Goal: Navigation & Orientation: Find specific page/section

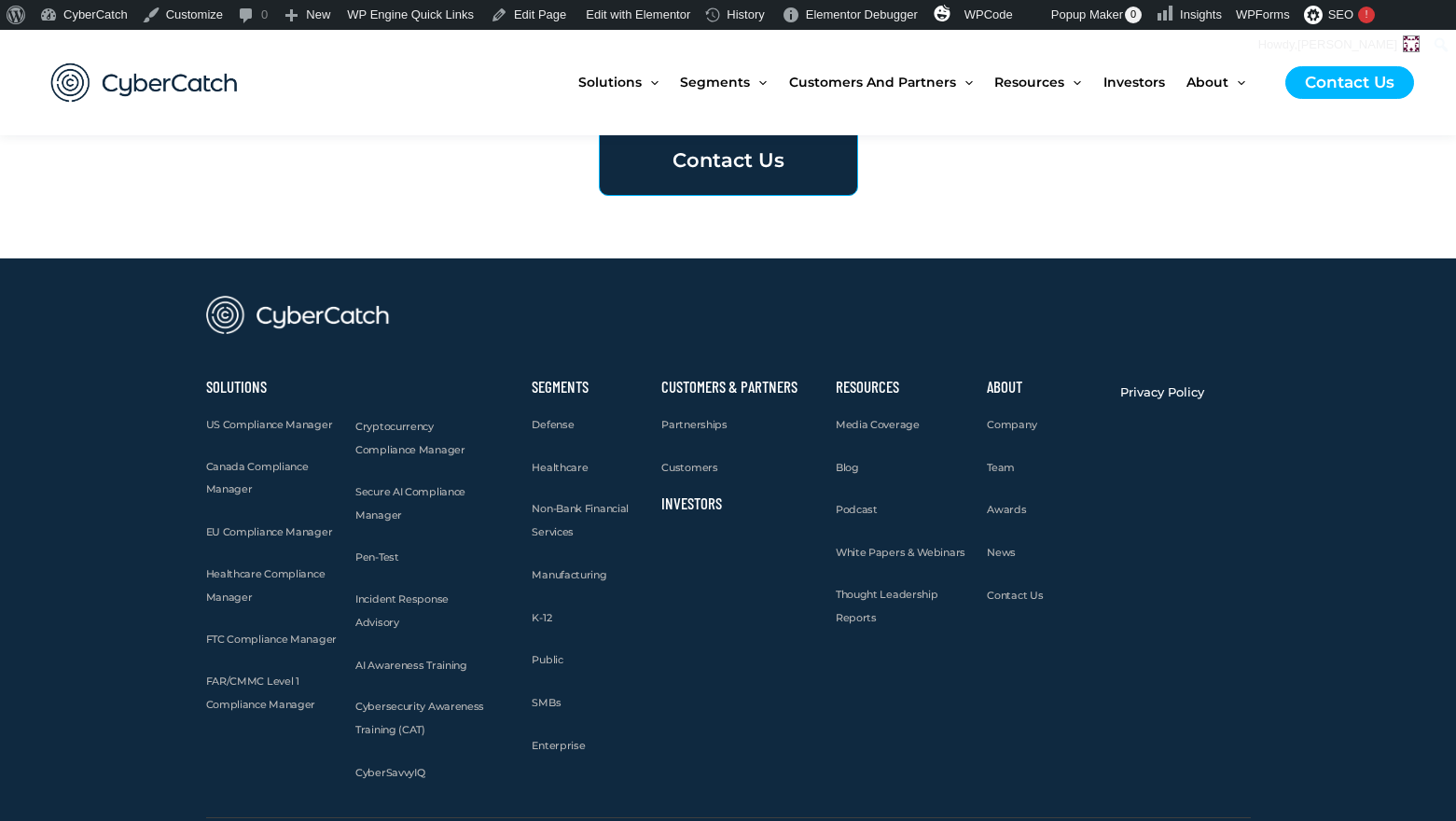
scroll to position [6478, 0]
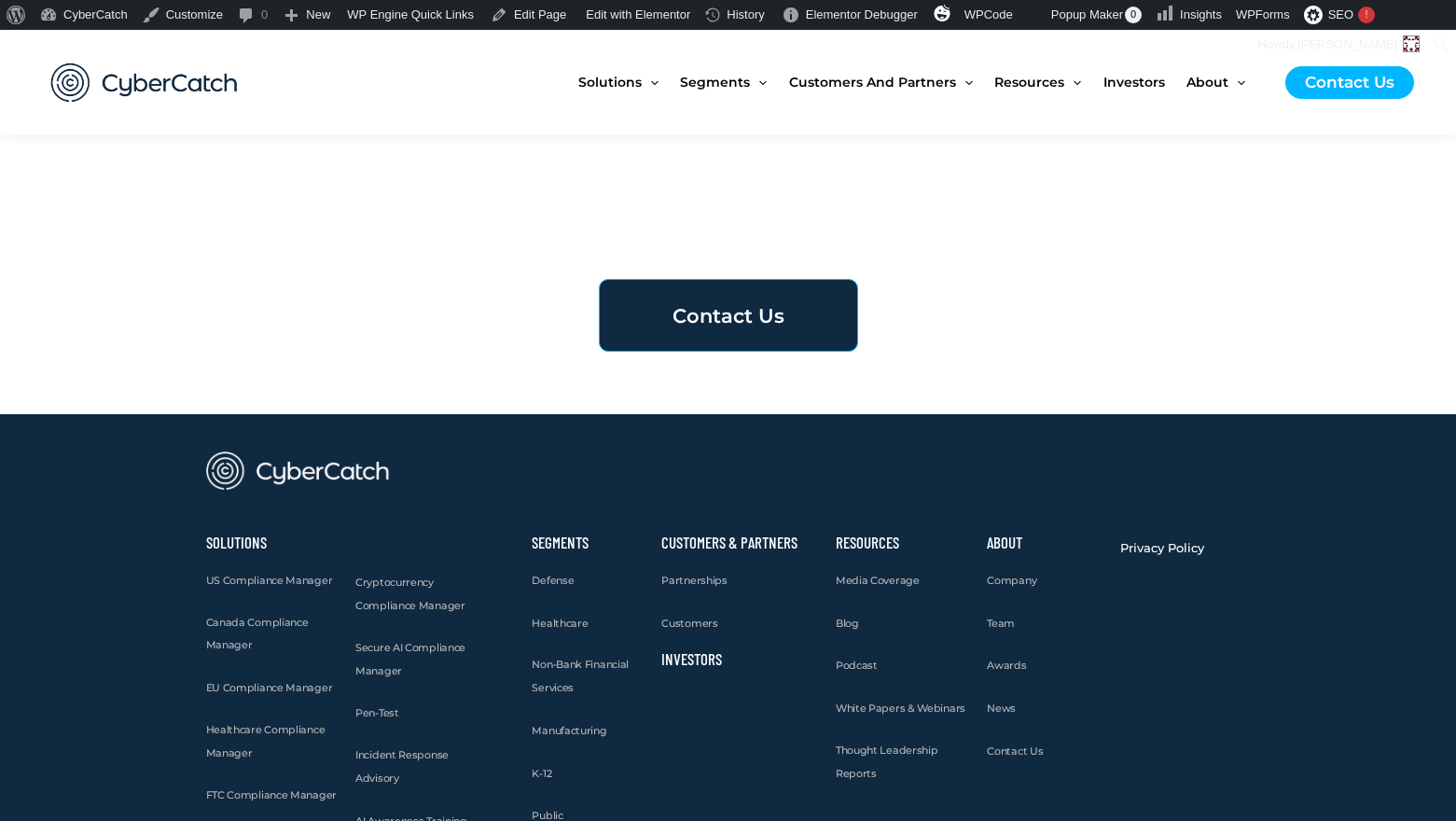
scroll to position [6478, 0]
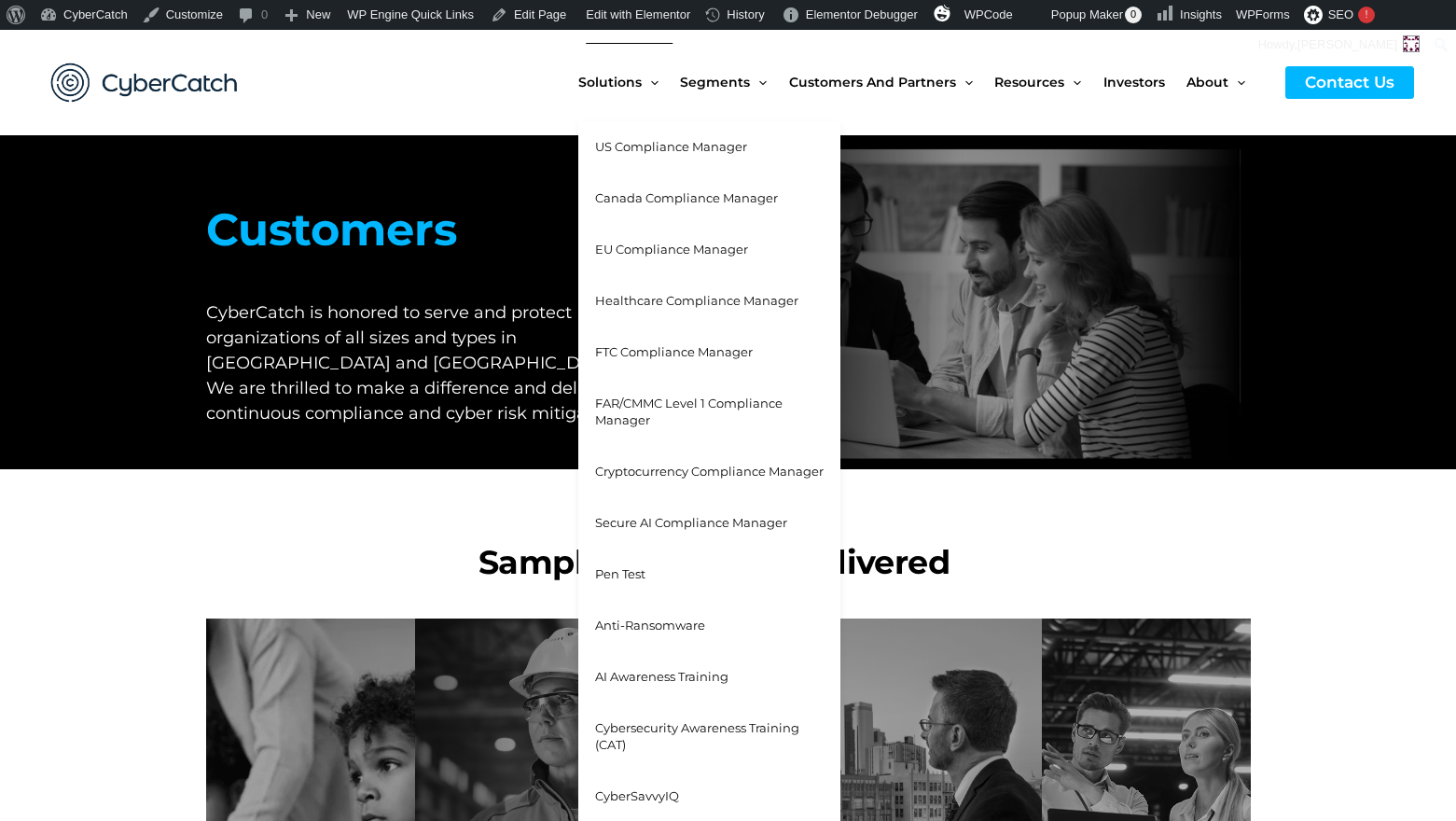
click at [626, 142] on span "US Compliance Manager" at bounding box center [671, 146] width 152 height 15
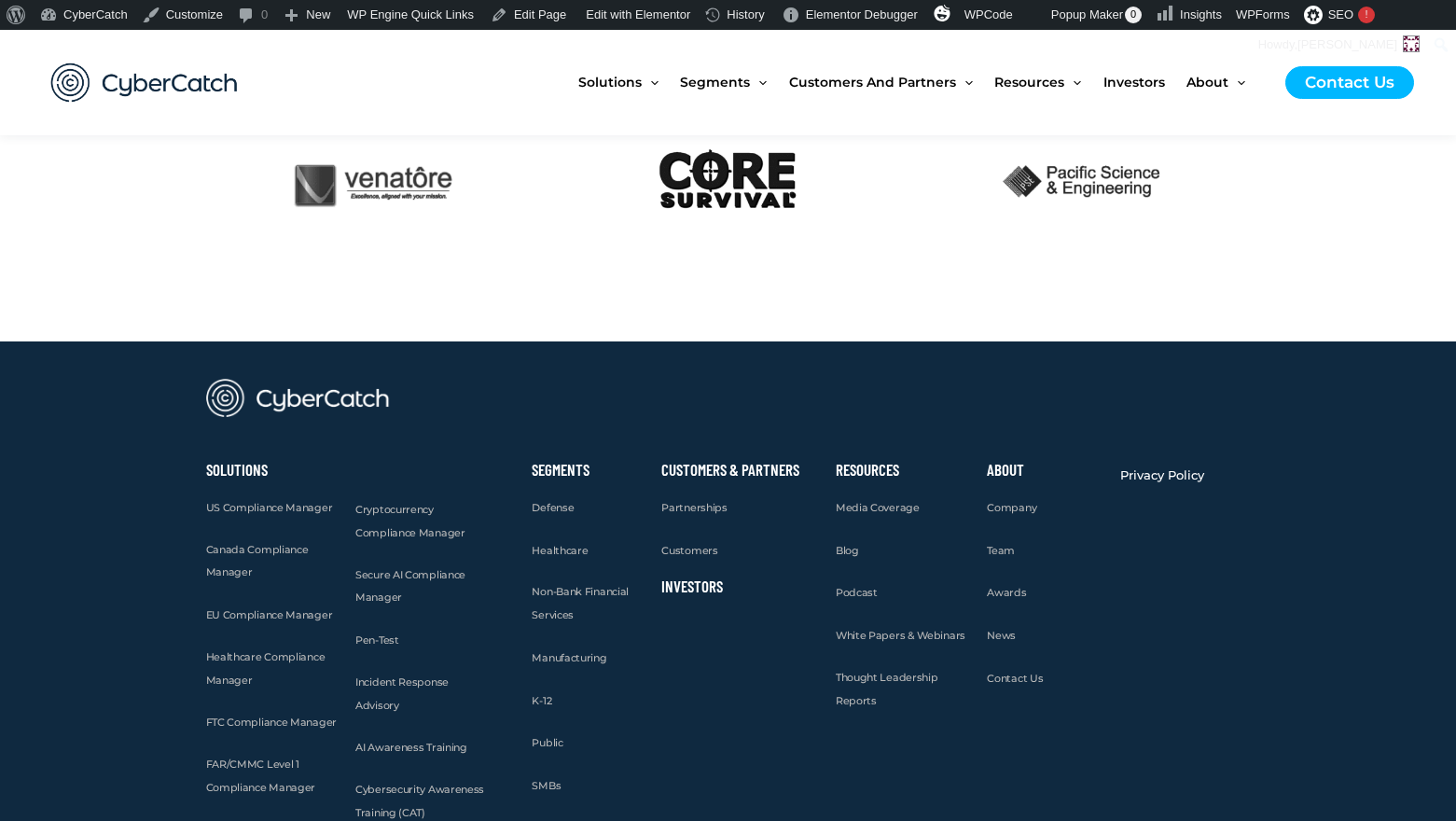
scroll to position [4609, 0]
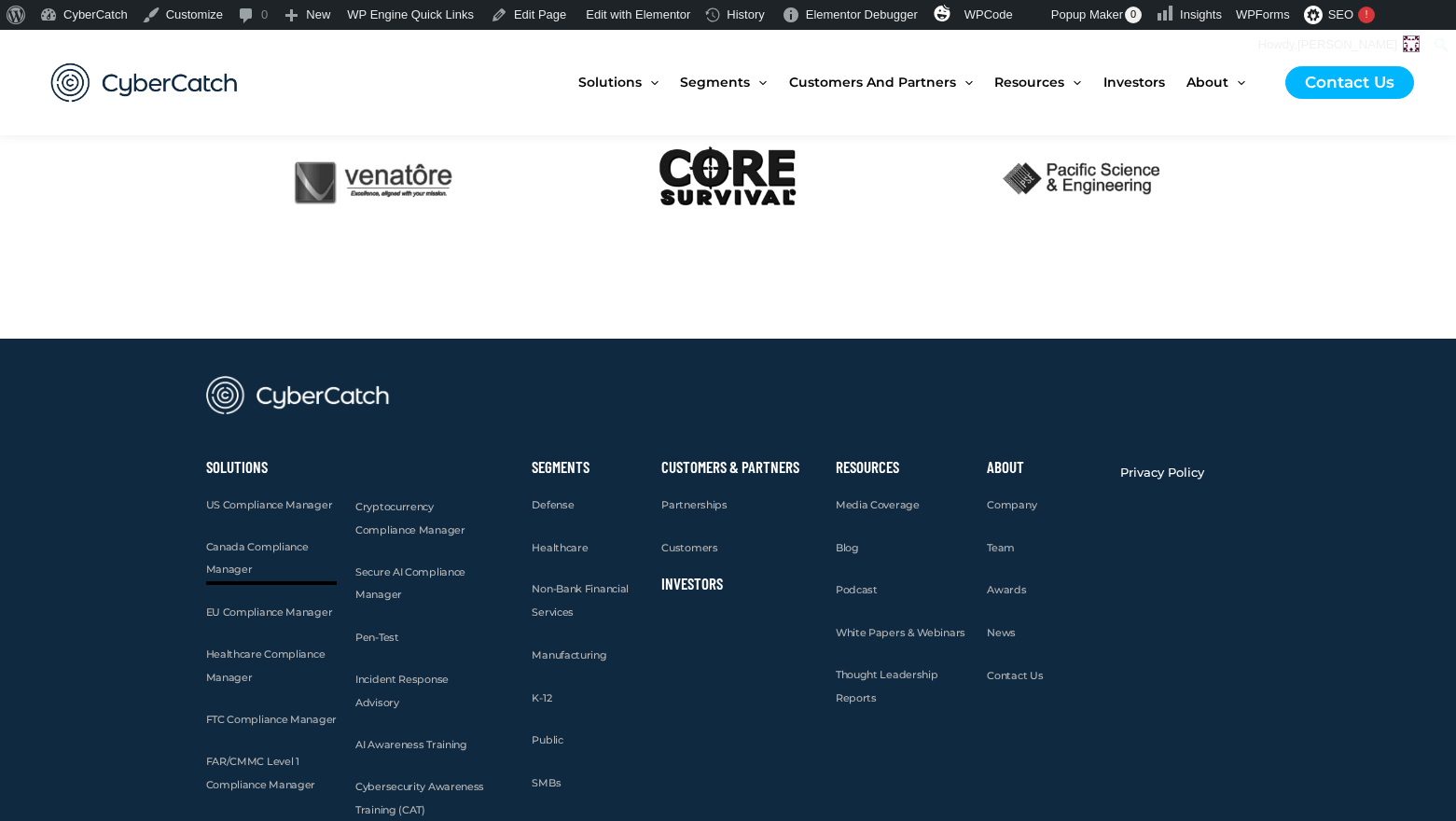
click at [232, 545] on span "Canada Compliance Manager" at bounding box center [257, 557] width 102 height 36
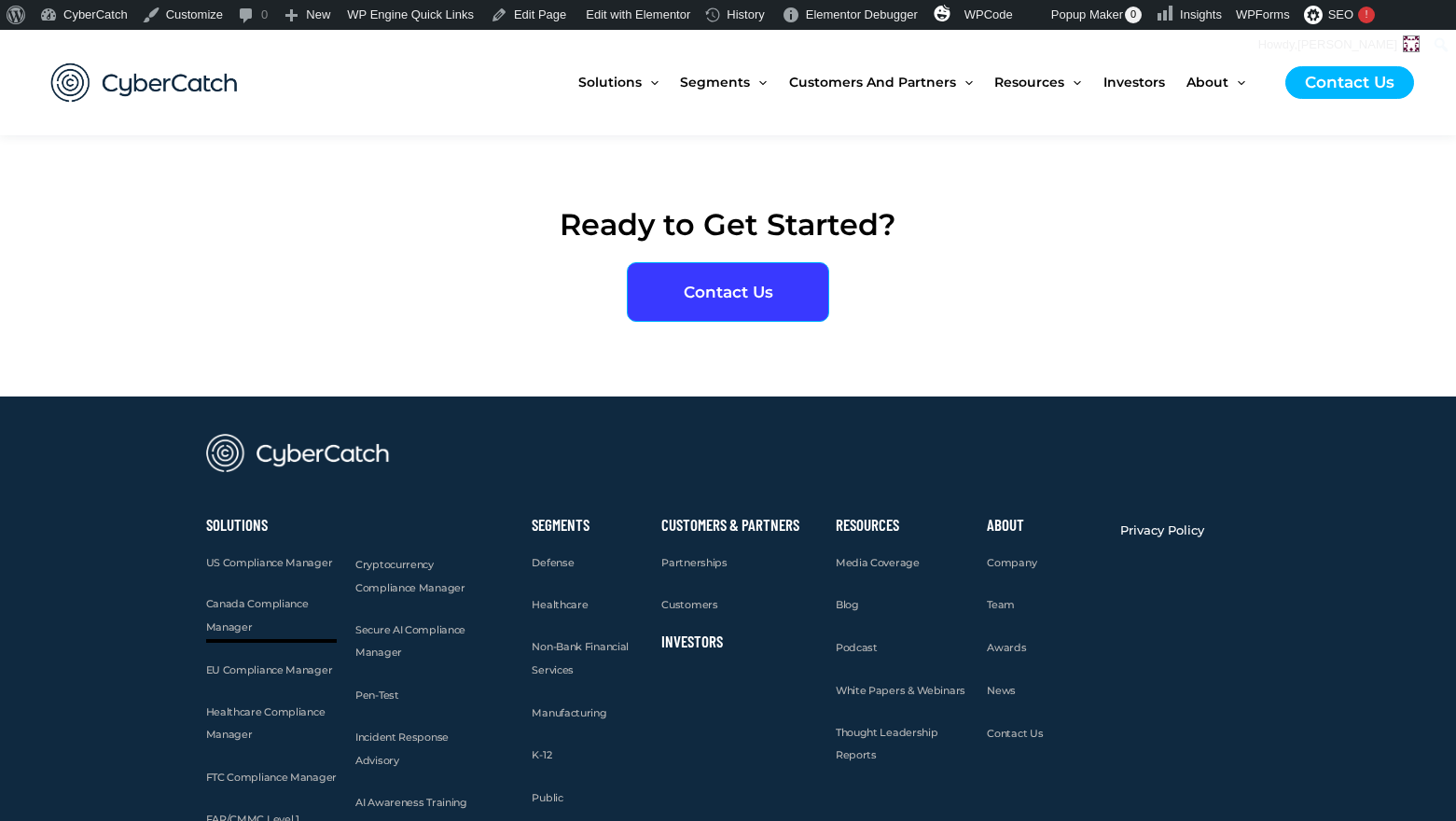
scroll to position [4981, 0]
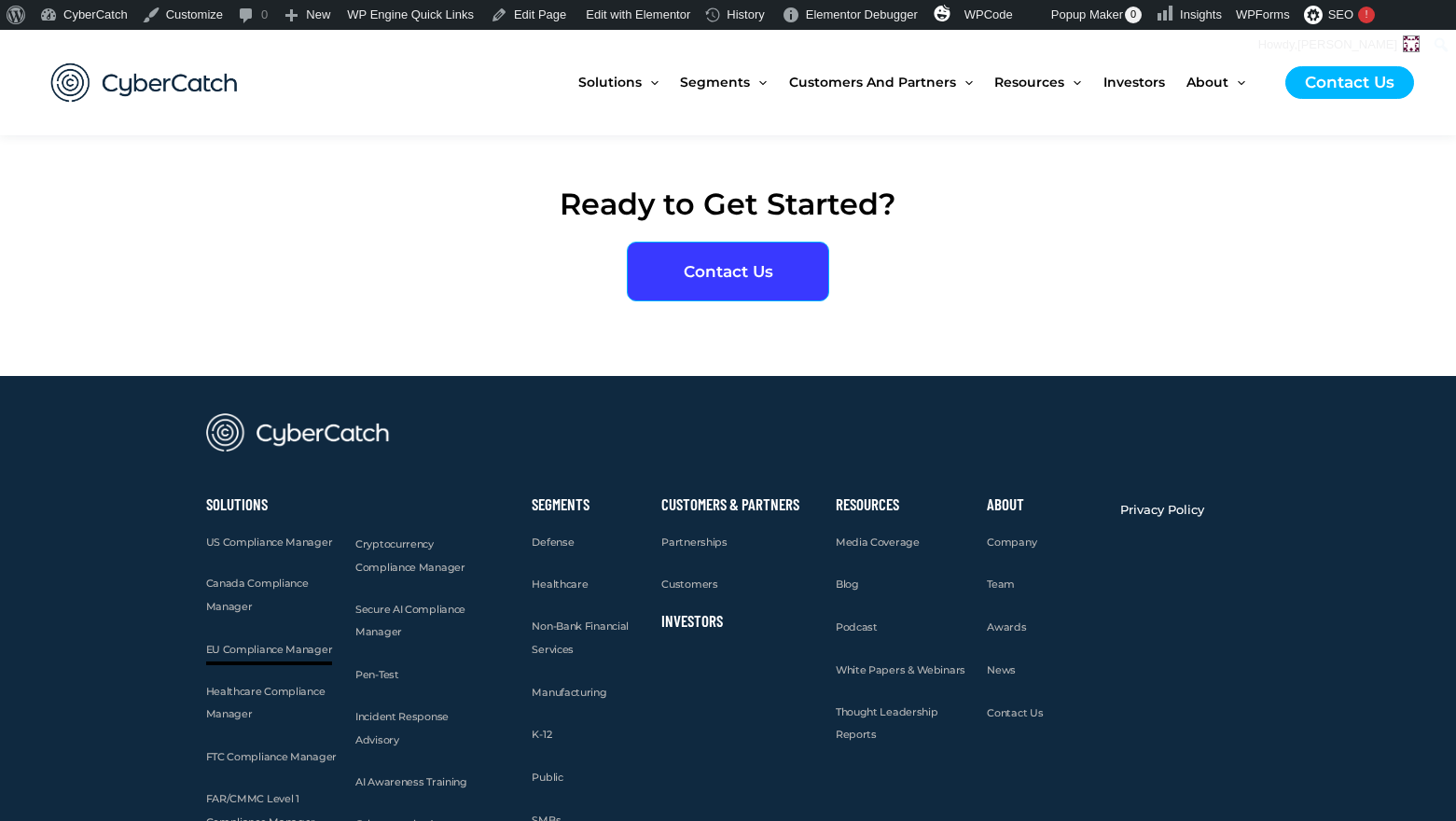
click at [240, 643] on span "EU Compliance Manager" at bounding box center [270, 649] width 127 height 13
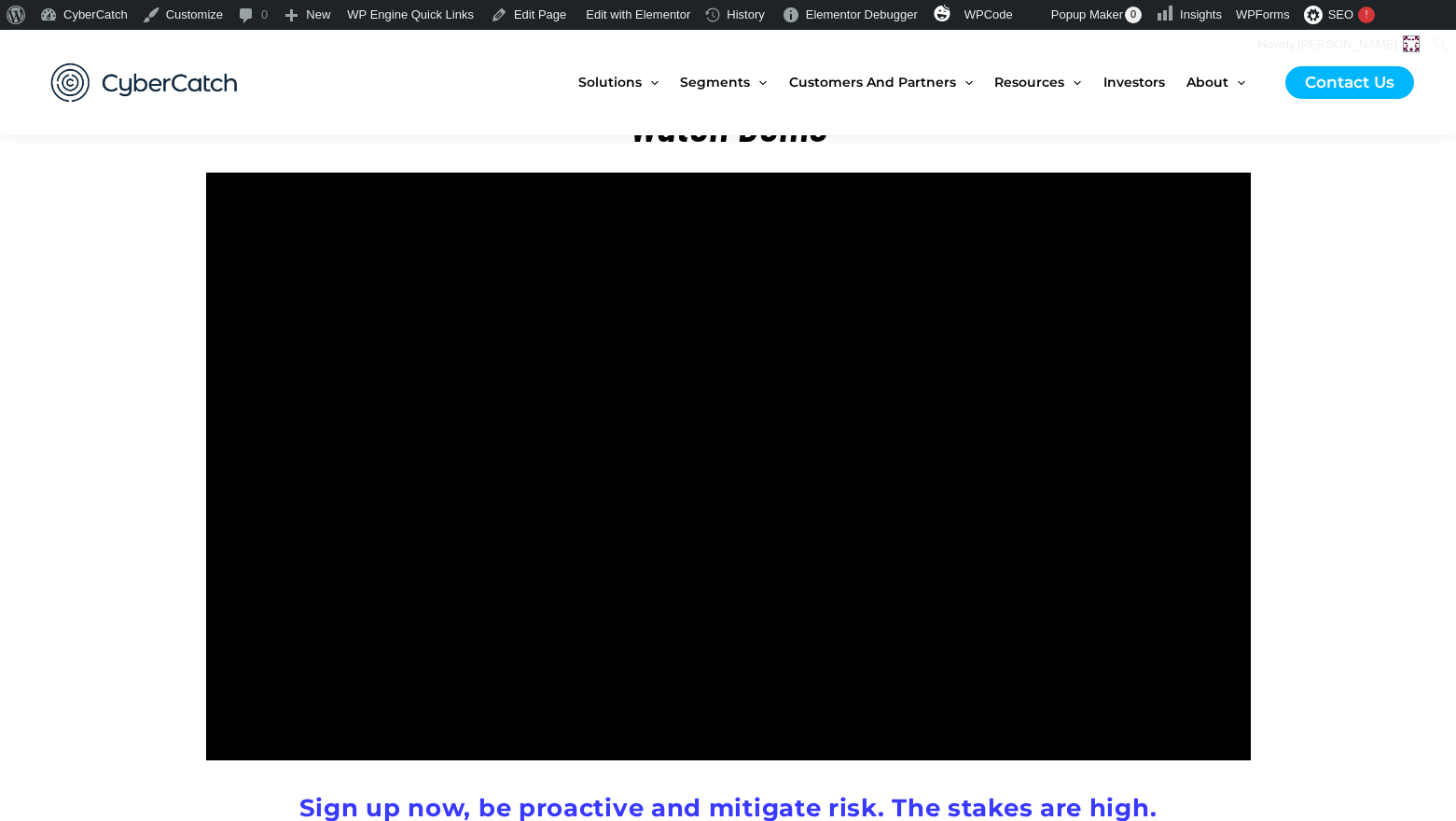
scroll to position [4495, 0]
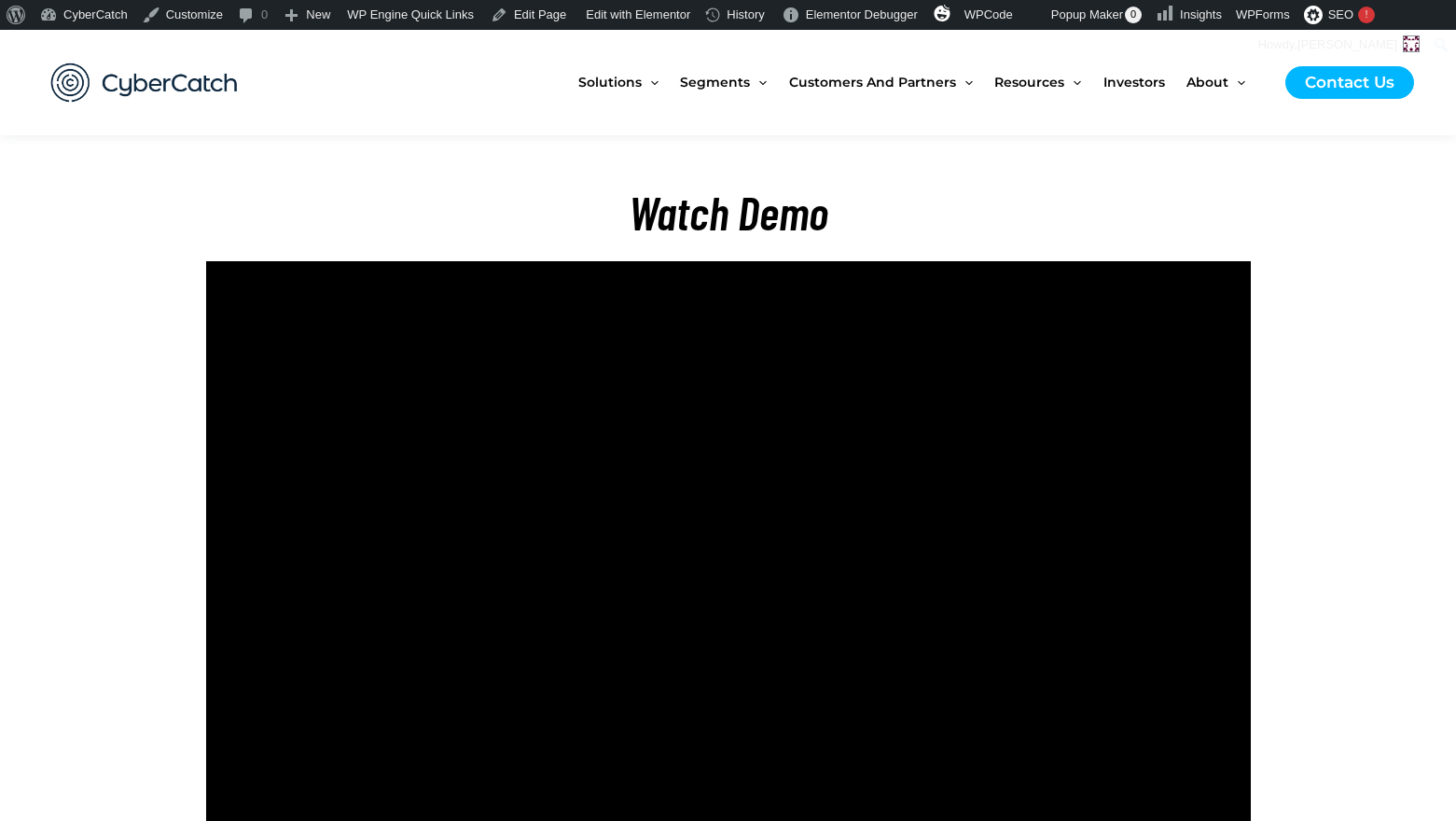
scroll to position [4431, 0]
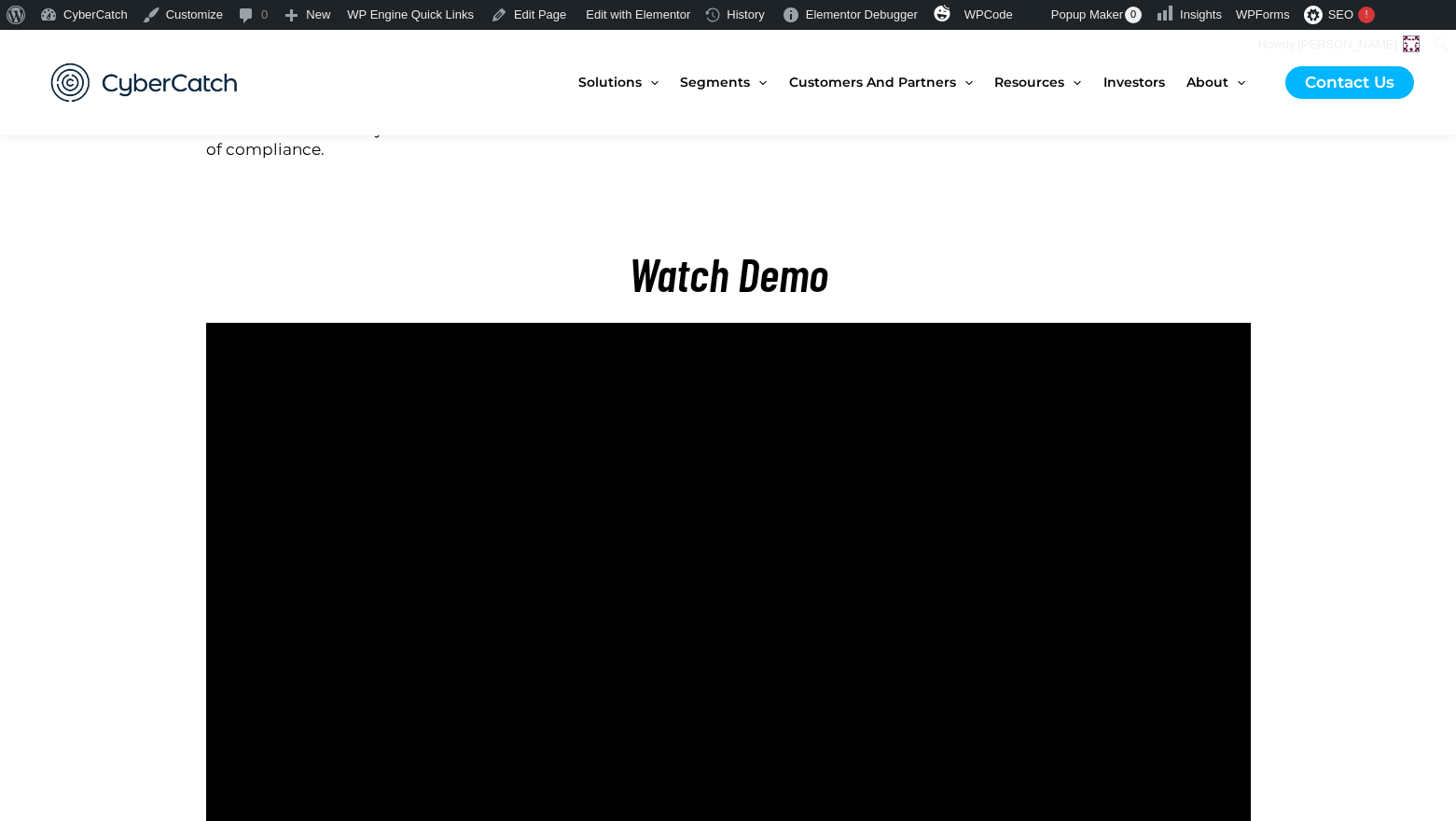
scroll to position [4507, 0]
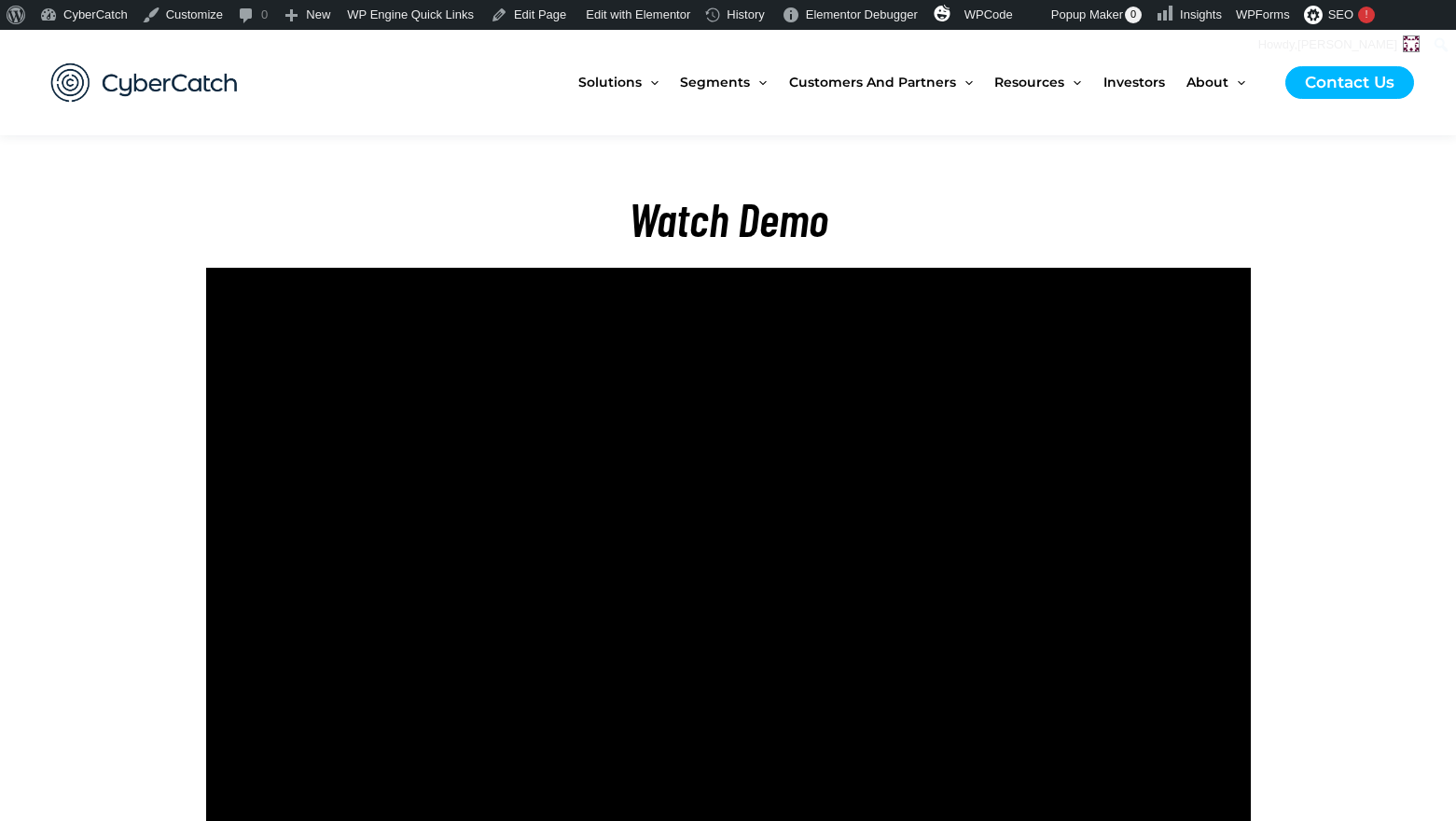
scroll to position [4434, 0]
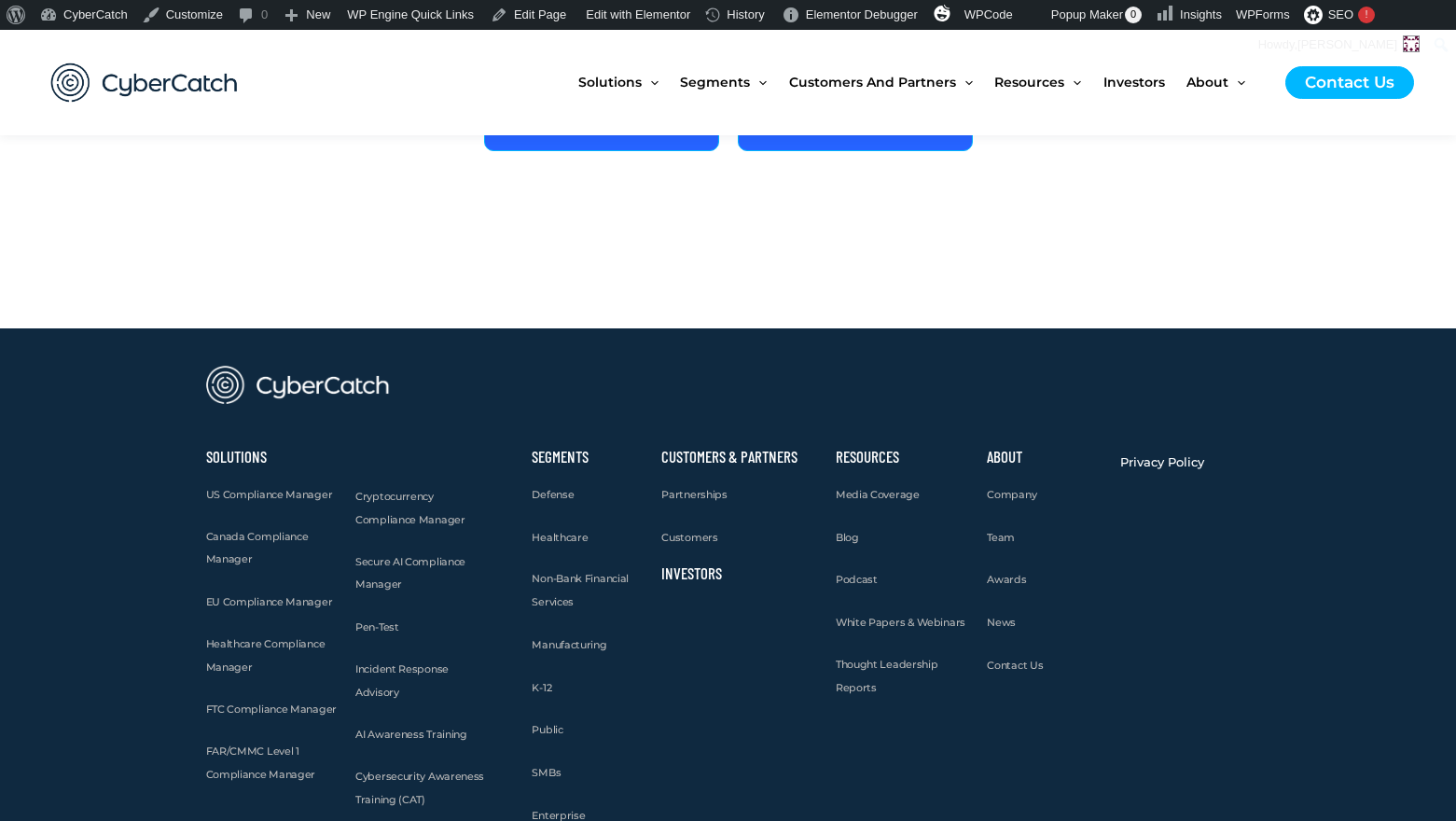
scroll to position [6254, 0]
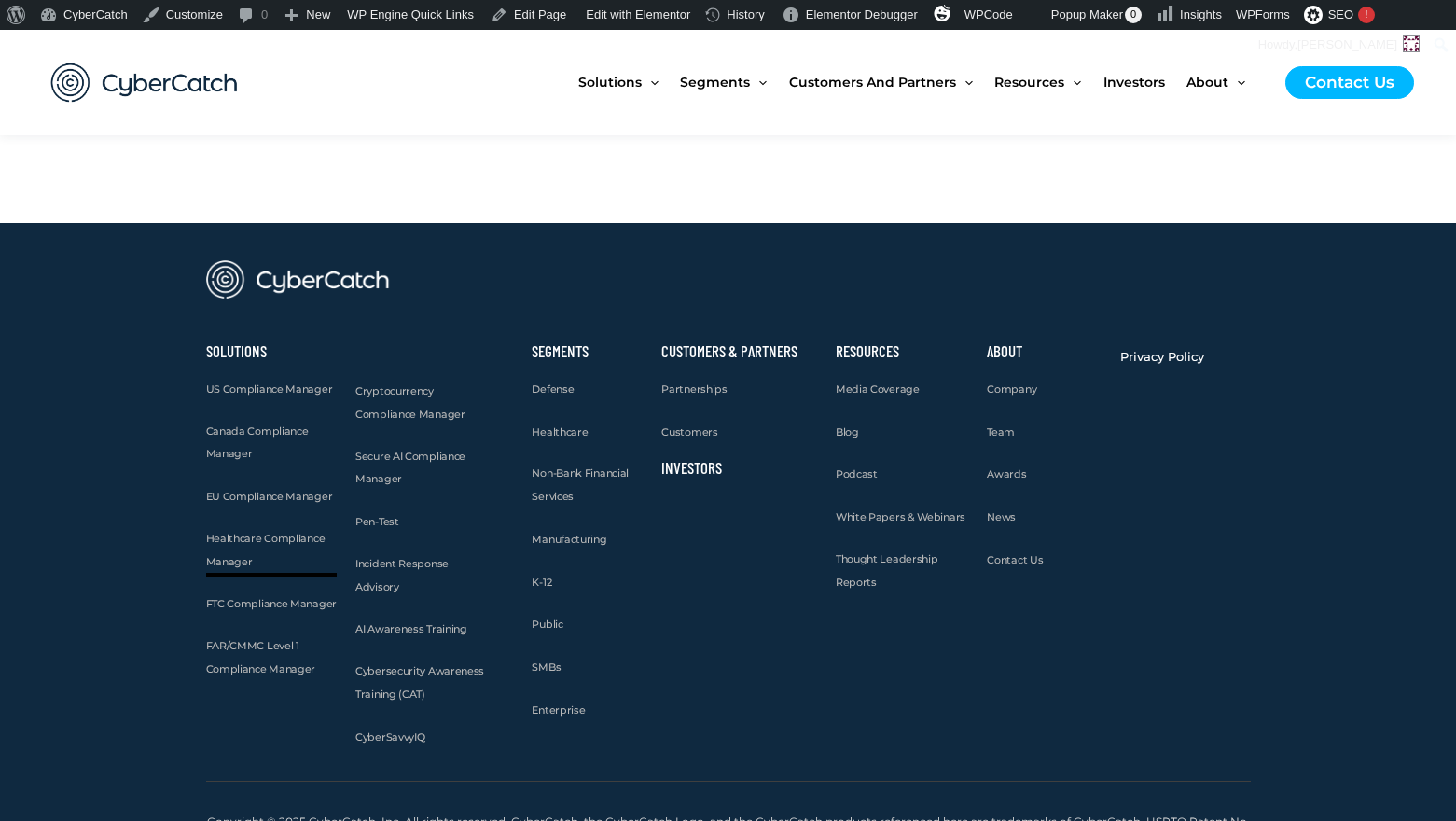
click at [228, 532] on span "Healthcare Compliance Manager" at bounding box center [266, 549] width 120 height 36
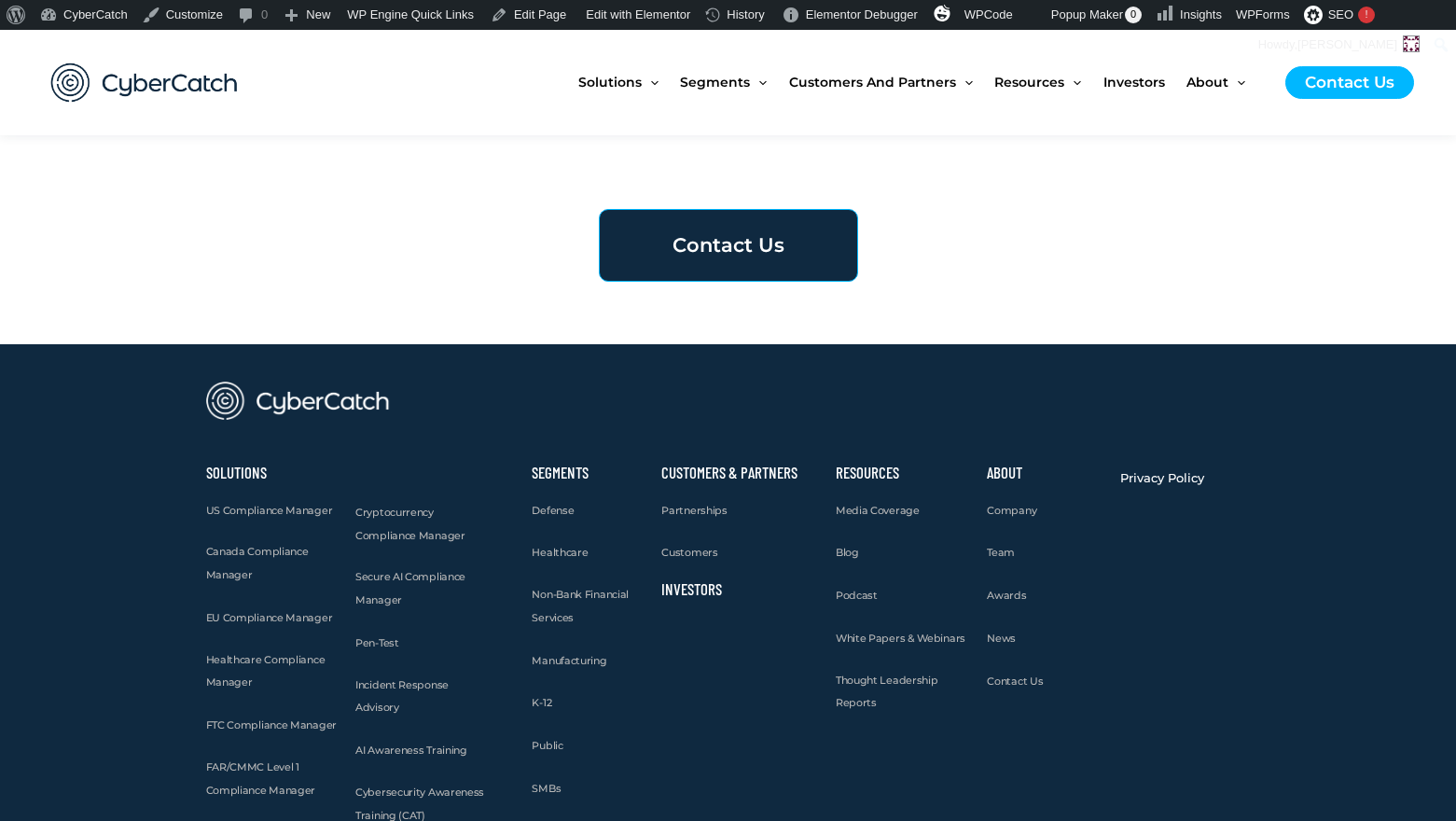
scroll to position [6587, 0]
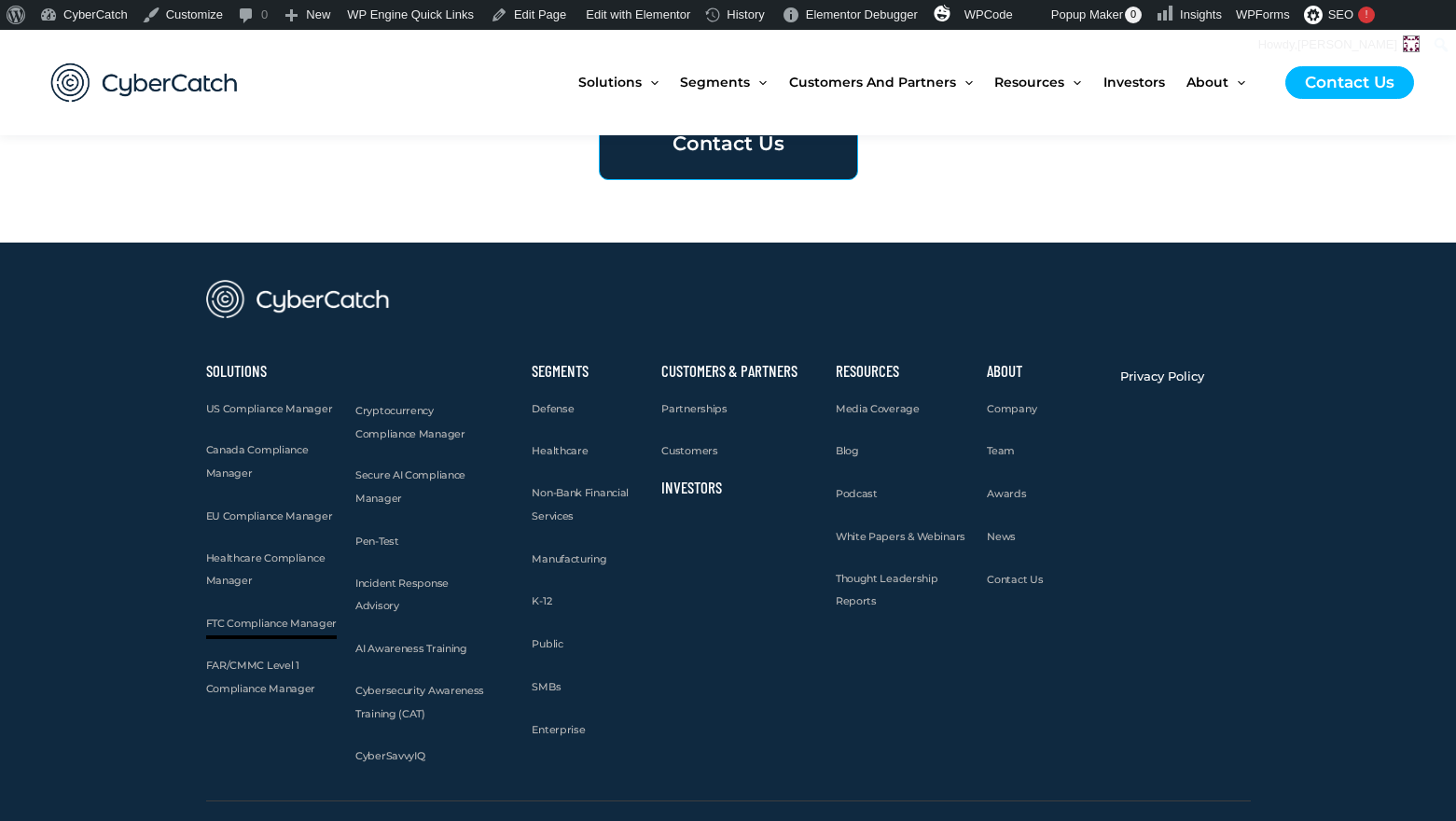
click at [232, 616] on span "FTC Compliance Manager" at bounding box center [272, 622] width 131 height 13
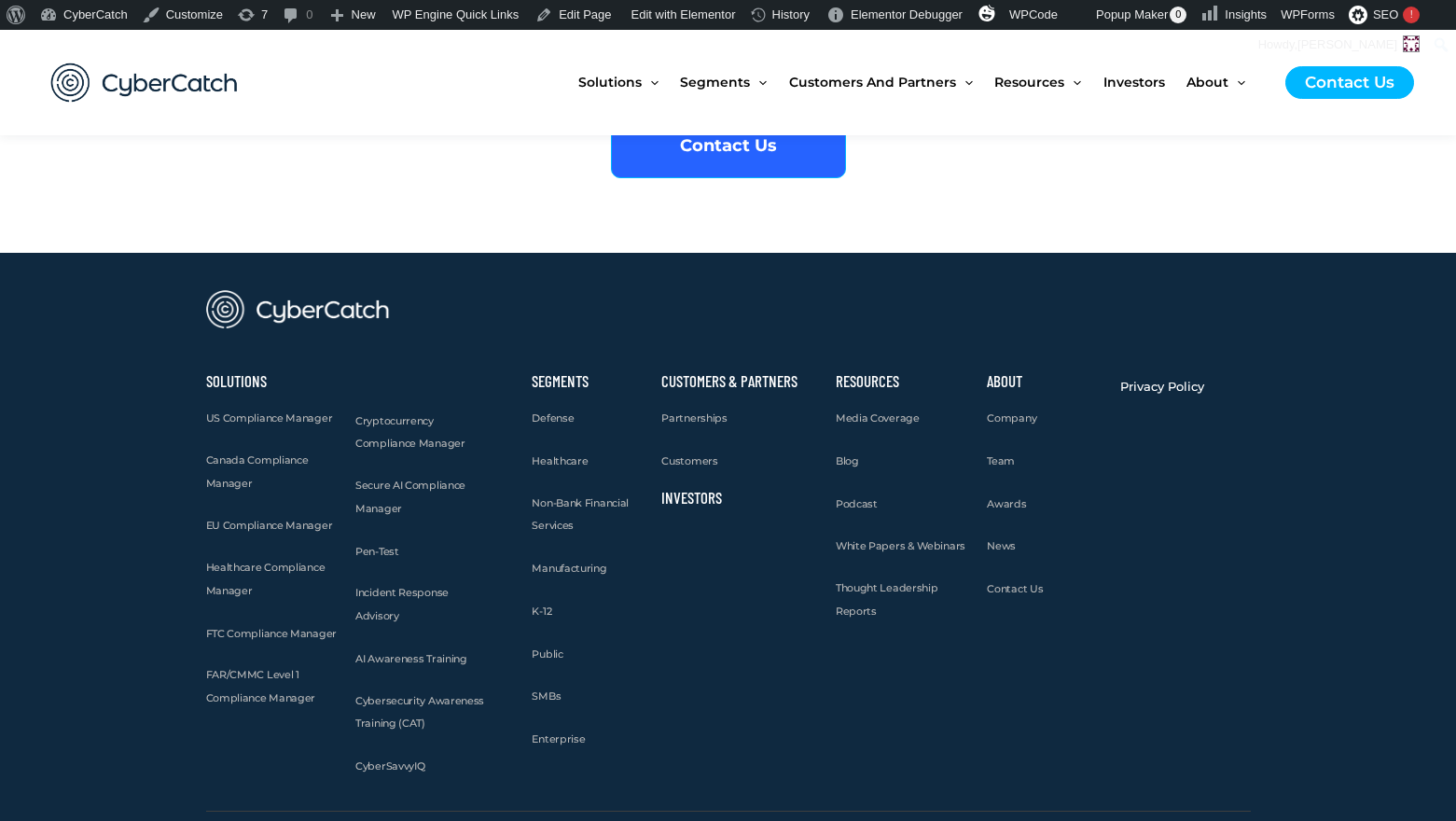
scroll to position [4908, 0]
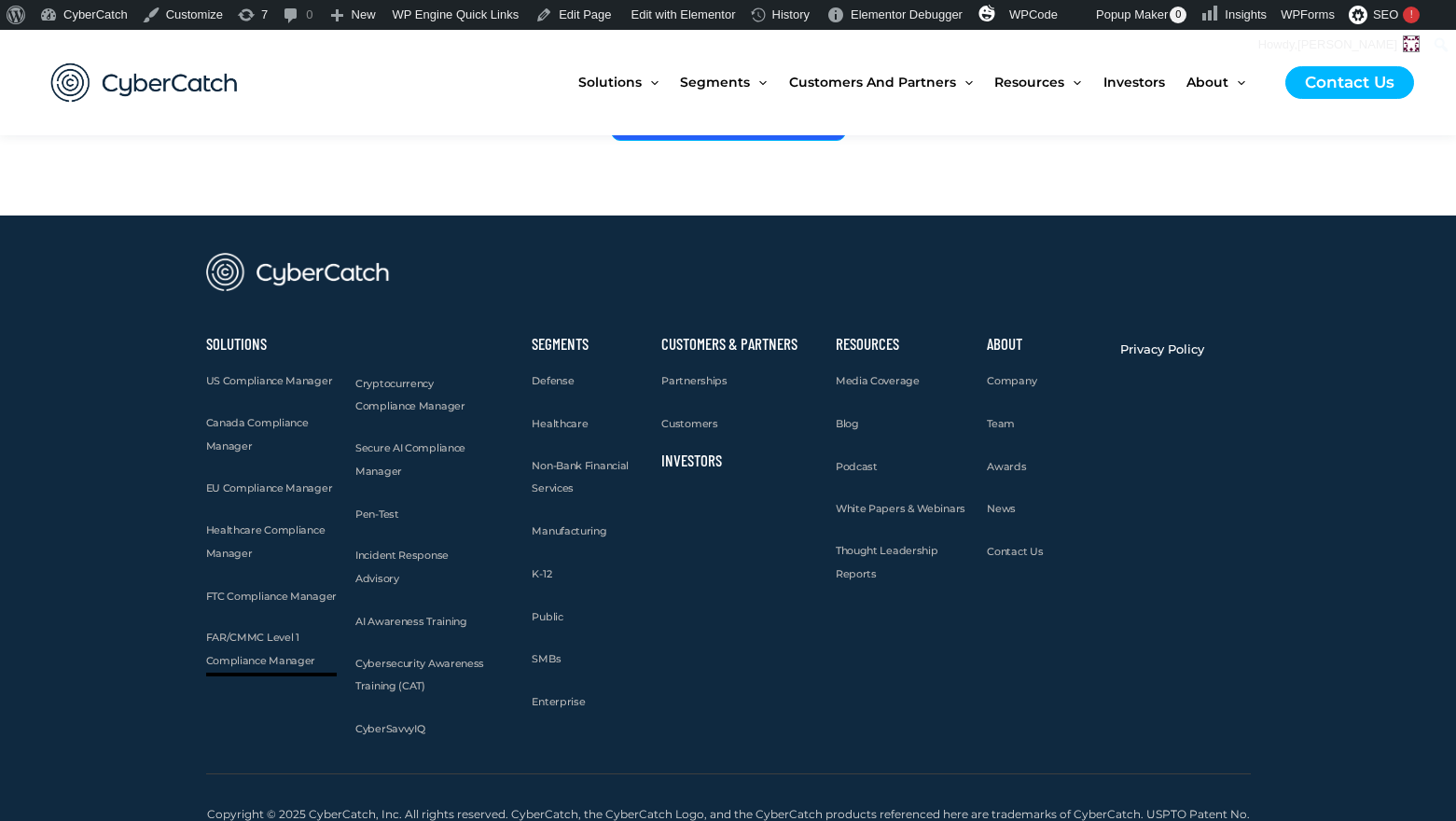
click at [243, 630] on span "FAR/CMMC Level 1 Compliance Manager" at bounding box center [261, 648] width 110 height 36
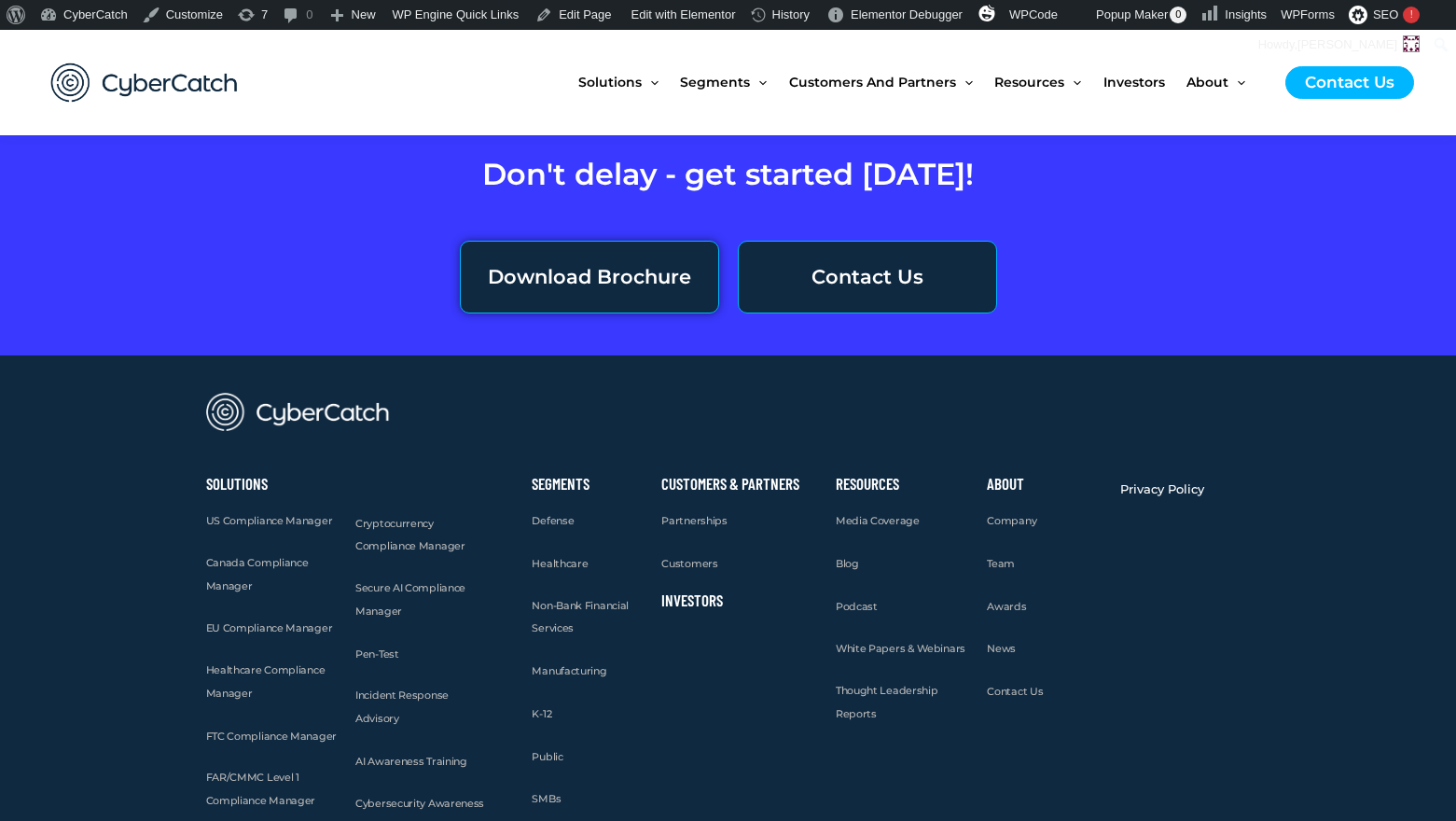
scroll to position [6661, 0]
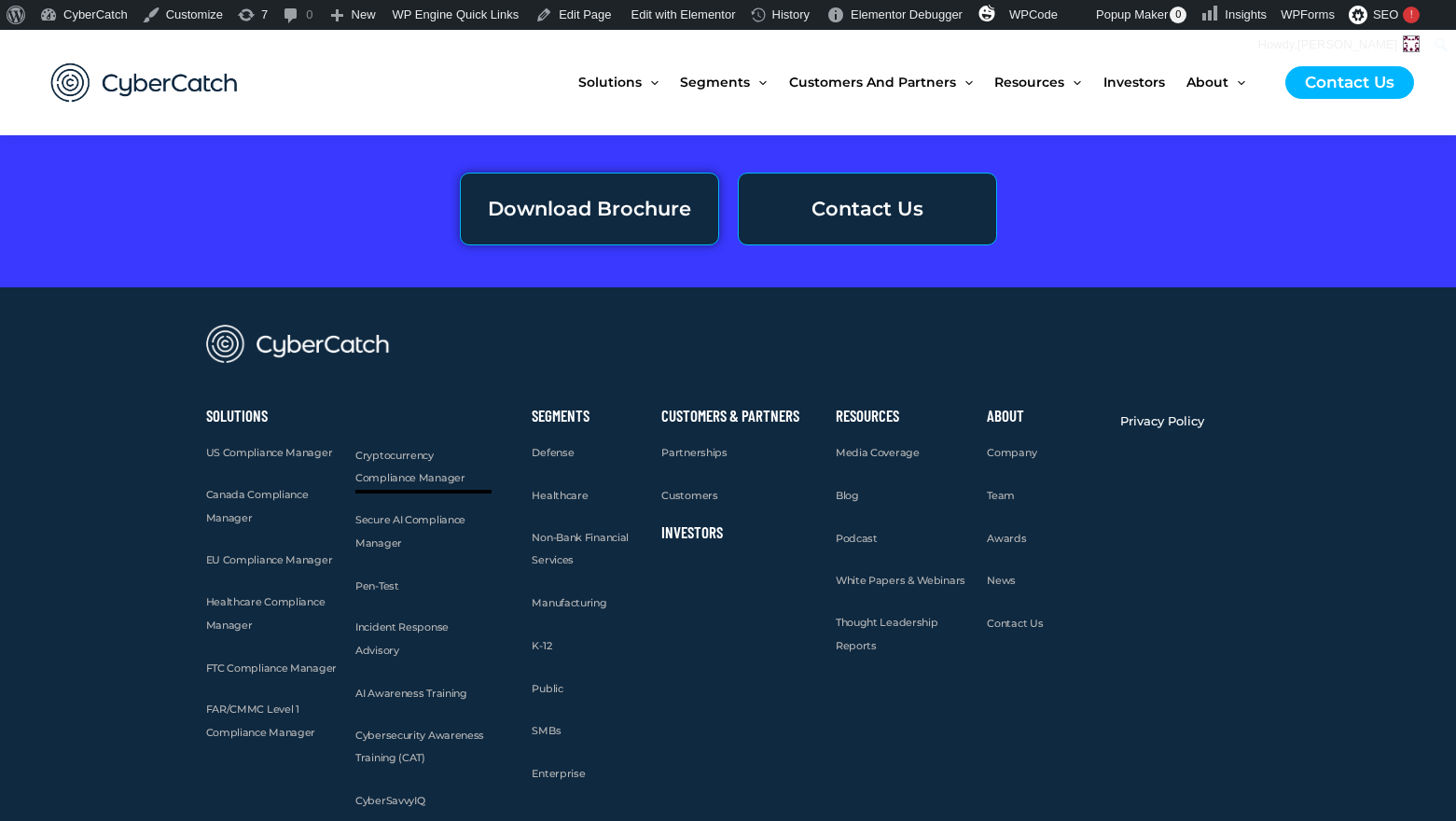
click at [385, 449] on span "Cryptocurrency Compliance Manager" at bounding box center [410, 466] width 110 height 36
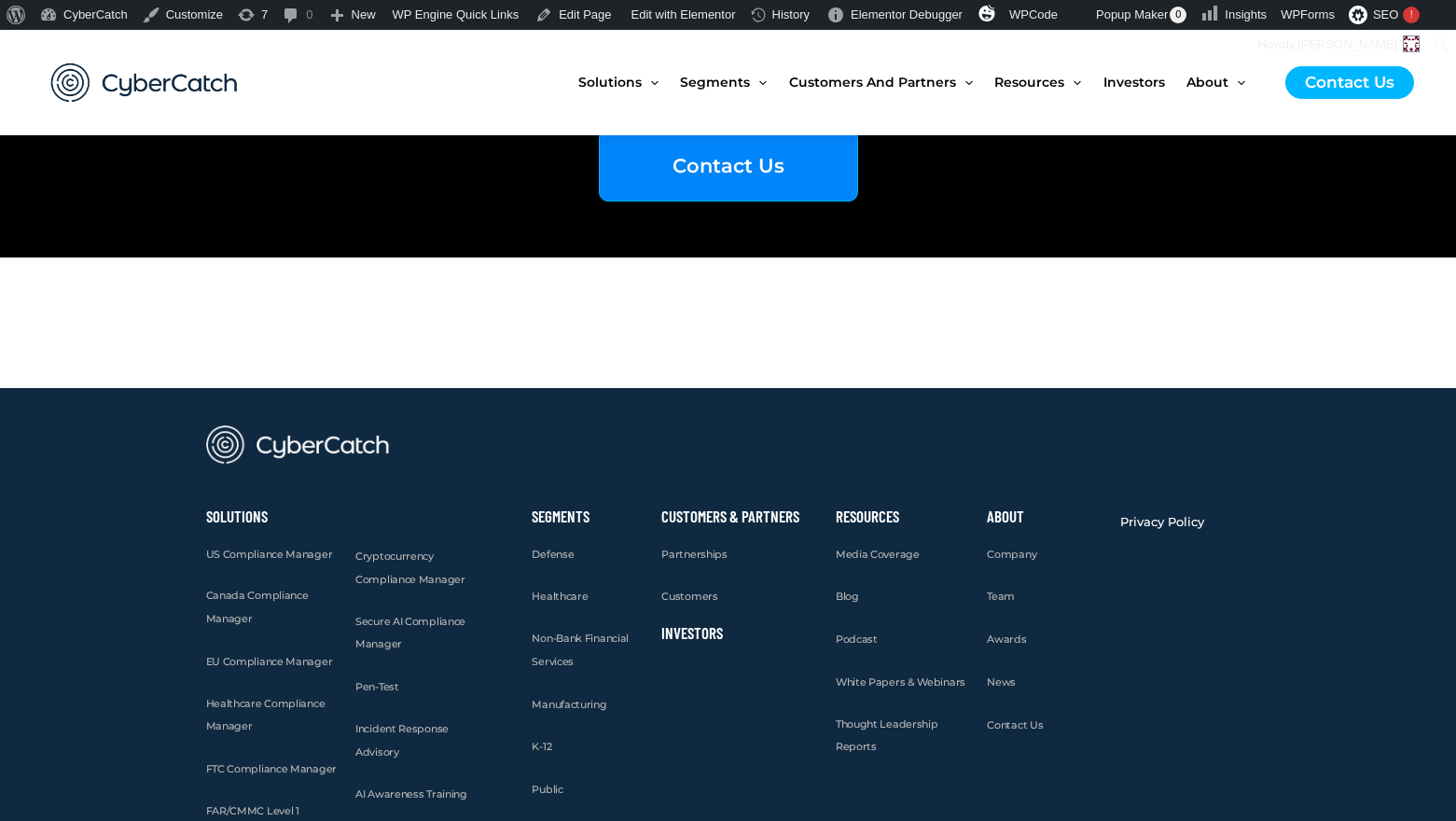
scroll to position [5168, 0]
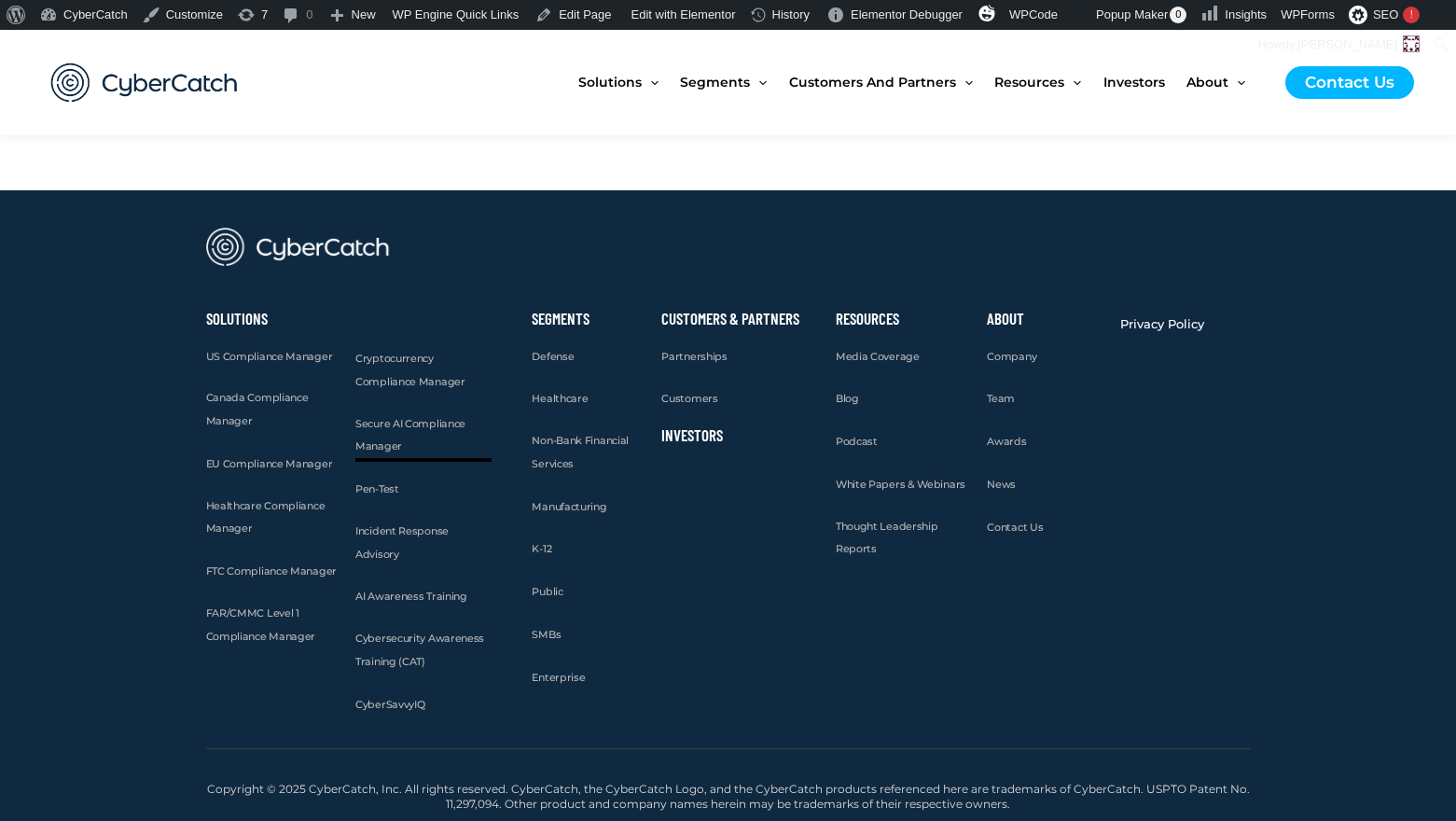
click at [409, 424] on span "Secure AI Compliance Manager" at bounding box center [410, 434] width 110 height 36
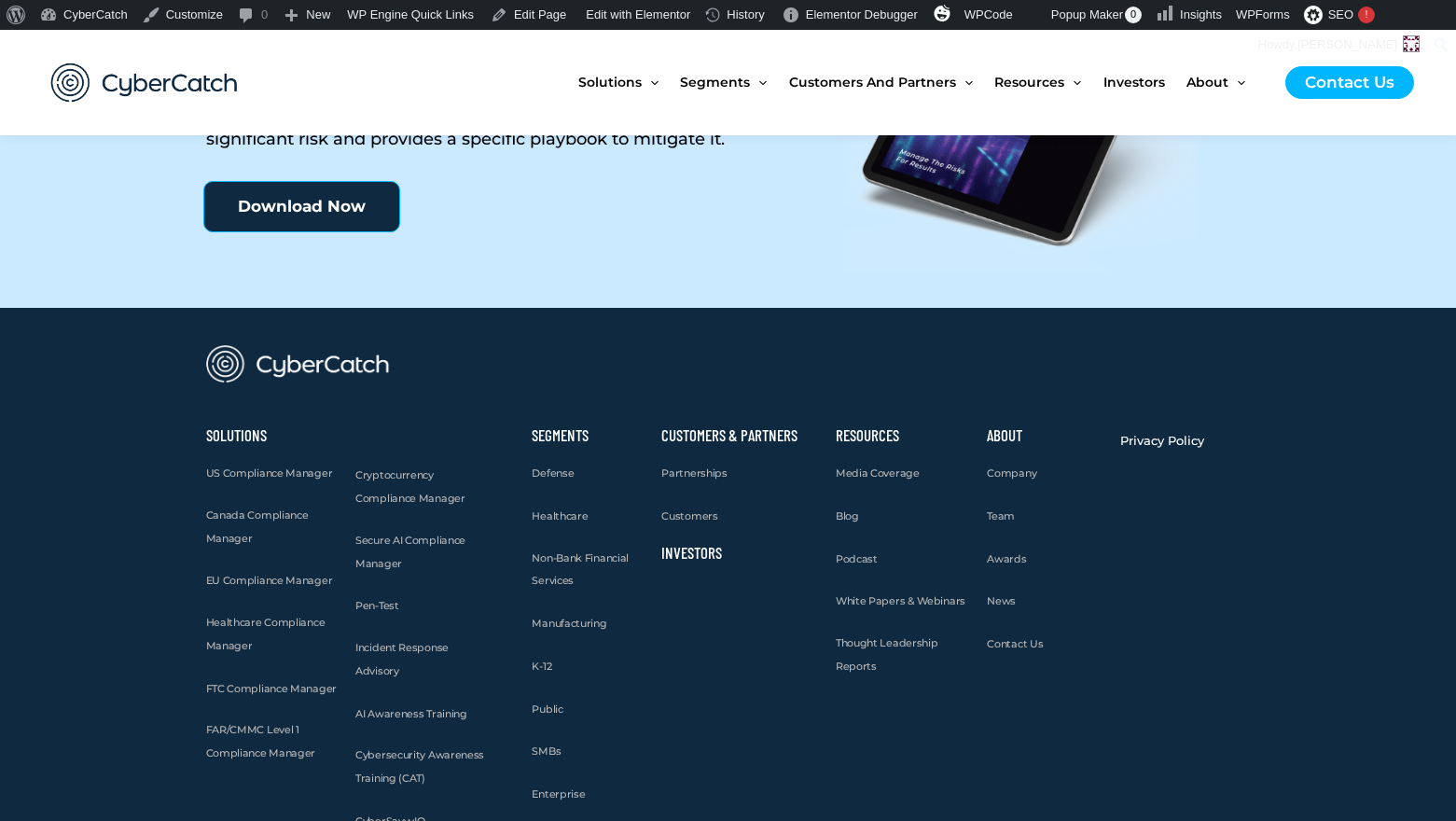
scroll to position [6417, 0]
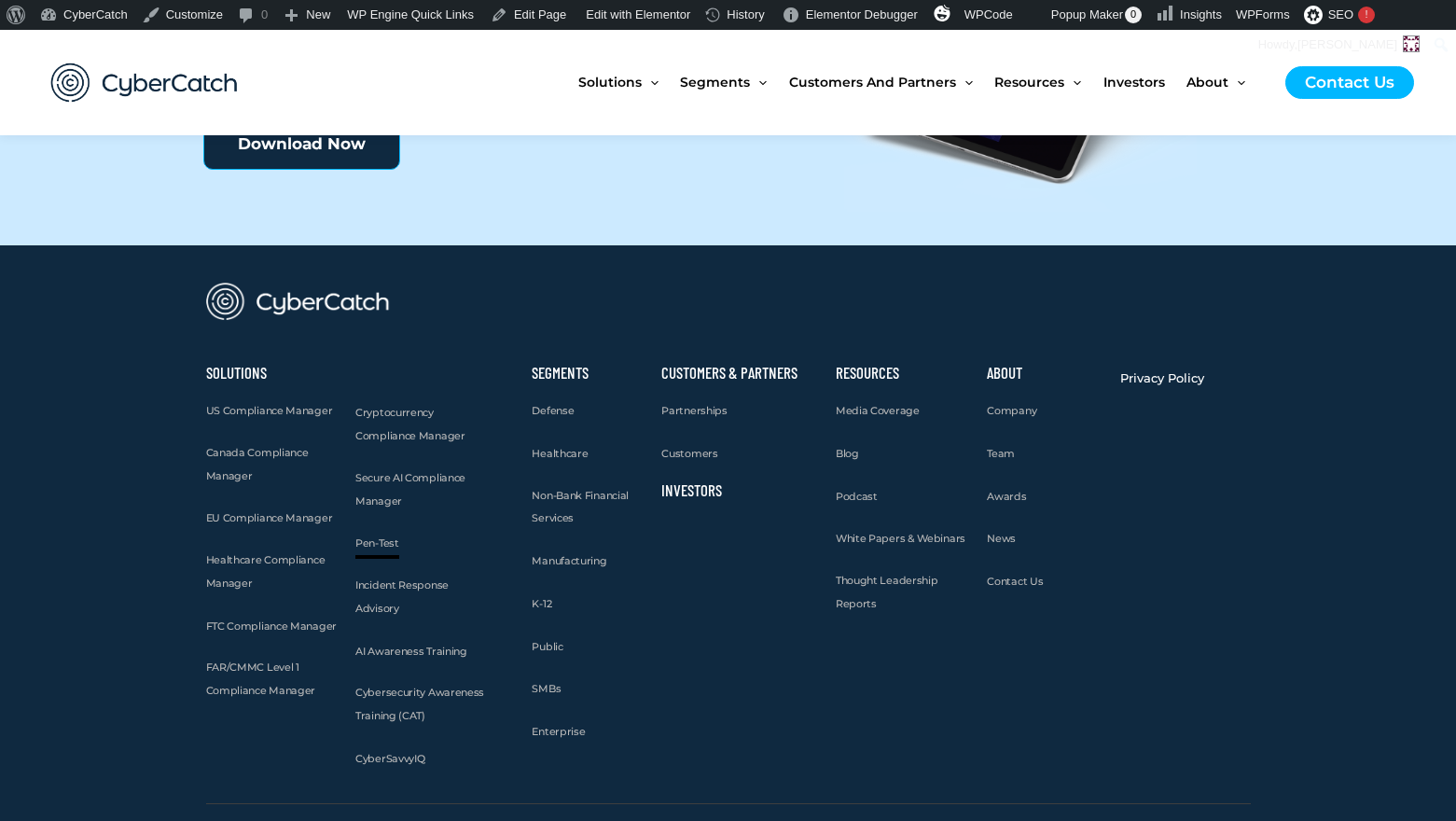
click at [382, 537] on span "Pen-Test" at bounding box center [377, 542] width 44 height 13
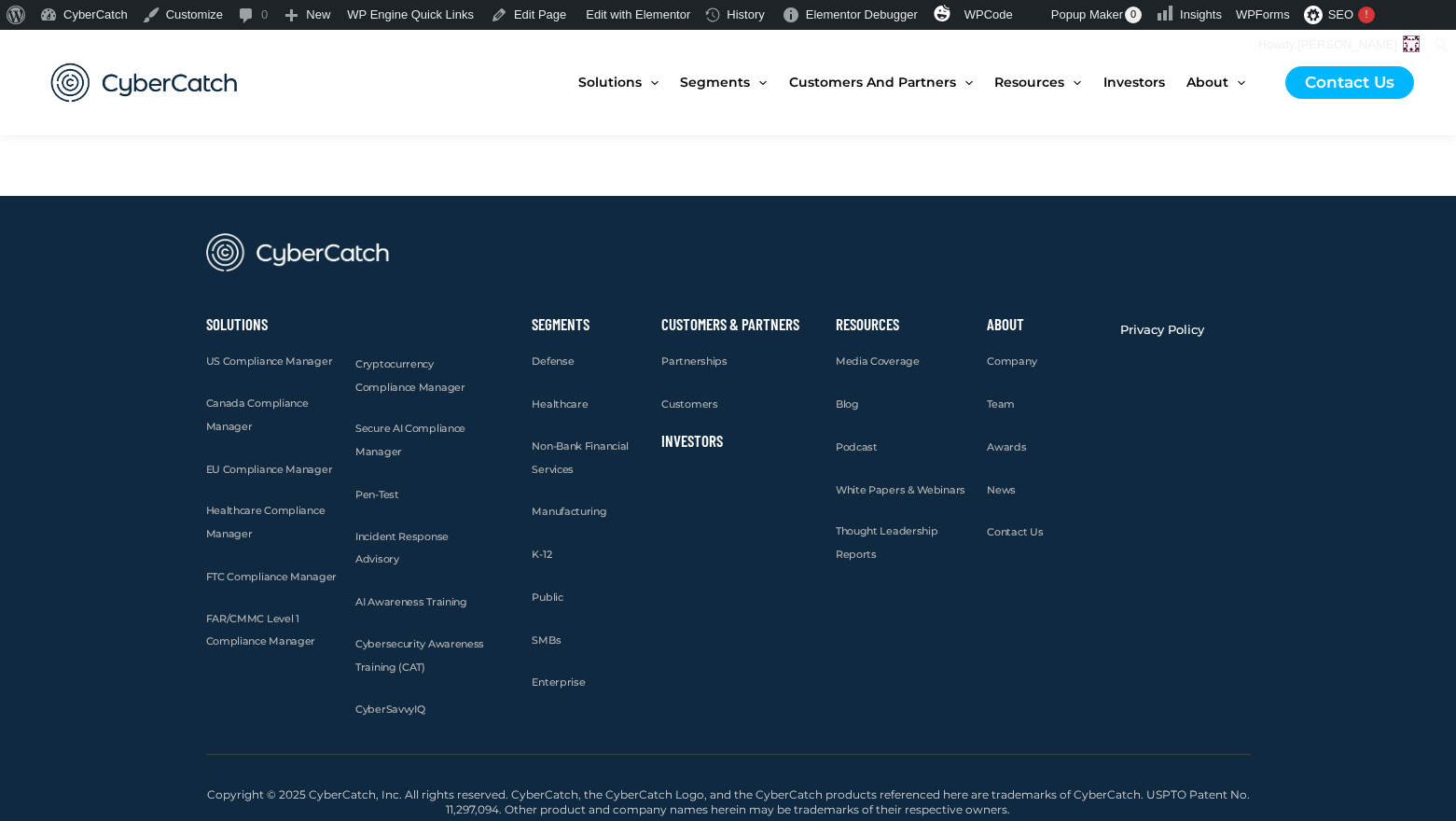
scroll to position [3875, 0]
click at [370, 536] on span "Incident Response Advisory" at bounding box center [402, 546] width 93 height 36
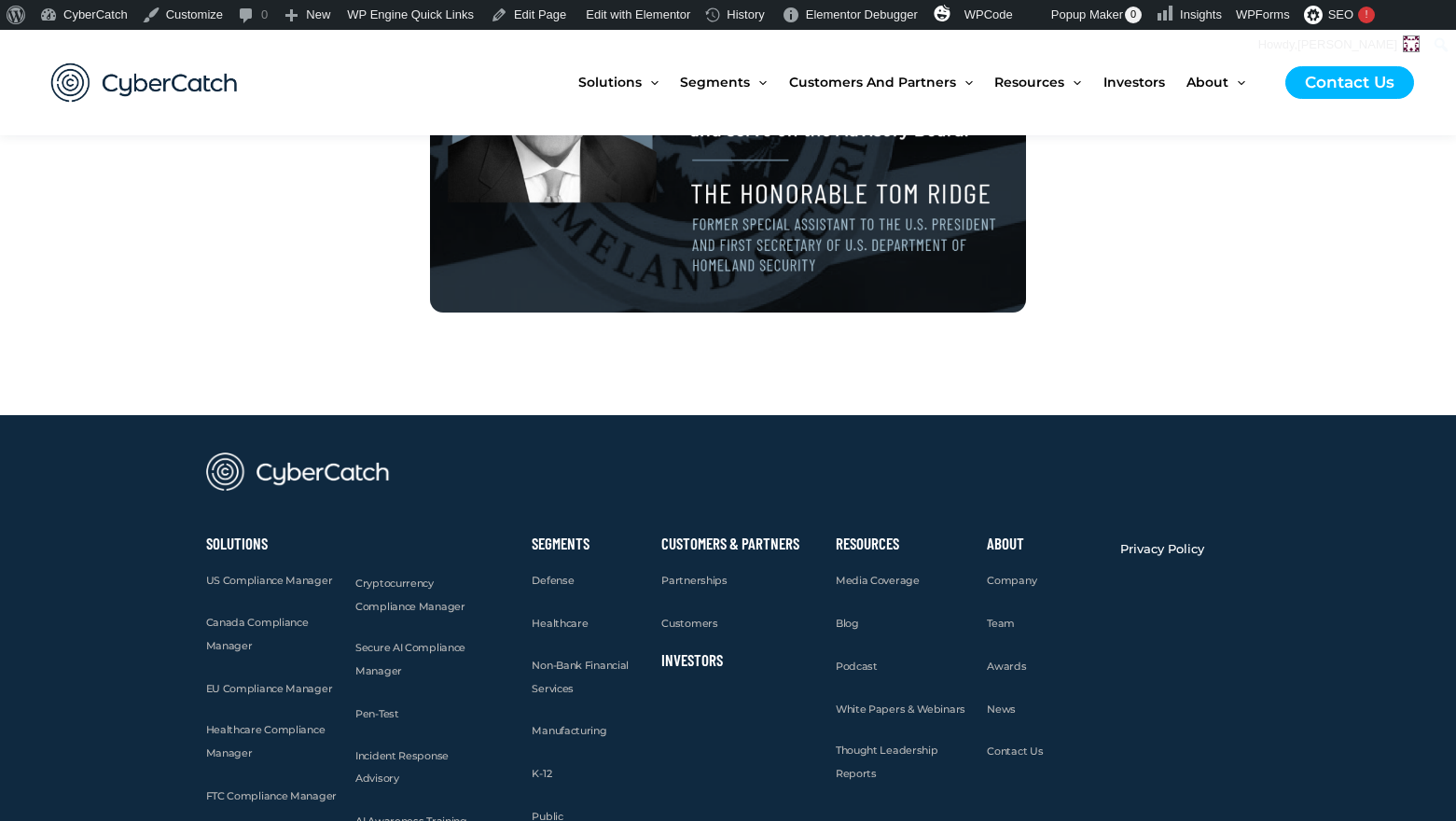
scroll to position [3340, 0]
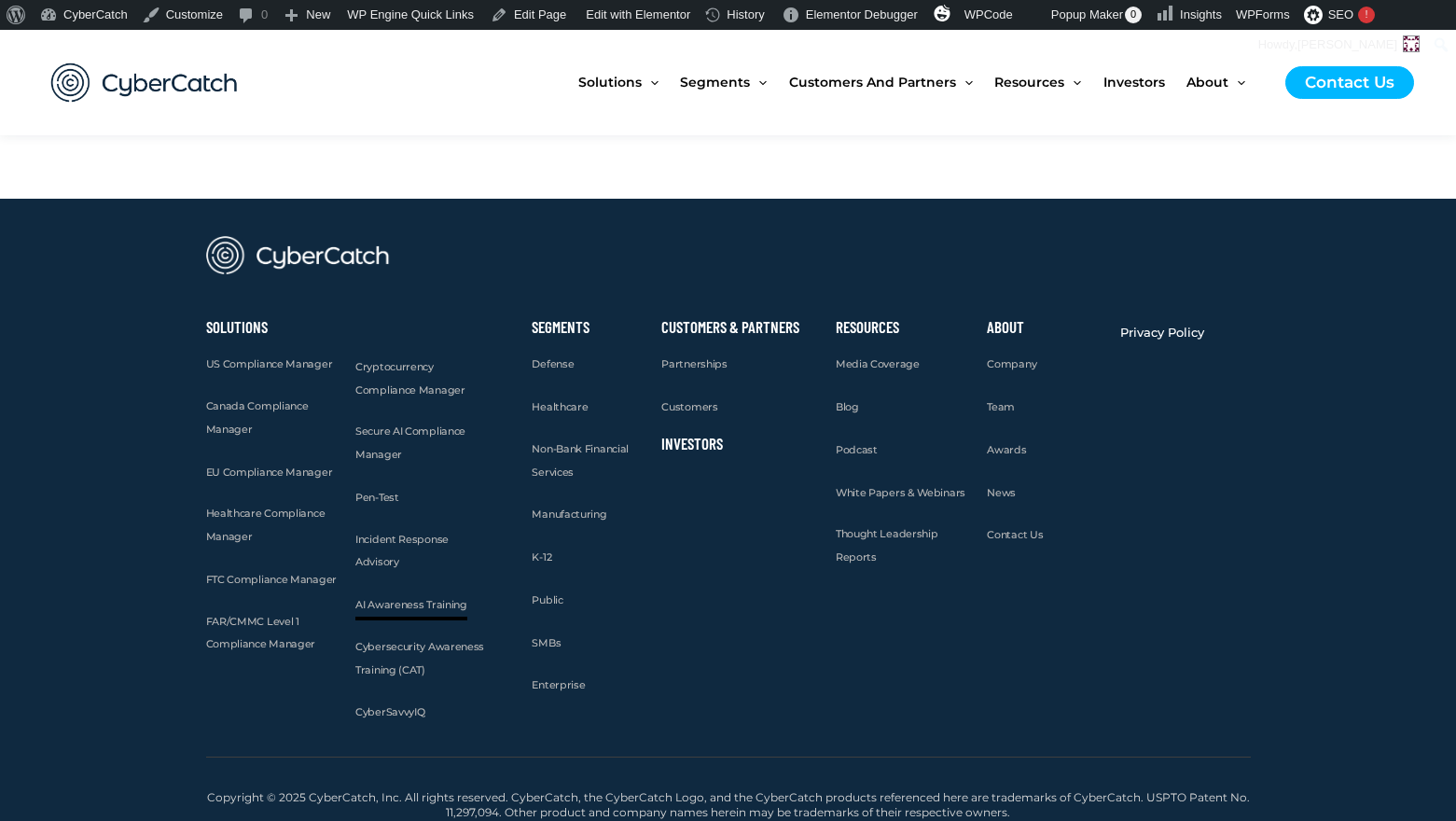
click at [399, 600] on span "AI Awareness Training" at bounding box center [411, 604] width 112 height 13
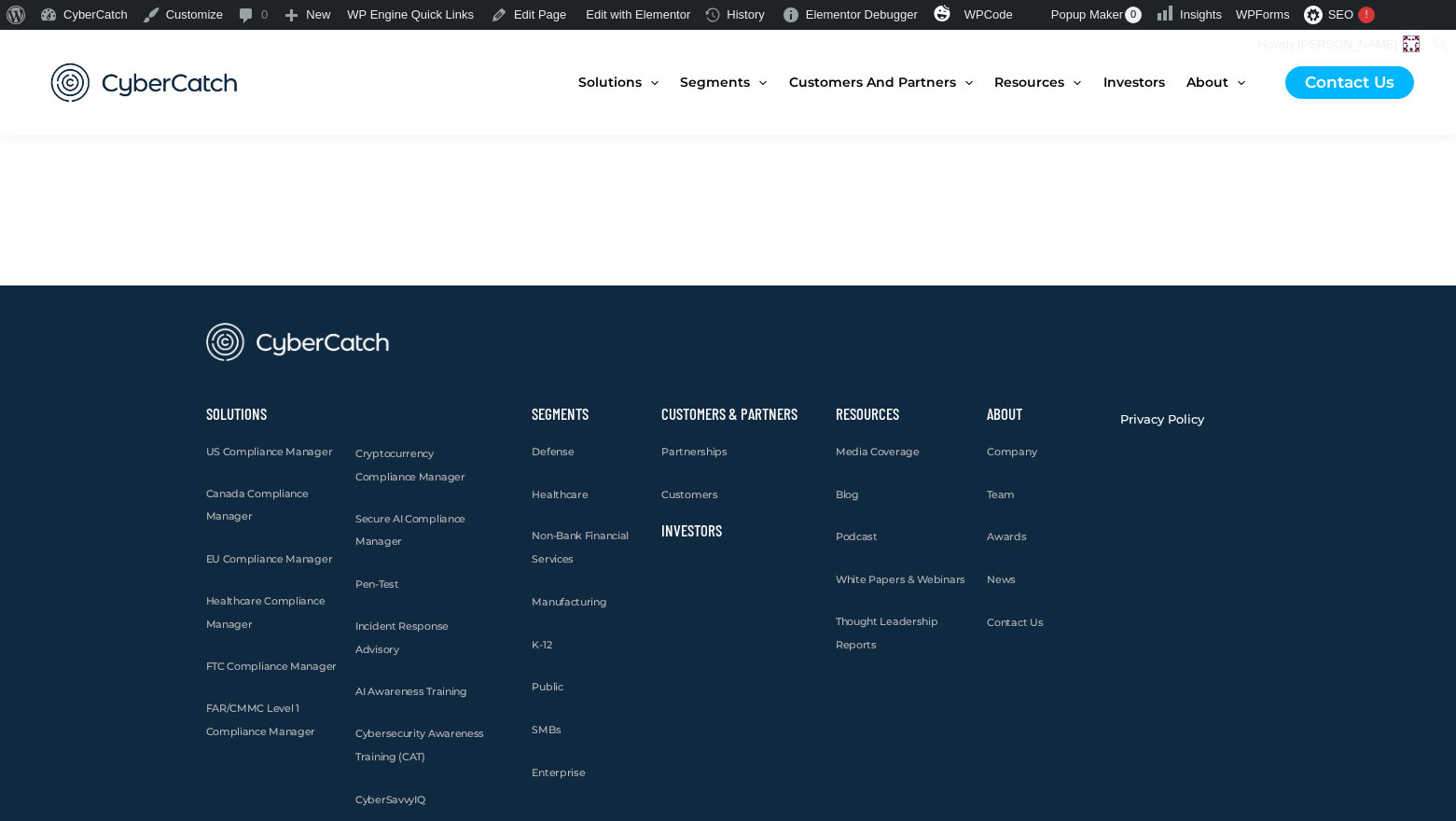
scroll to position [3773, 0]
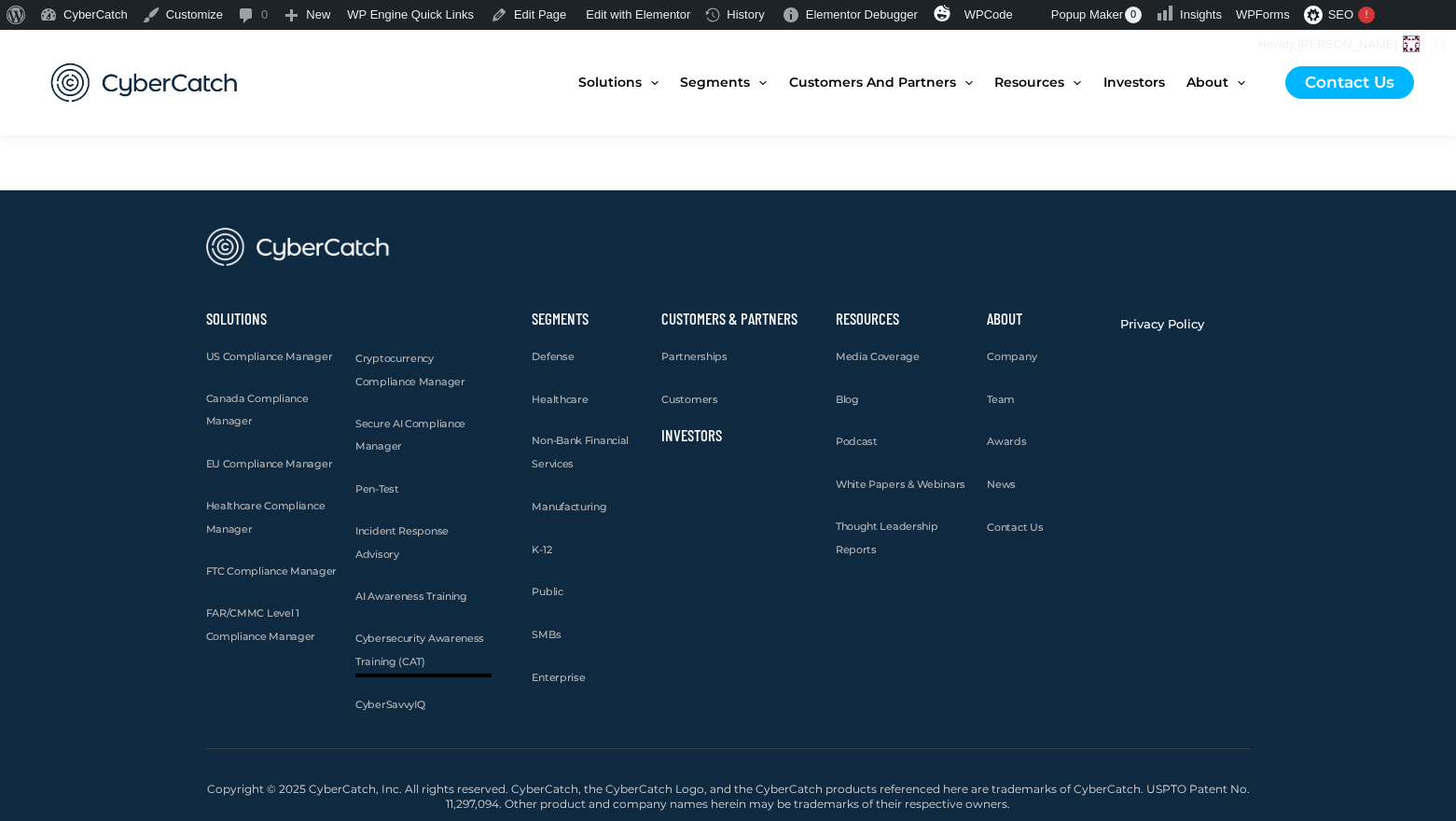
click at [400, 644] on span "Cybersecurity Awareness Training (CAT)" at bounding box center [420, 649] width 129 height 36
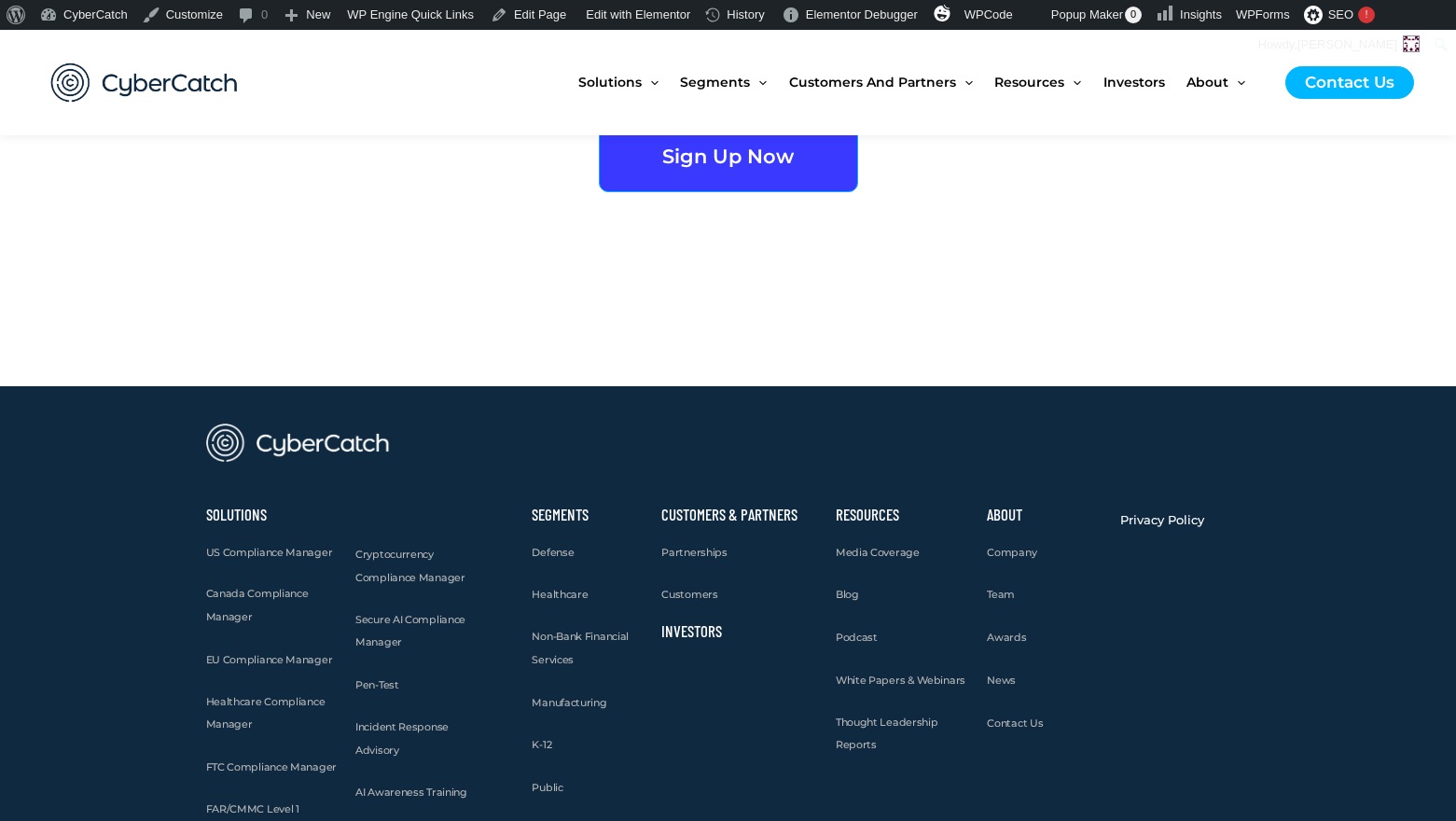
scroll to position [4737, 0]
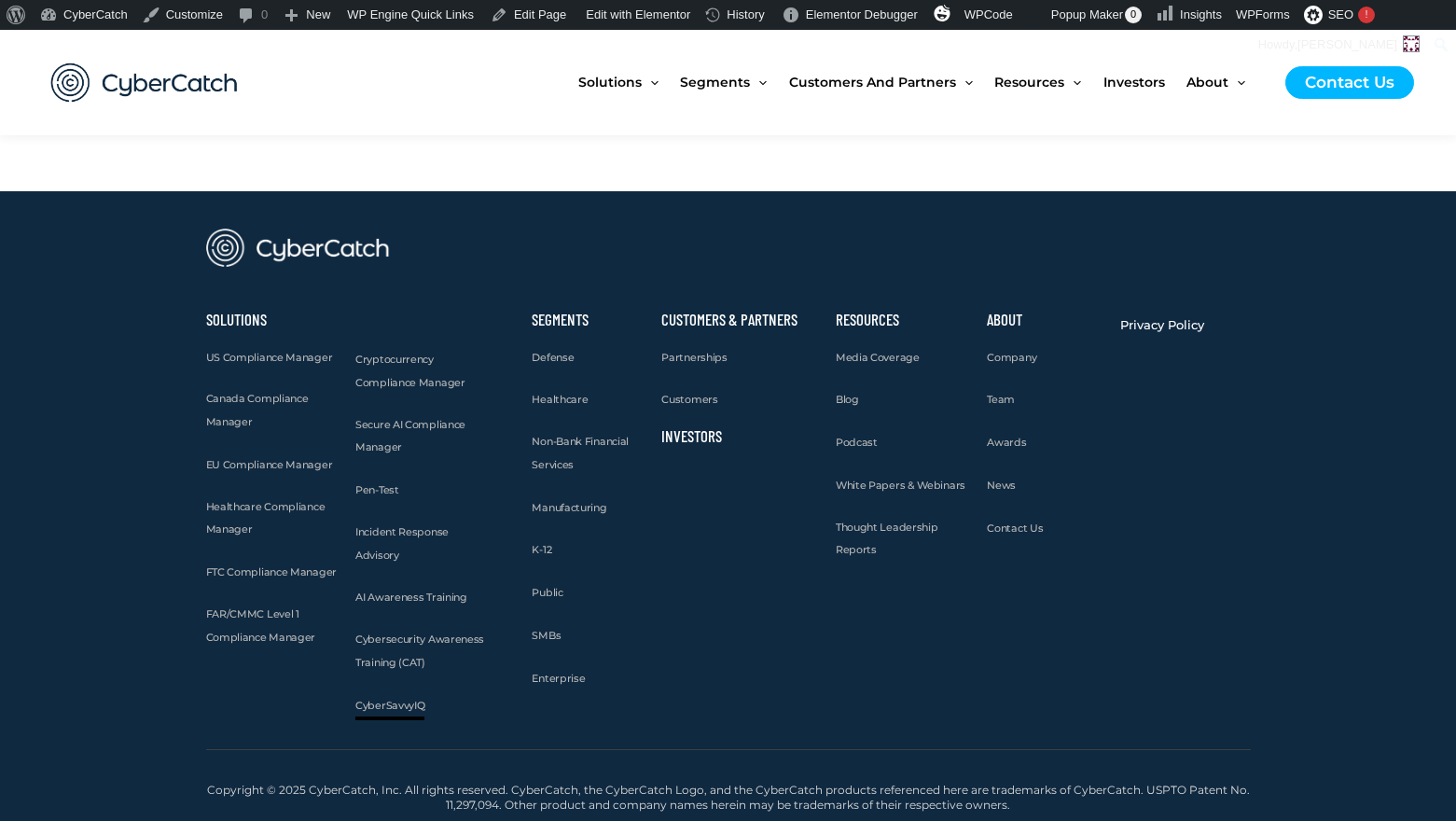
click at [403, 704] on span "CyberSavvyIQ" at bounding box center [390, 704] width 69 height 13
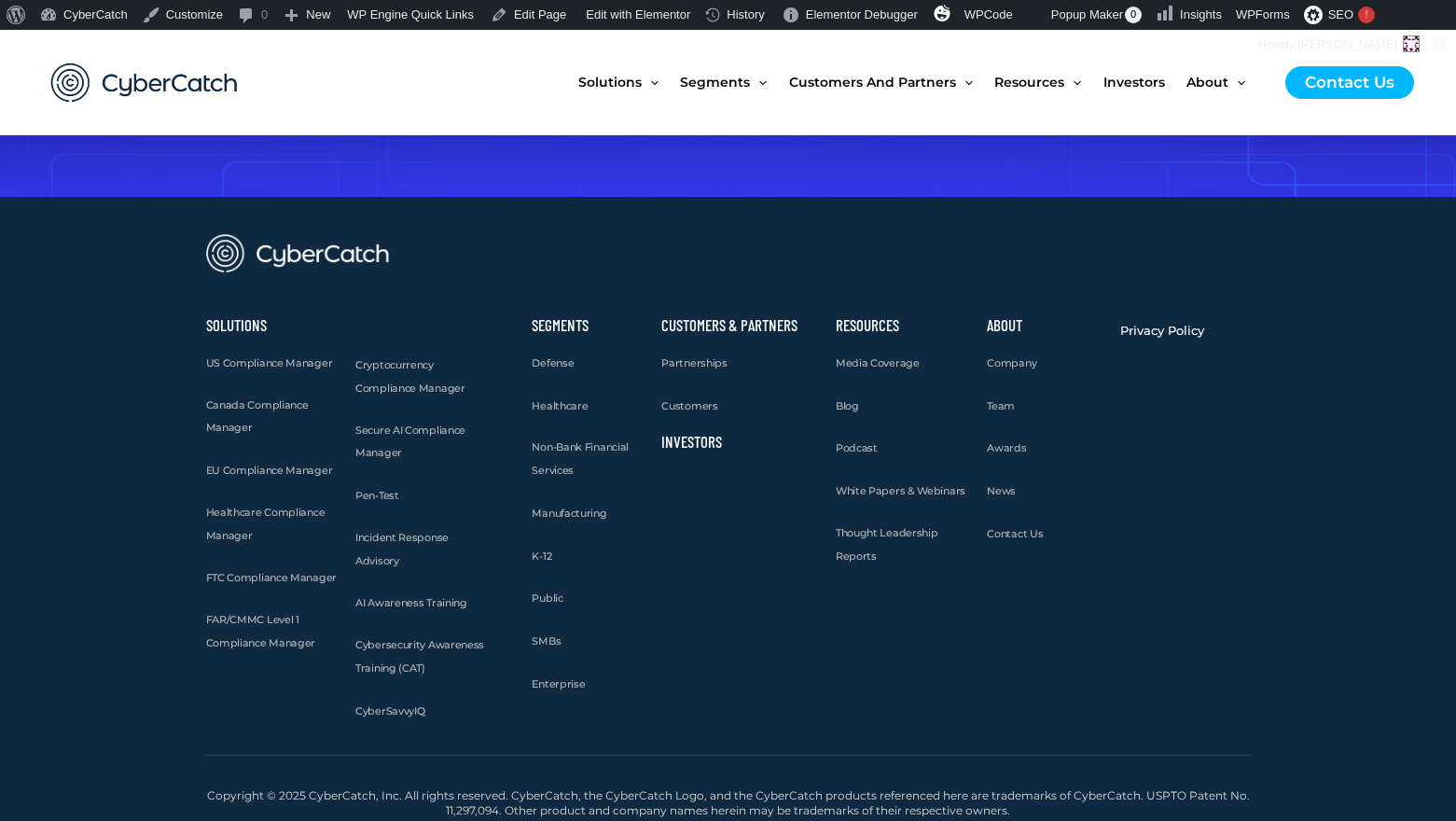
scroll to position [3288, 0]
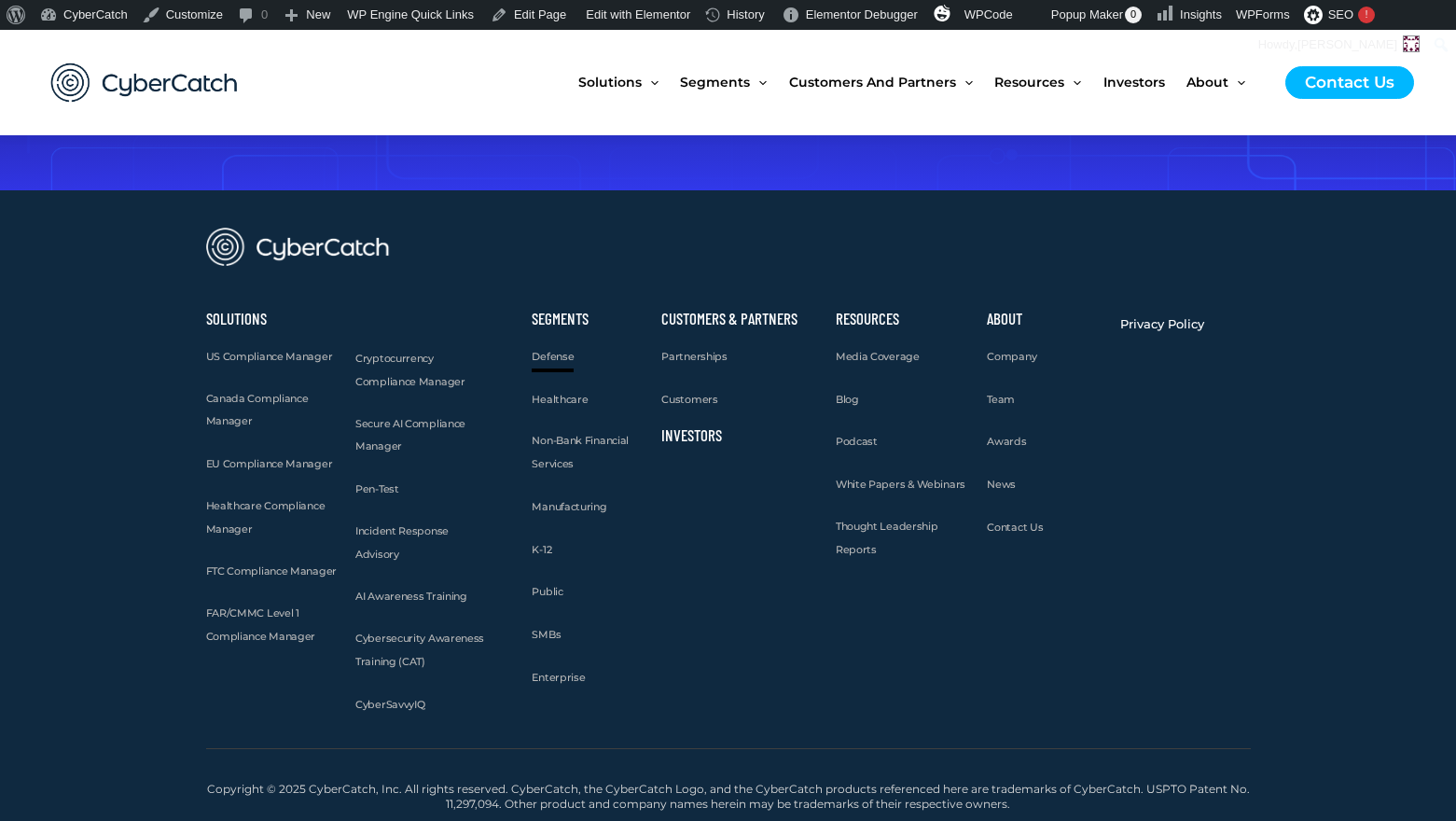
click at [555, 351] on span "Defense" at bounding box center [552, 355] width 42 height 13
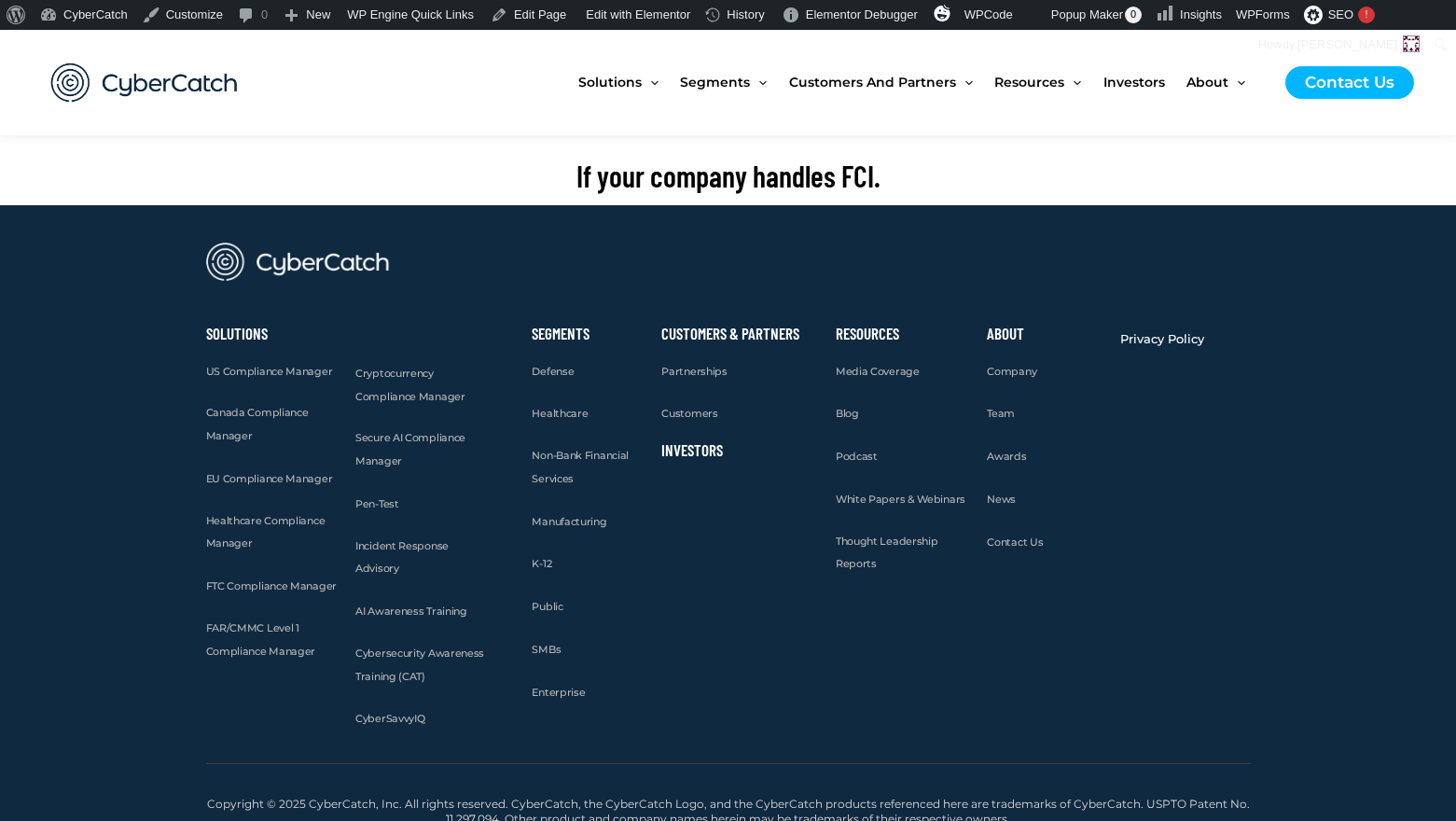
scroll to position [3238, 0]
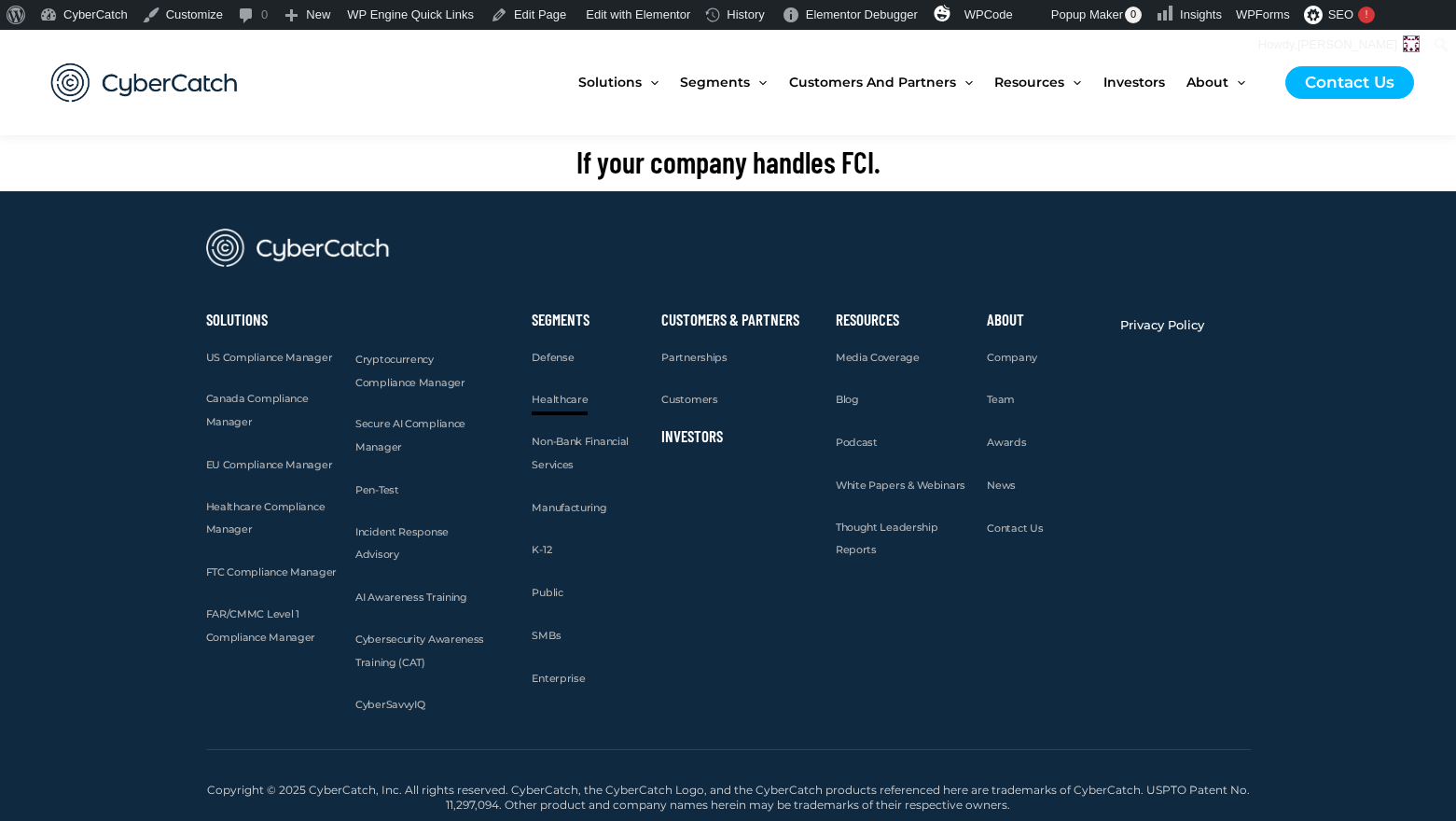
click at [567, 402] on span "Healthcare" at bounding box center [559, 398] width 56 height 13
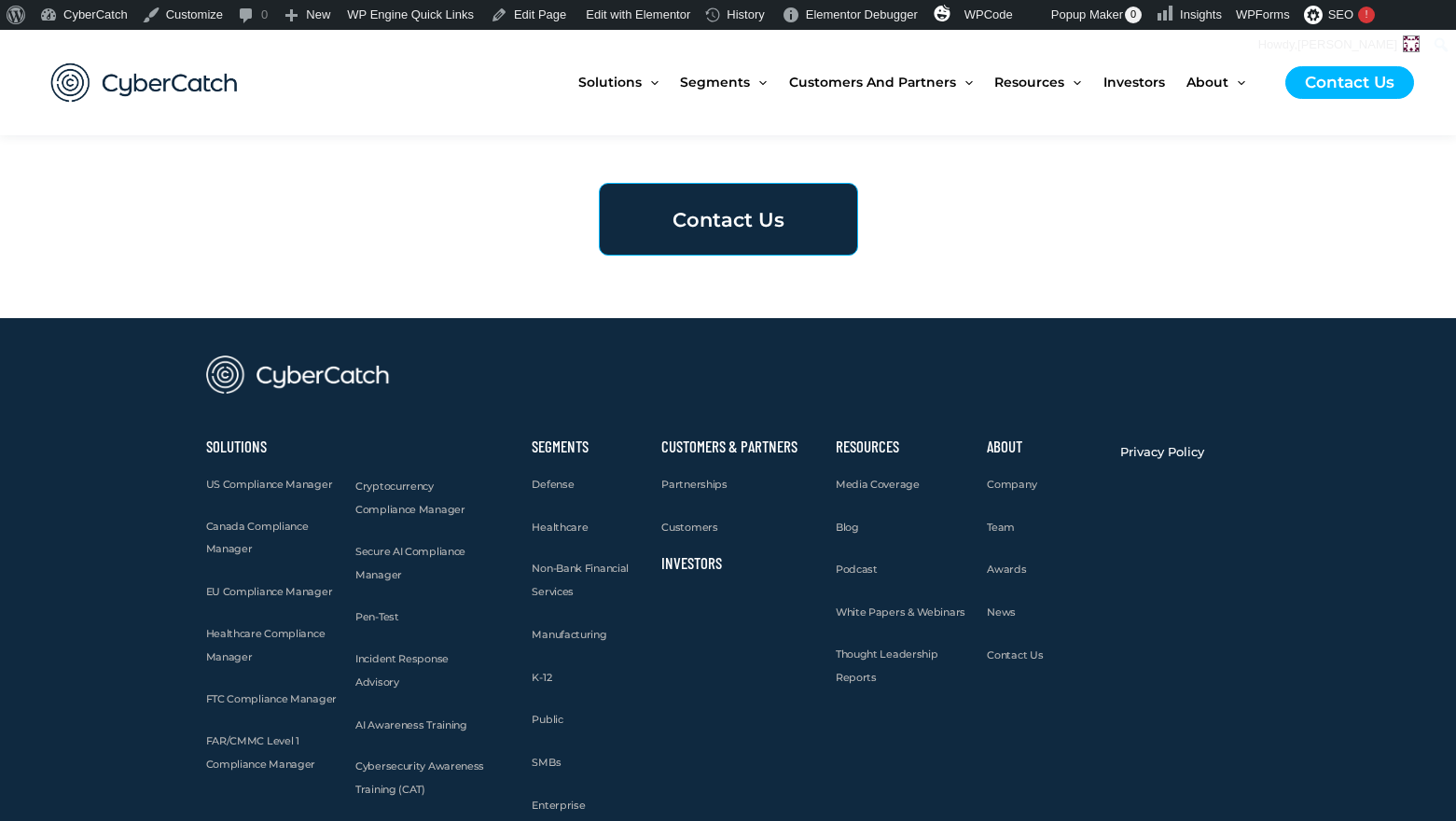
scroll to position [6478, 0]
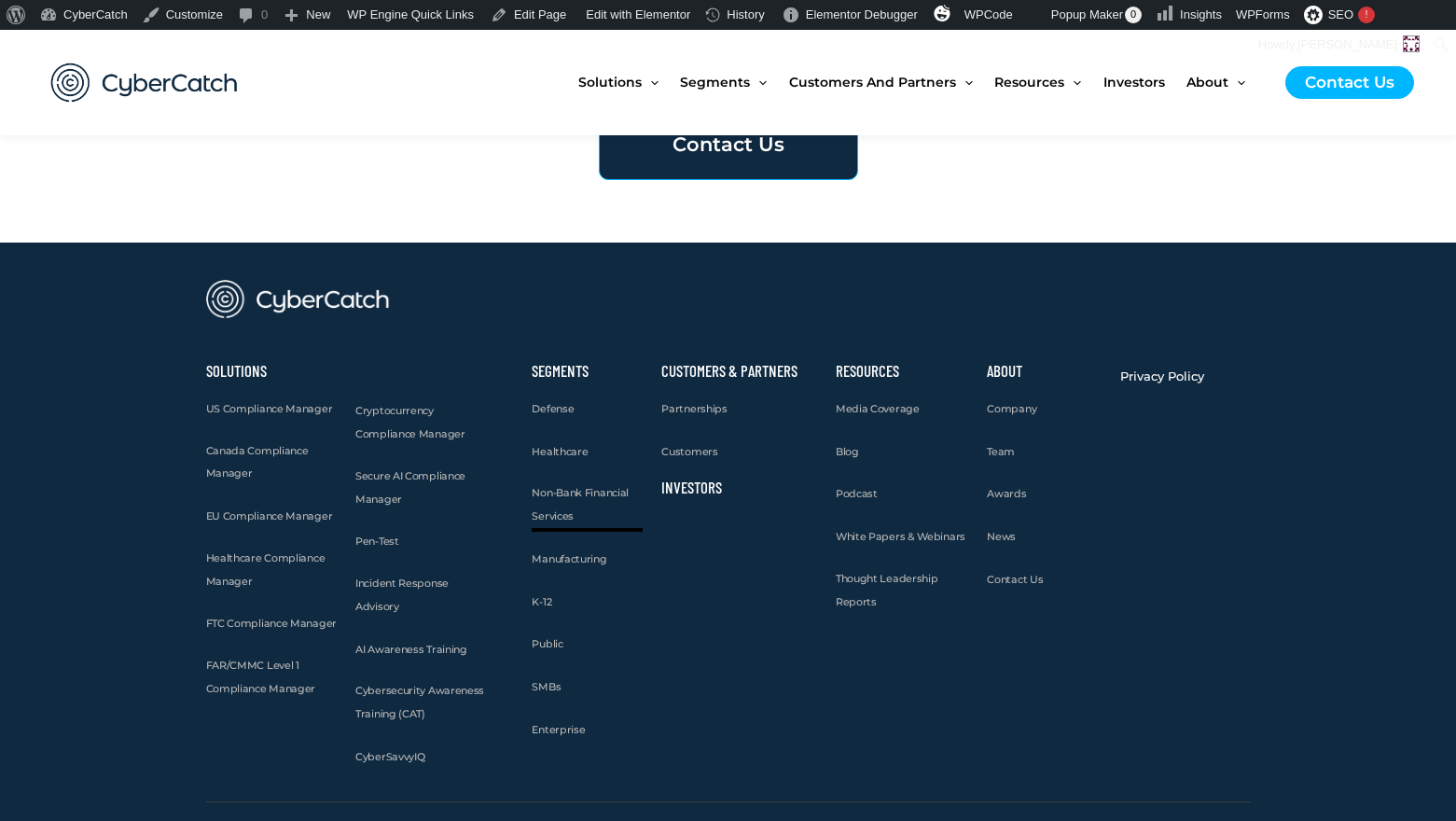
click at [562, 486] on span "Non-Bank Financial Services" at bounding box center [580, 504] width 97 height 36
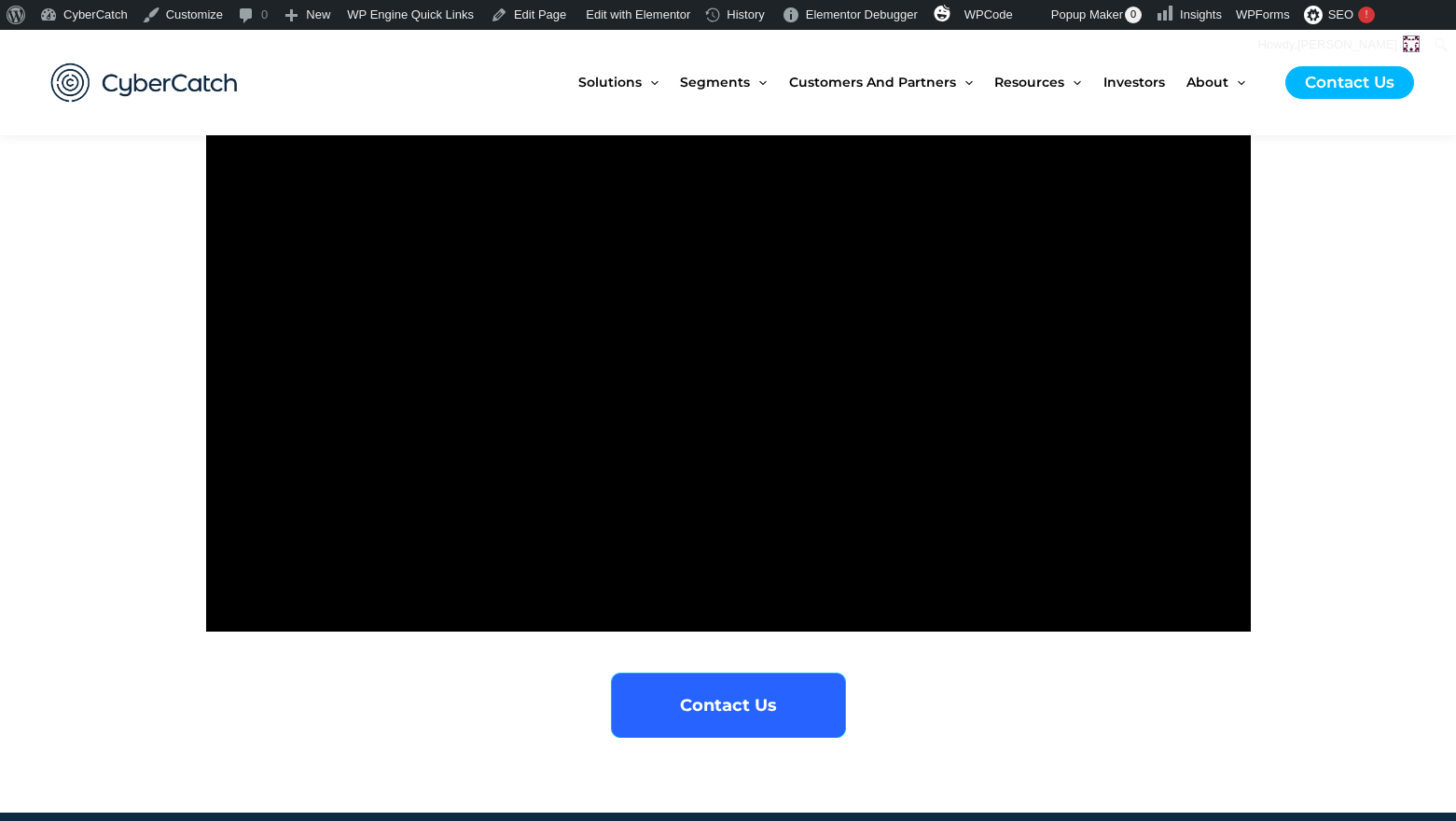
scroll to position [4890, 0]
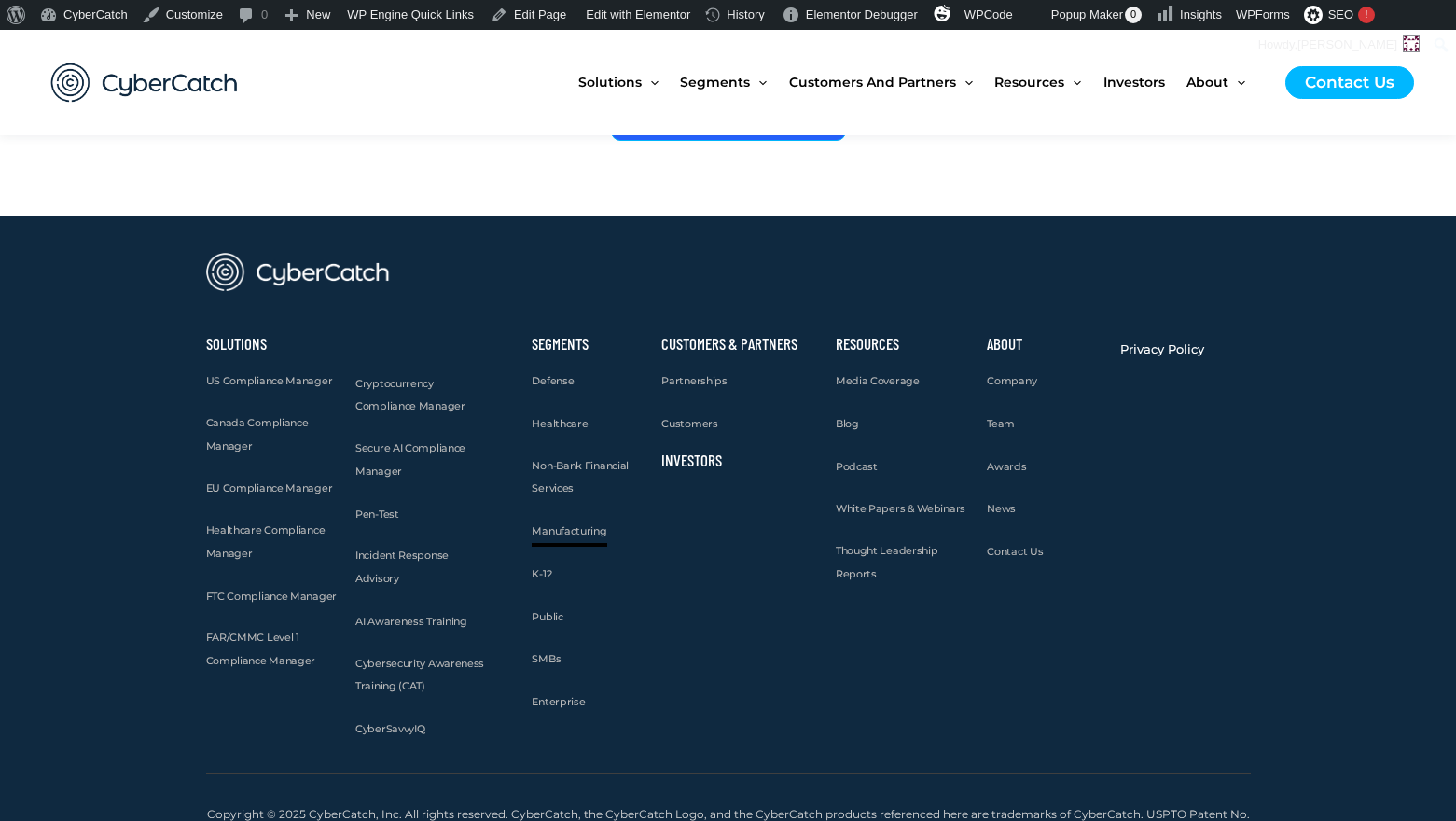
click at [559, 524] on span "Manufacturing" at bounding box center [569, 530] width 75 height 13
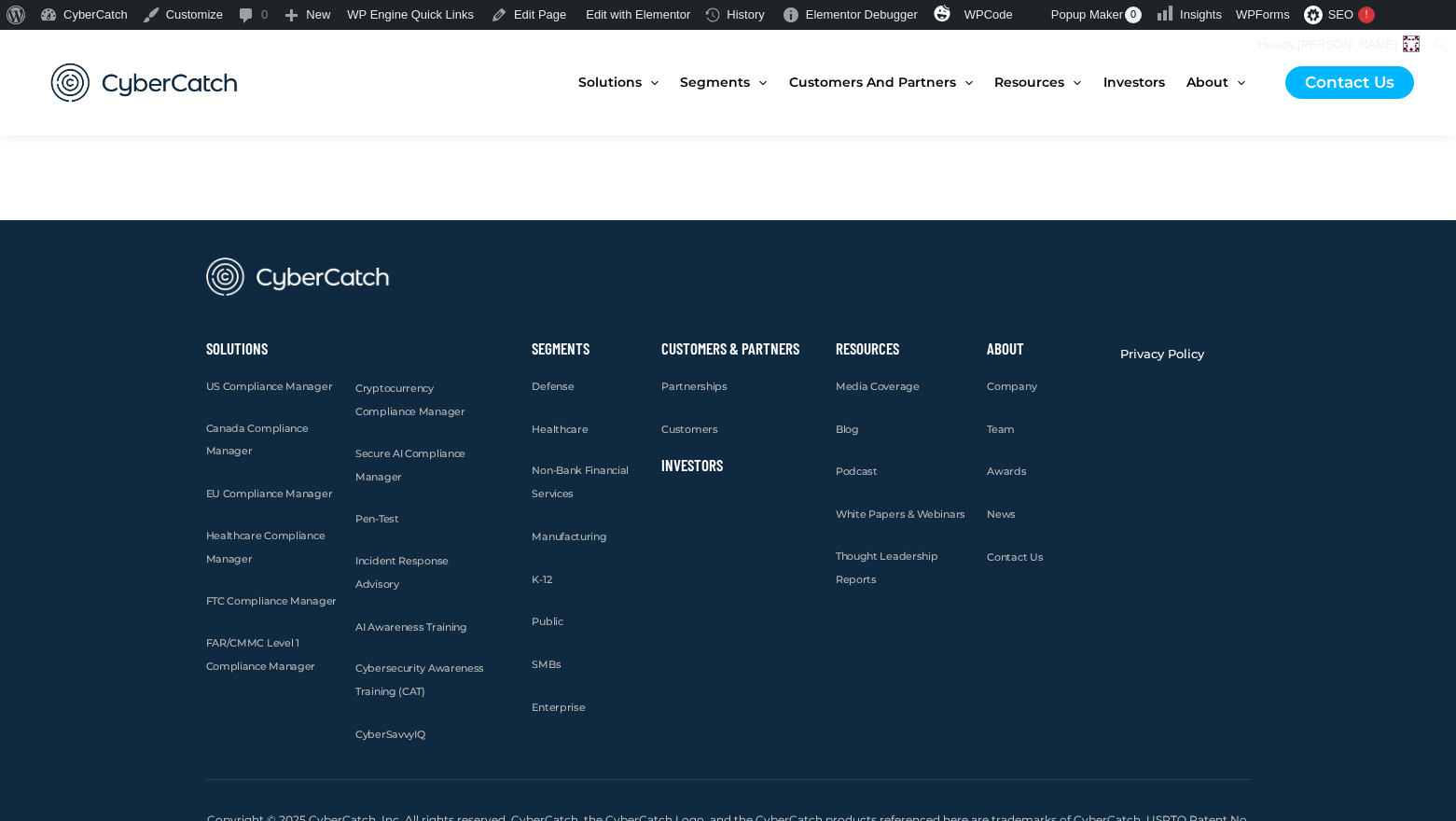
scroll to position [4573, 0]
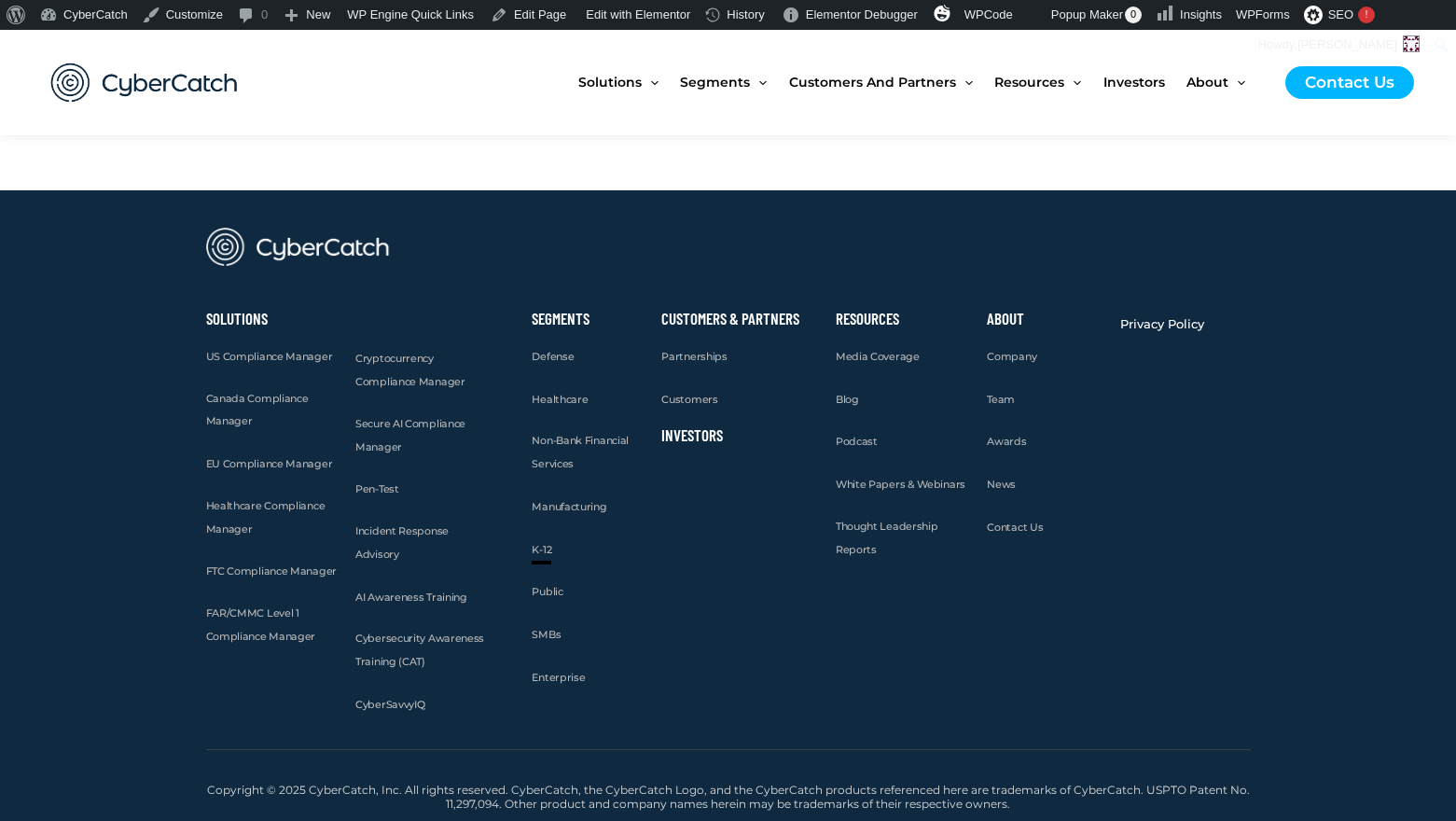
click at [543, 550] on span "K-12" at bounding box center [541, 548] width 19 height 13
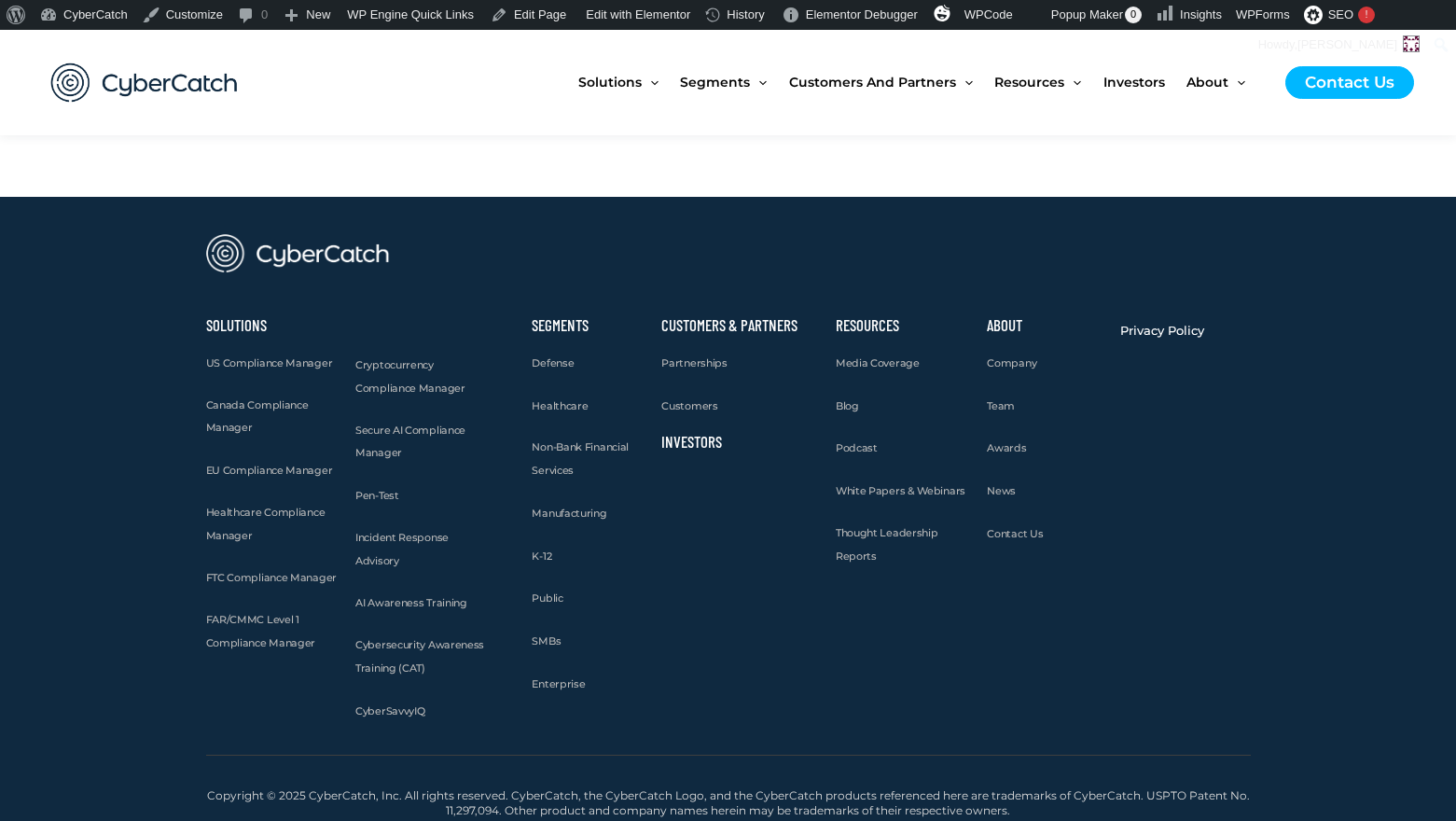
scroll to position [7383, 0]
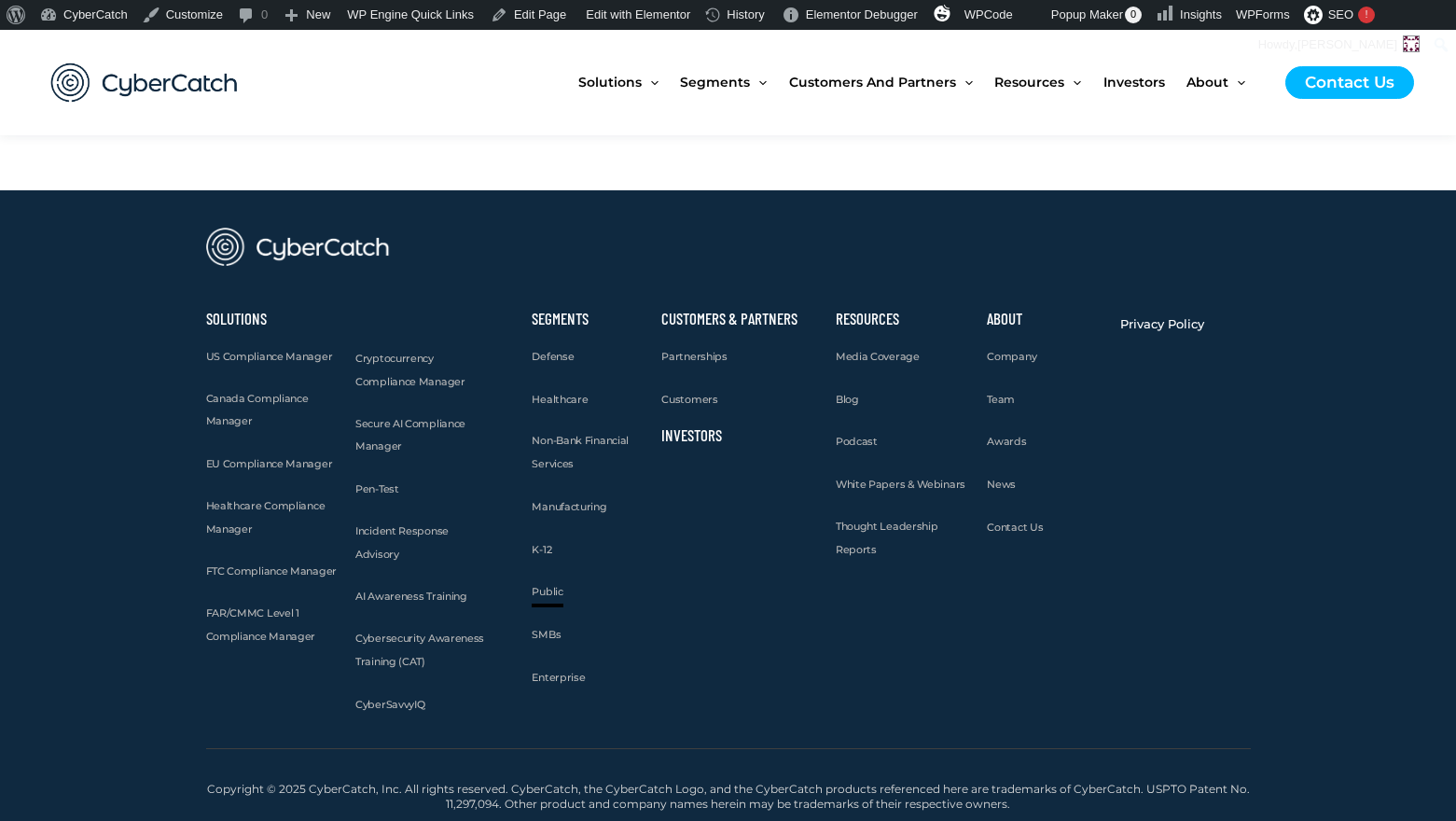
click at [545, 593] on span "Public" at bounding box center [547, 590] width 31 height 13
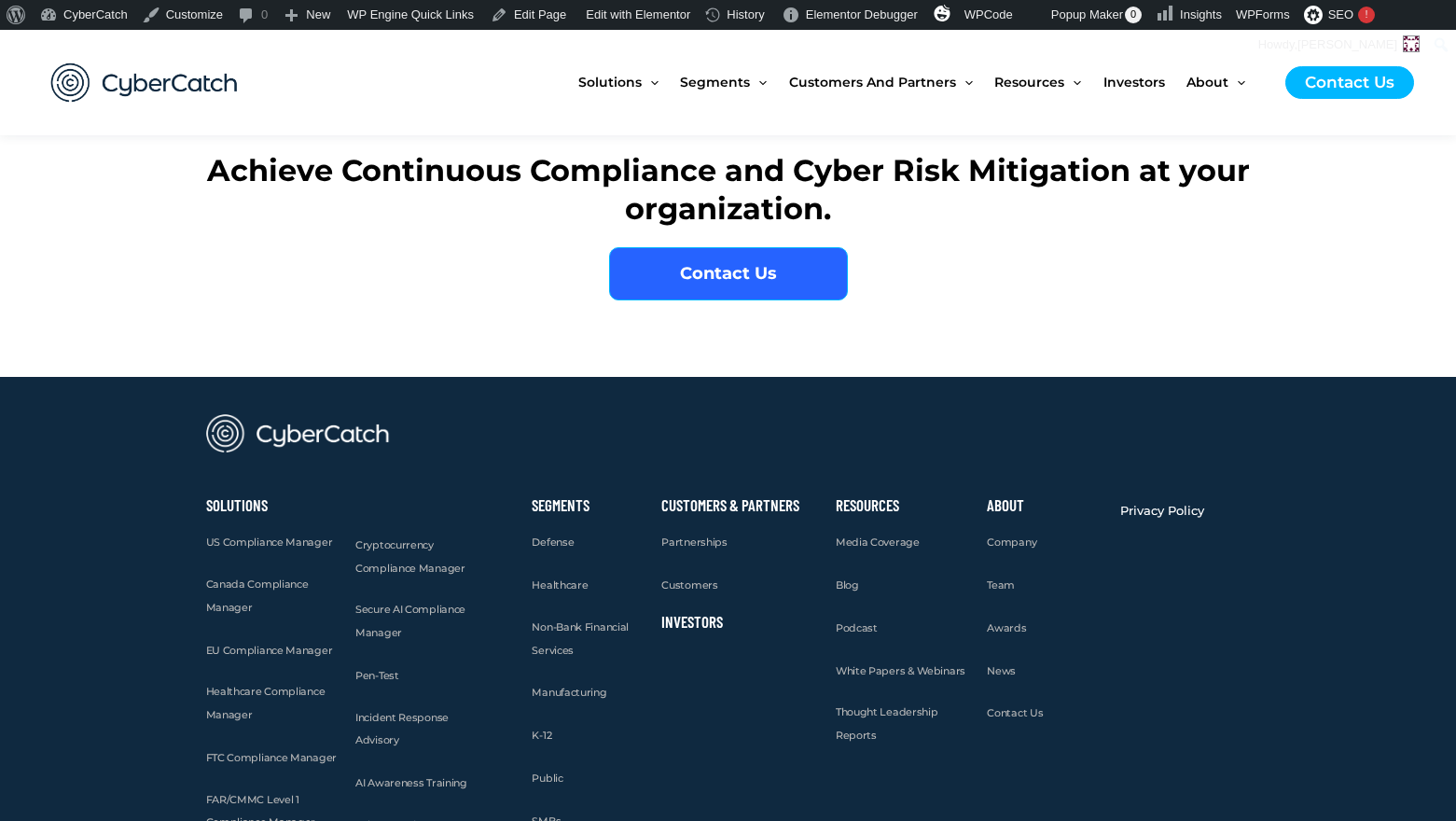
scroll to position [5736, 0]
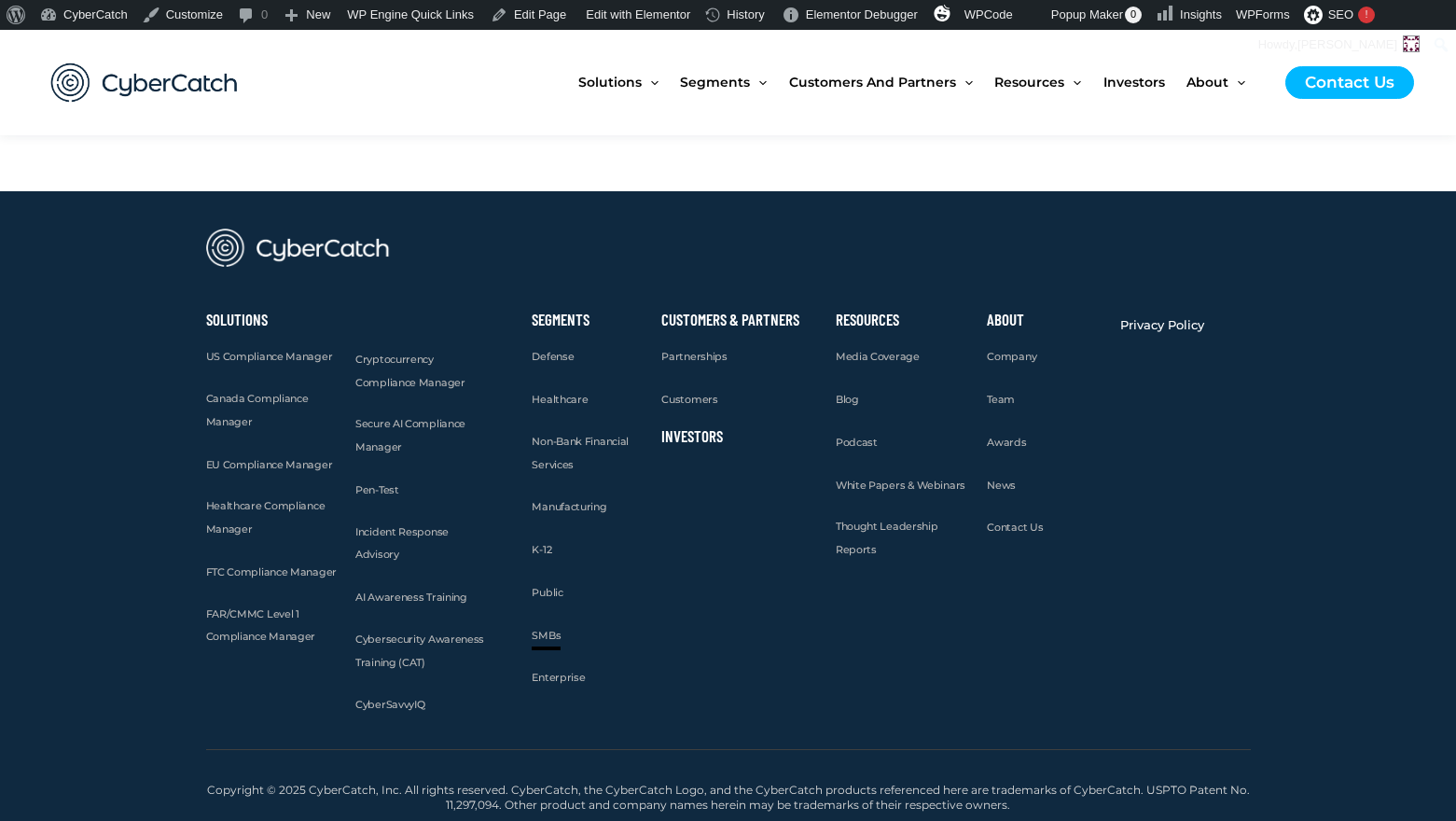
click at [549, 635] on span "SMBs" at bounding box center [546, 634] width 29 height 13
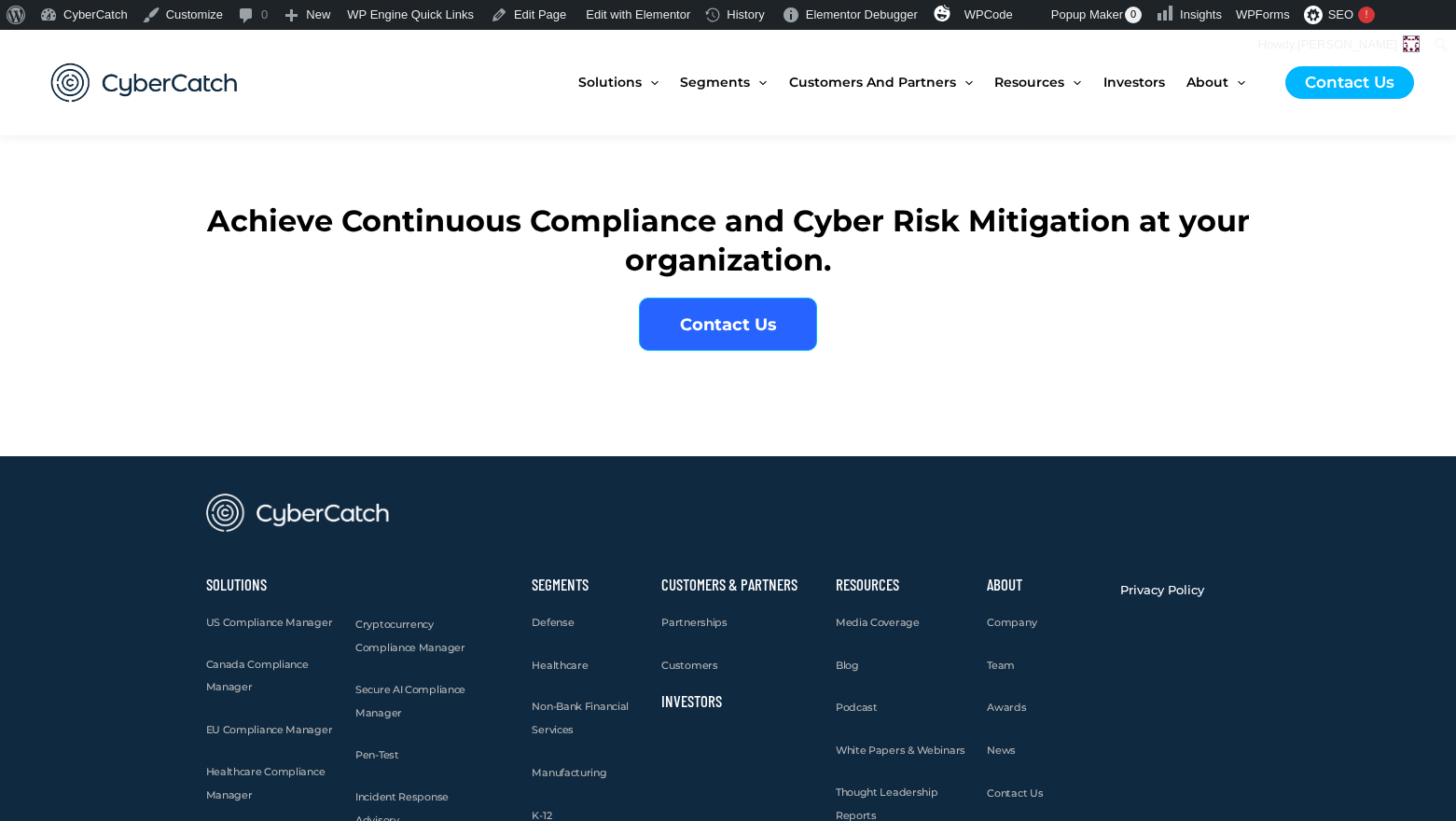
scroll to position [8059, 0]
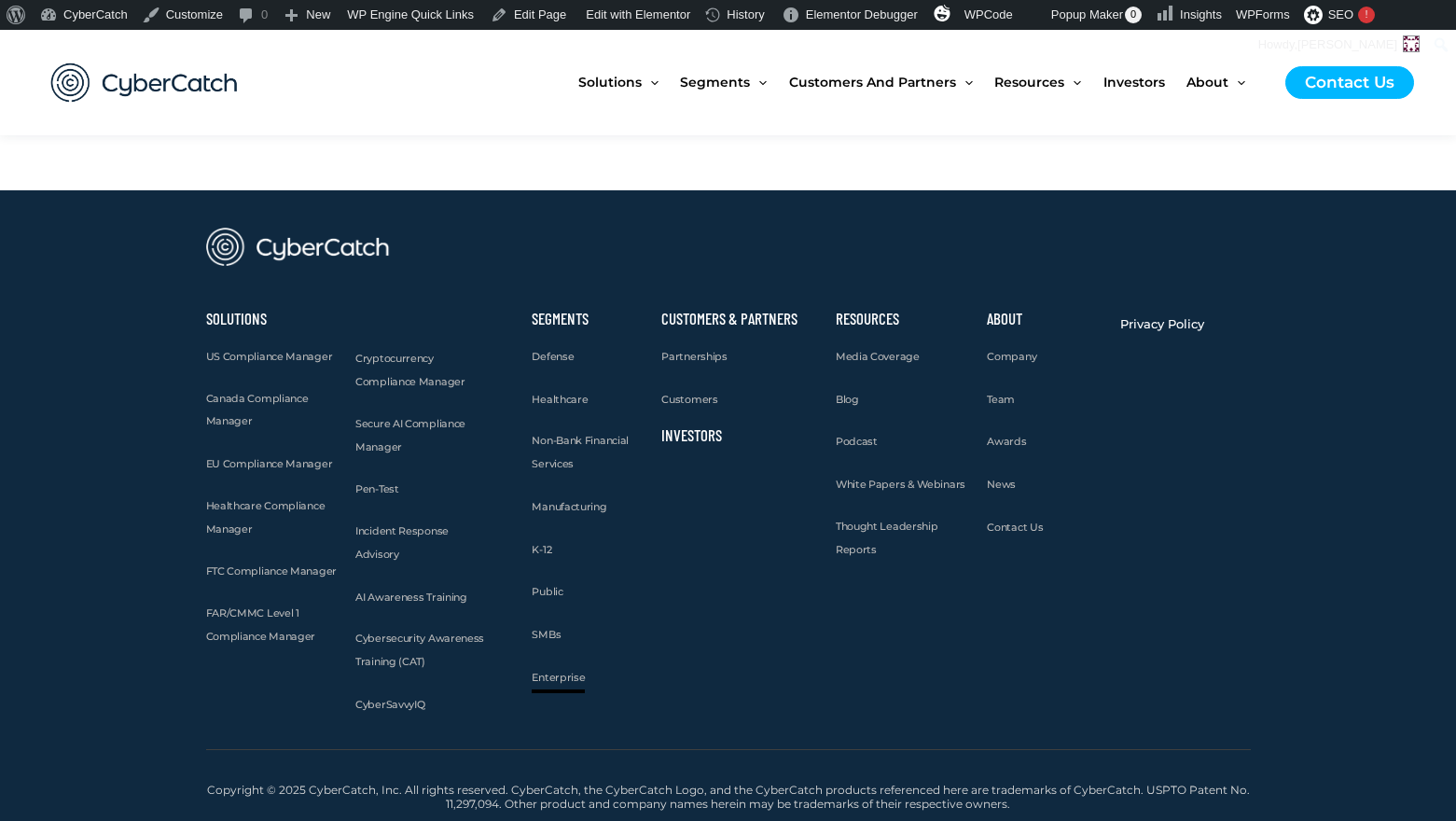
click at [561, 677] on span "Enterprise" at bounding box center [558, 676] width 54 height 13
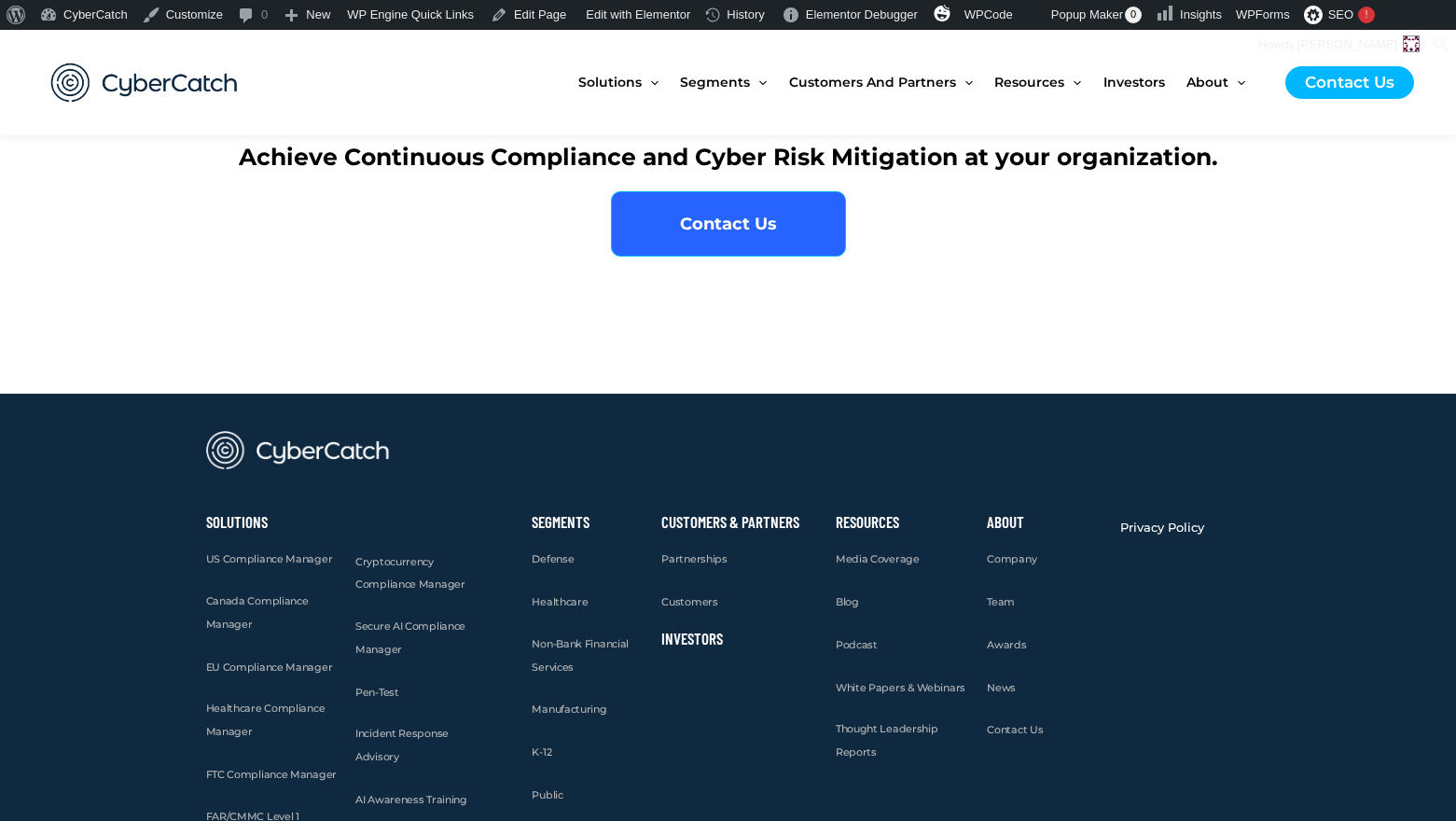
scroll to position [7430, 0]
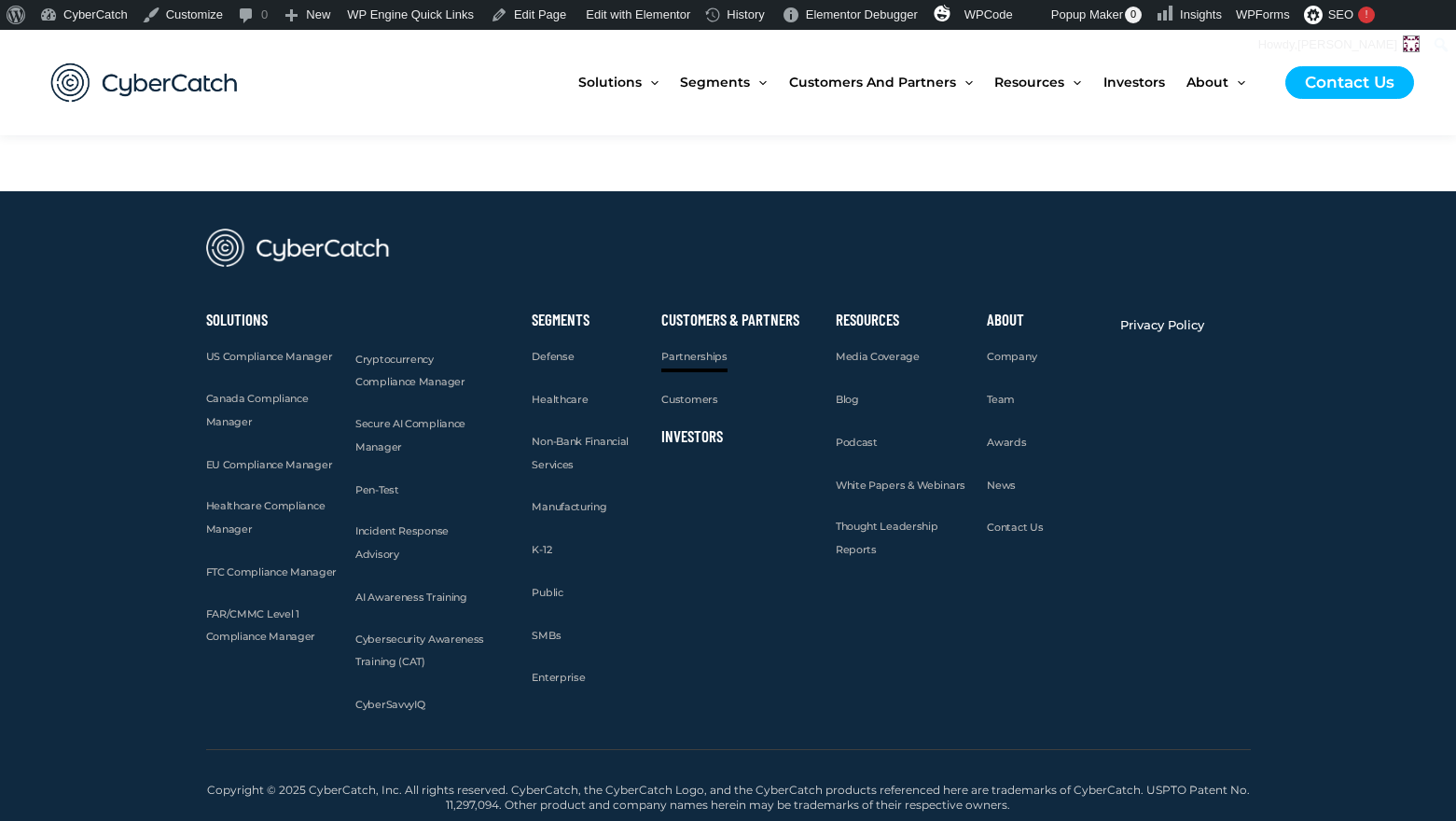
click at [698, 351] on span "Partnerships" at bounding box center [693, 355] width 65 height 13
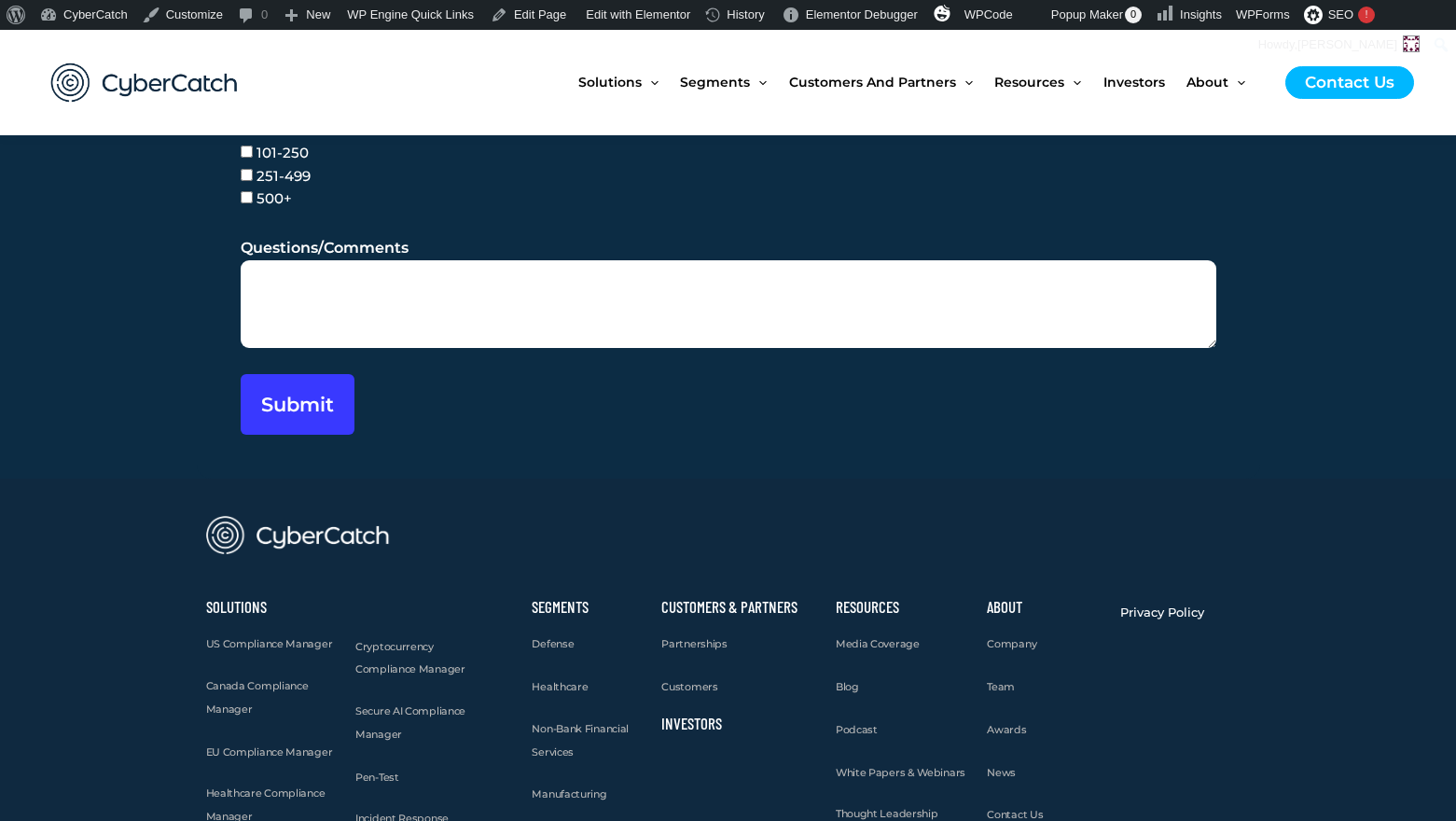
scroll to position [5391, 0]
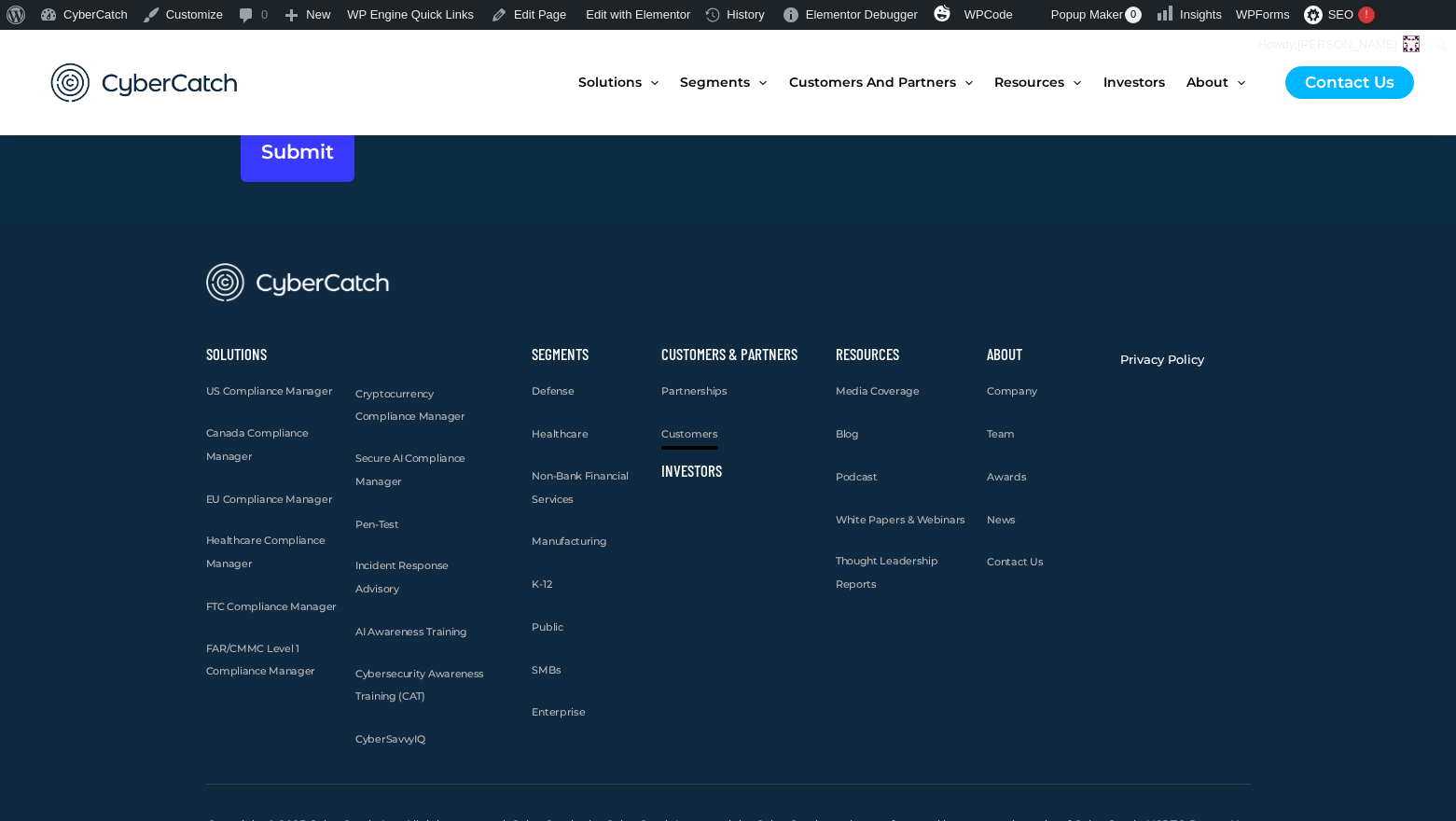
click at [697, 428] on span "Customers" at bounding box center [689, 433] width 56 height 13
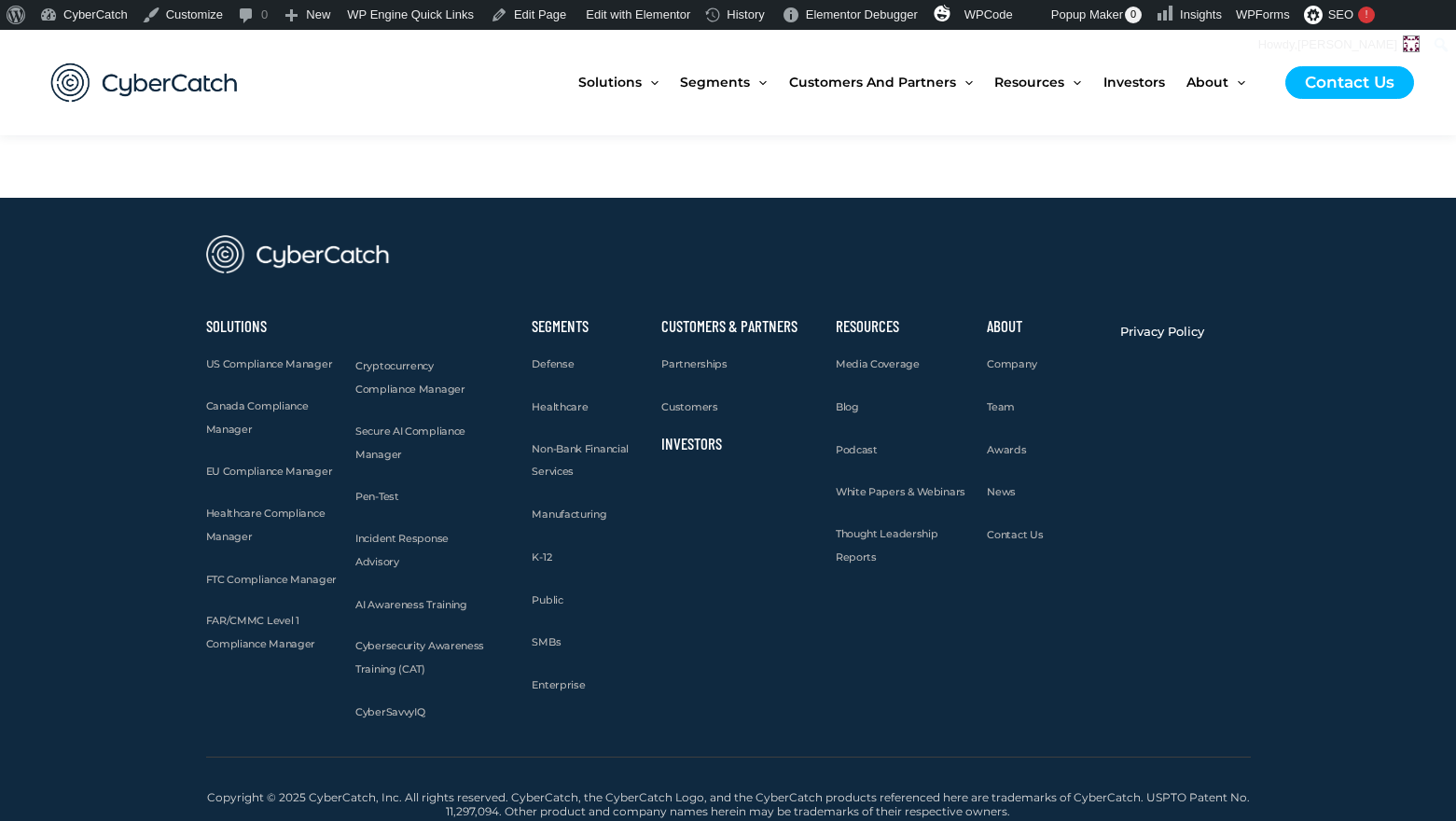
scroll to position [2248, 0]
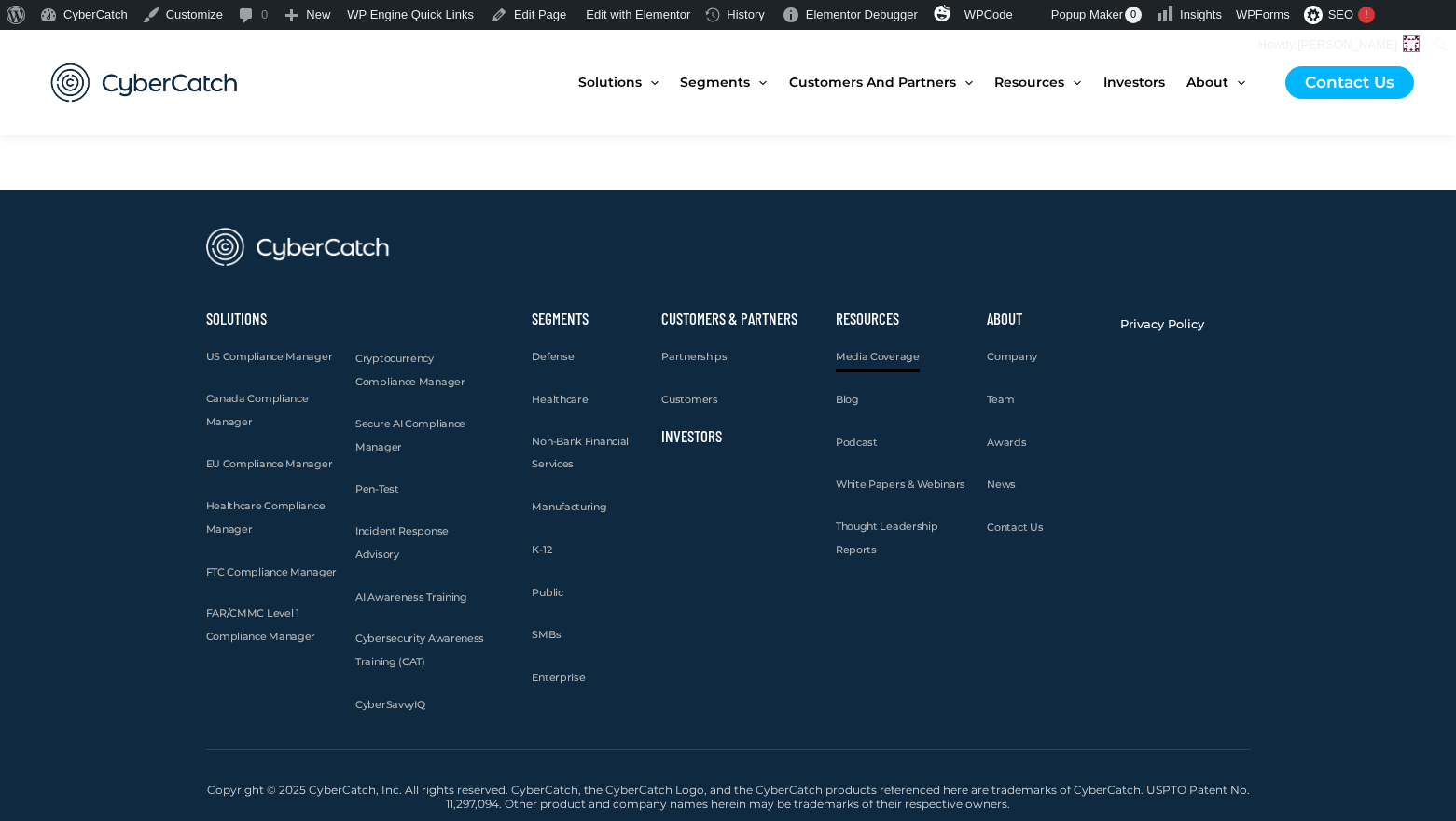
click at [884, 356] on span "Media Coverage" at bounding box center [877, 355] width 84 height 13
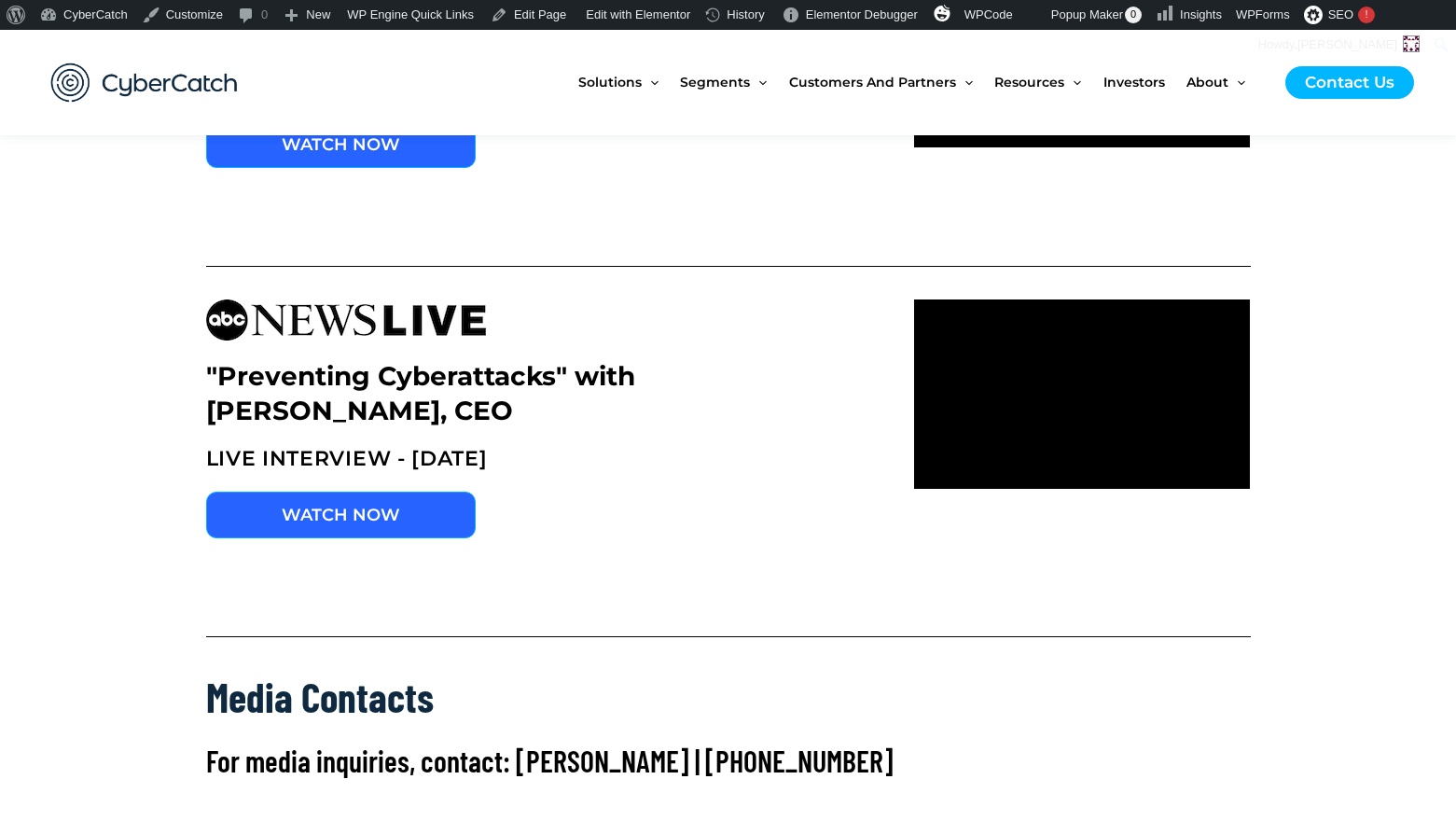
scroll to position [10263, 0]
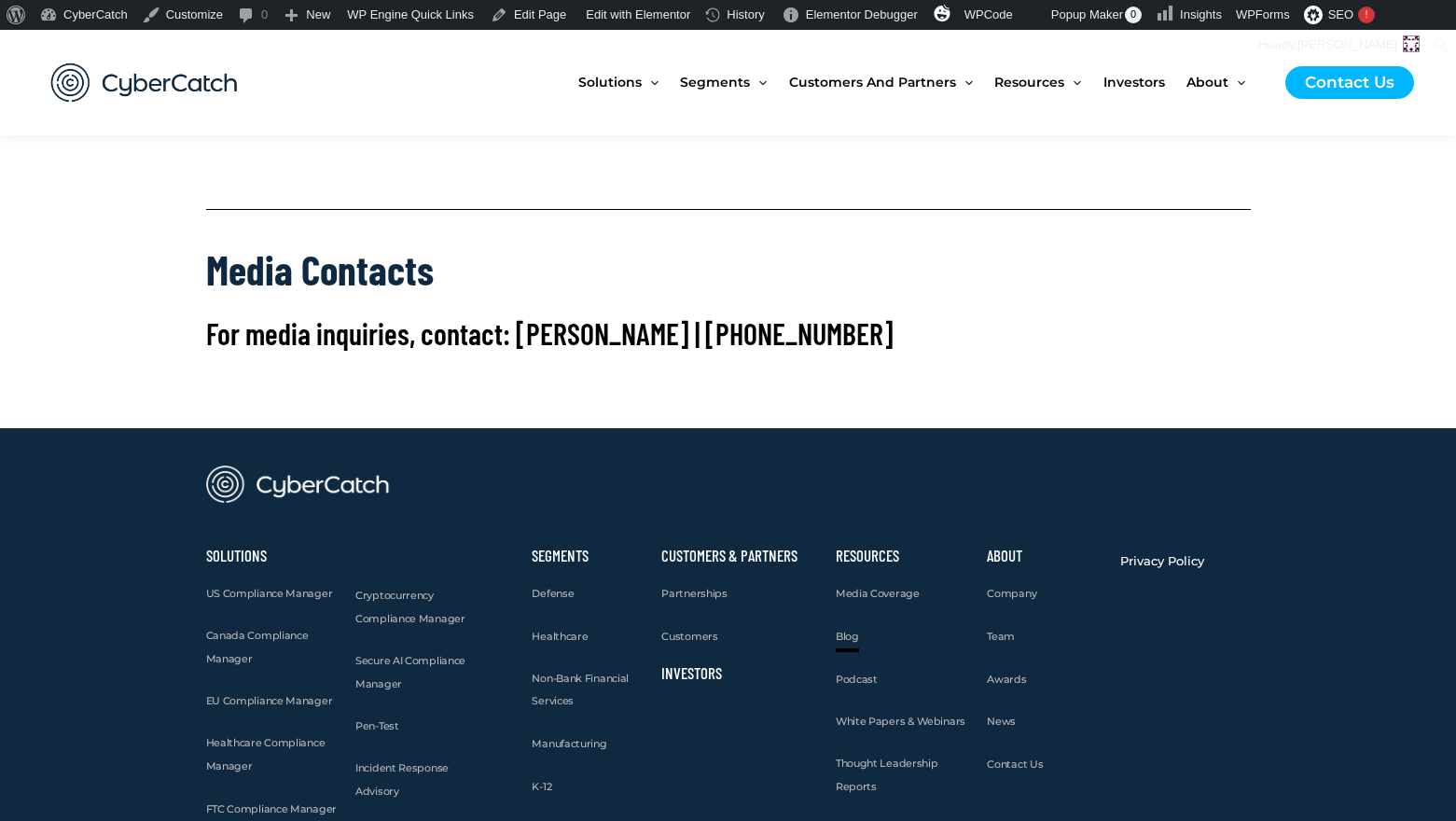
click at [846, 629] on span "Blog" at bounding box center [847, 635] width 23 height 13
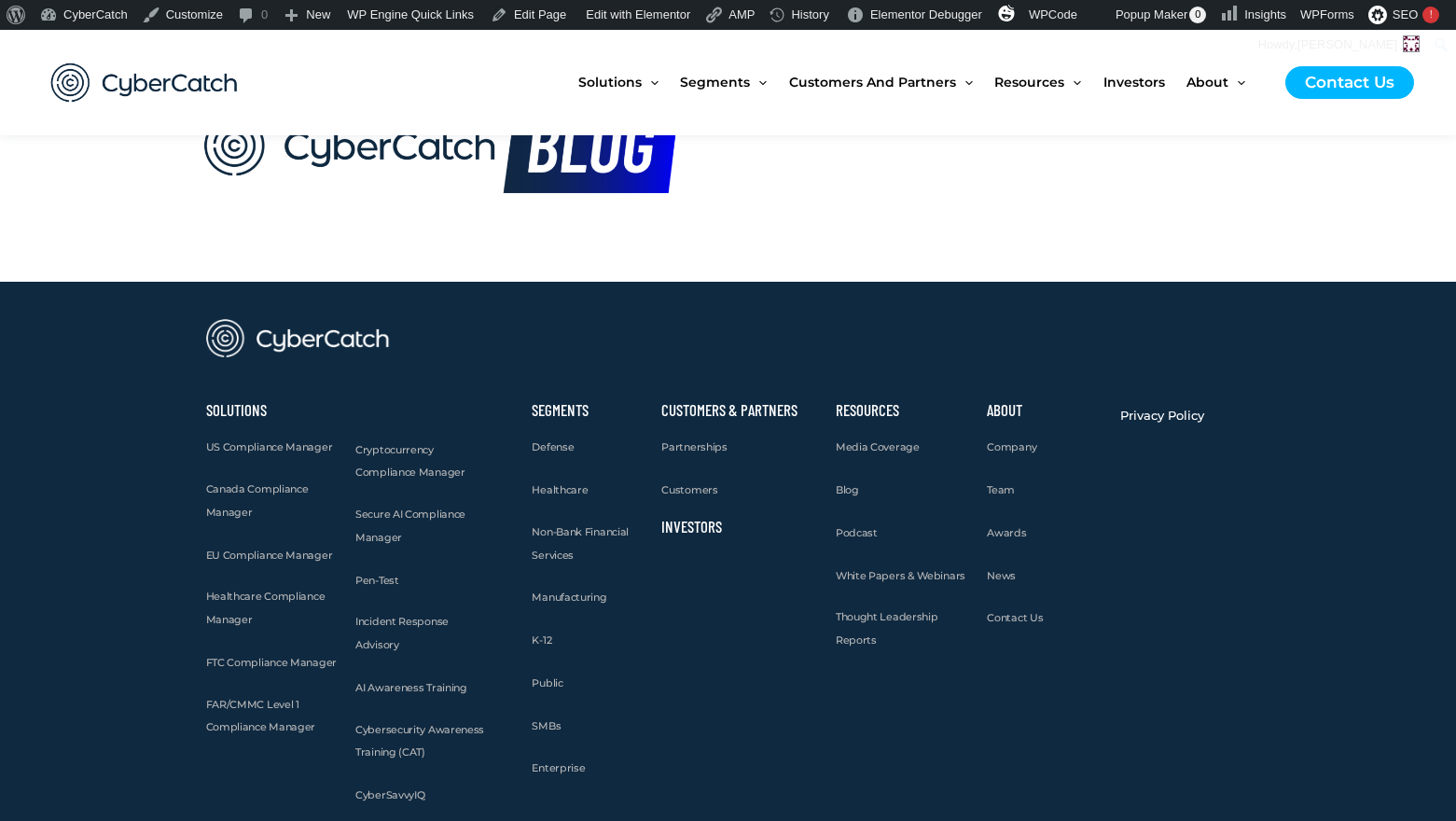
scroll to position [214, 0]
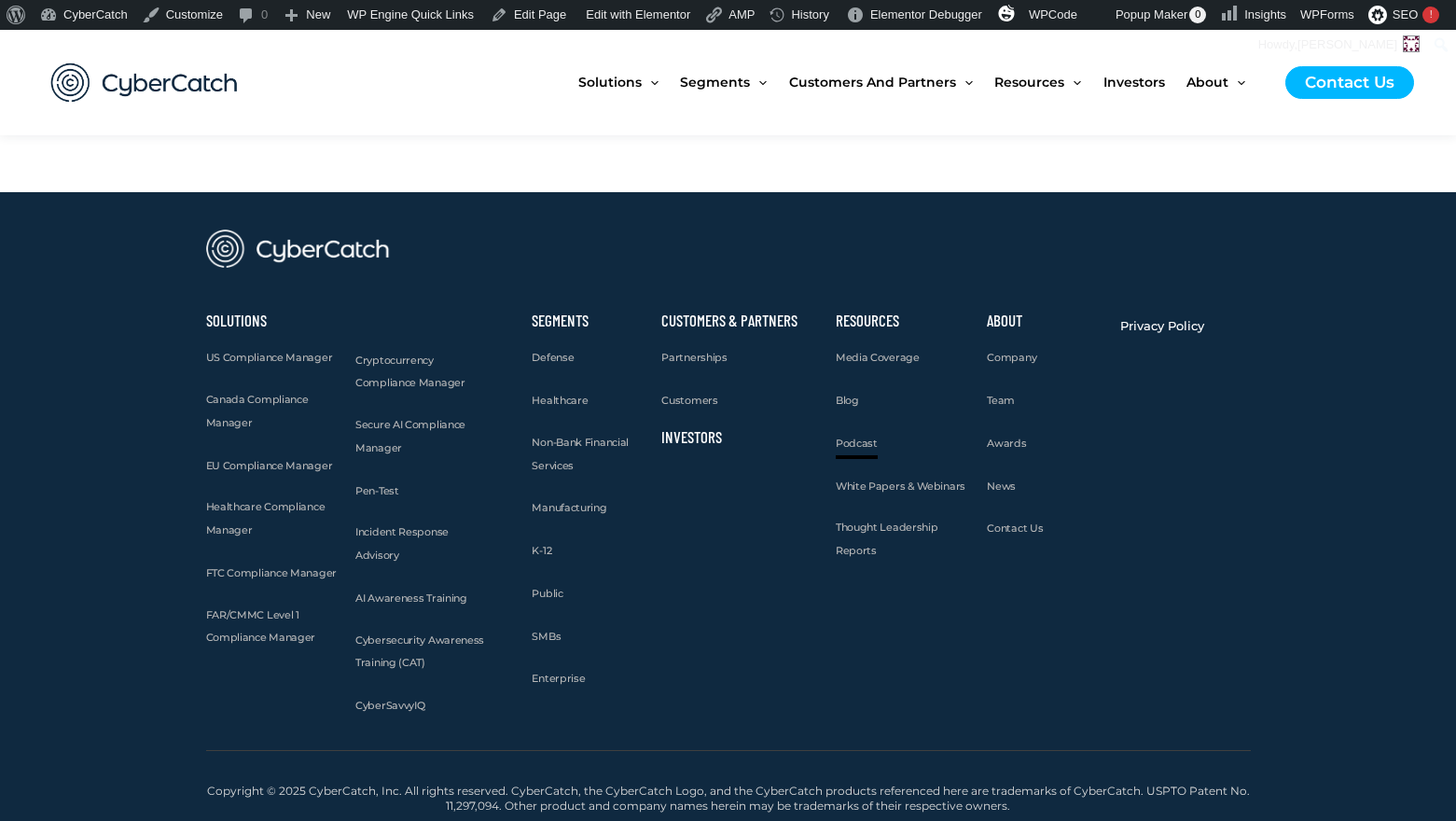
click at [864, 446] on span "Podcast" at bounding box center [856, 442] width 42 height 13
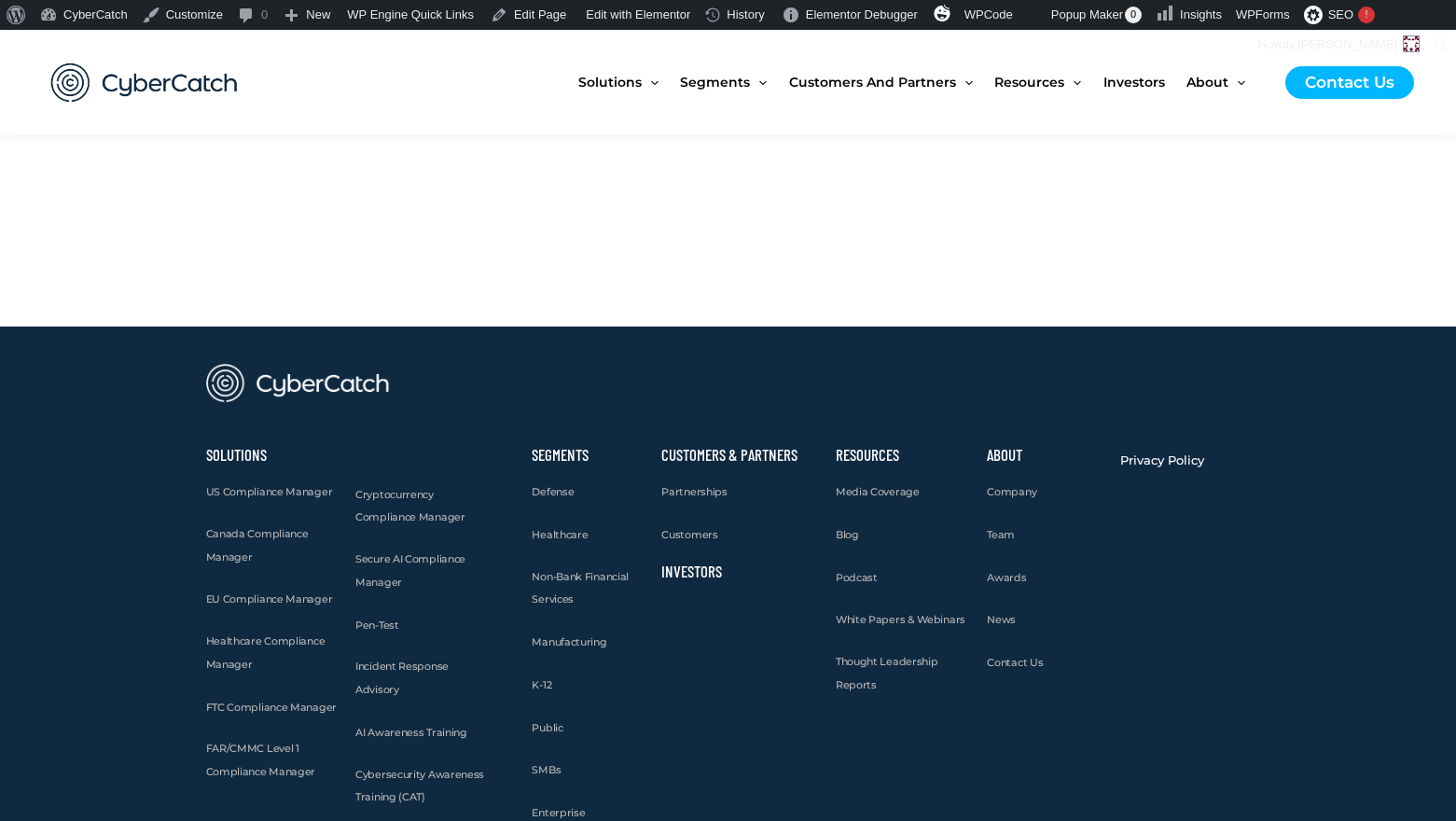
scroll to position [1284, 0]
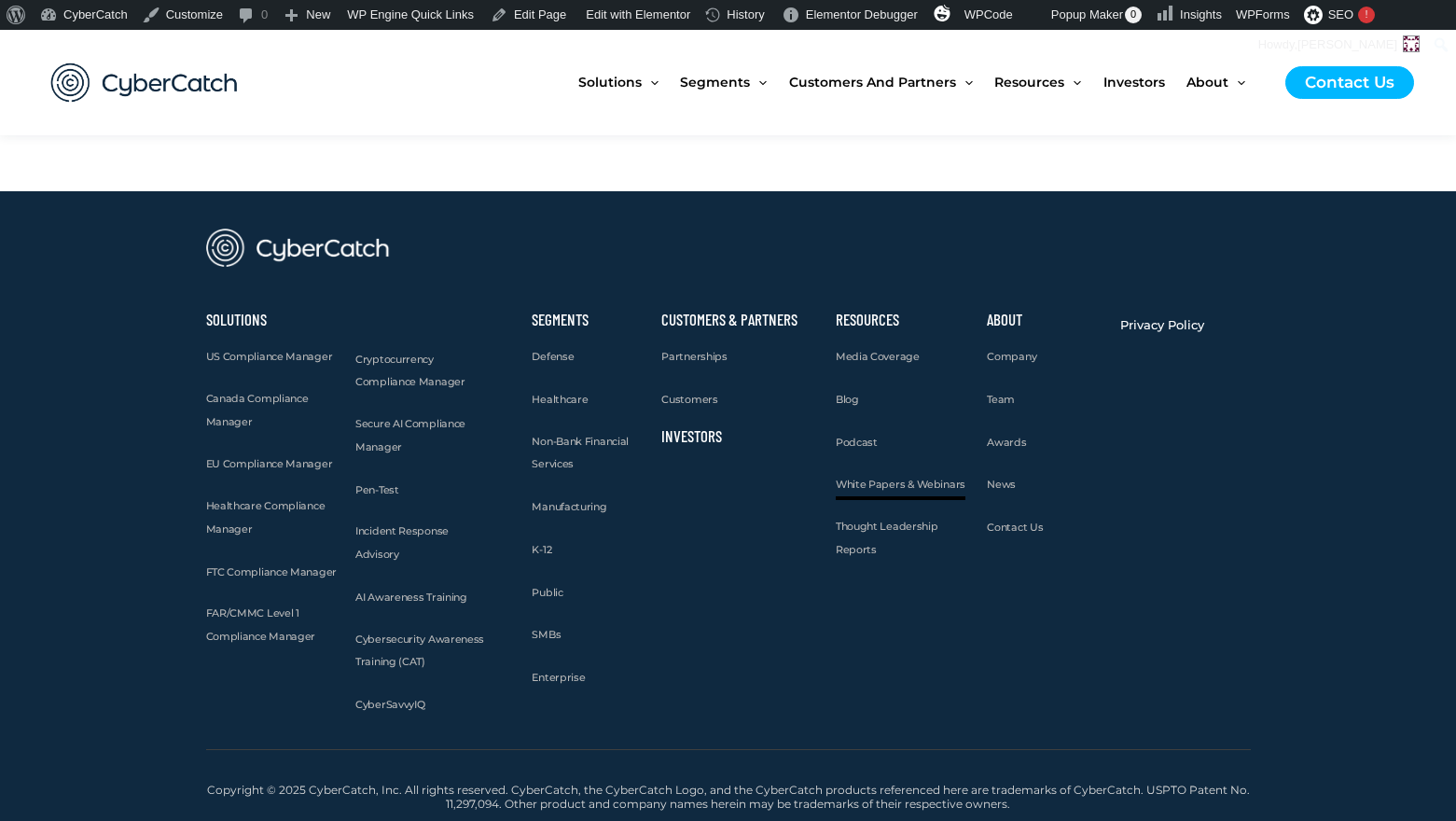
click at [873, 482] on span "White Papers & Webinars" at bounding box center [900, 483] width 130 height 13
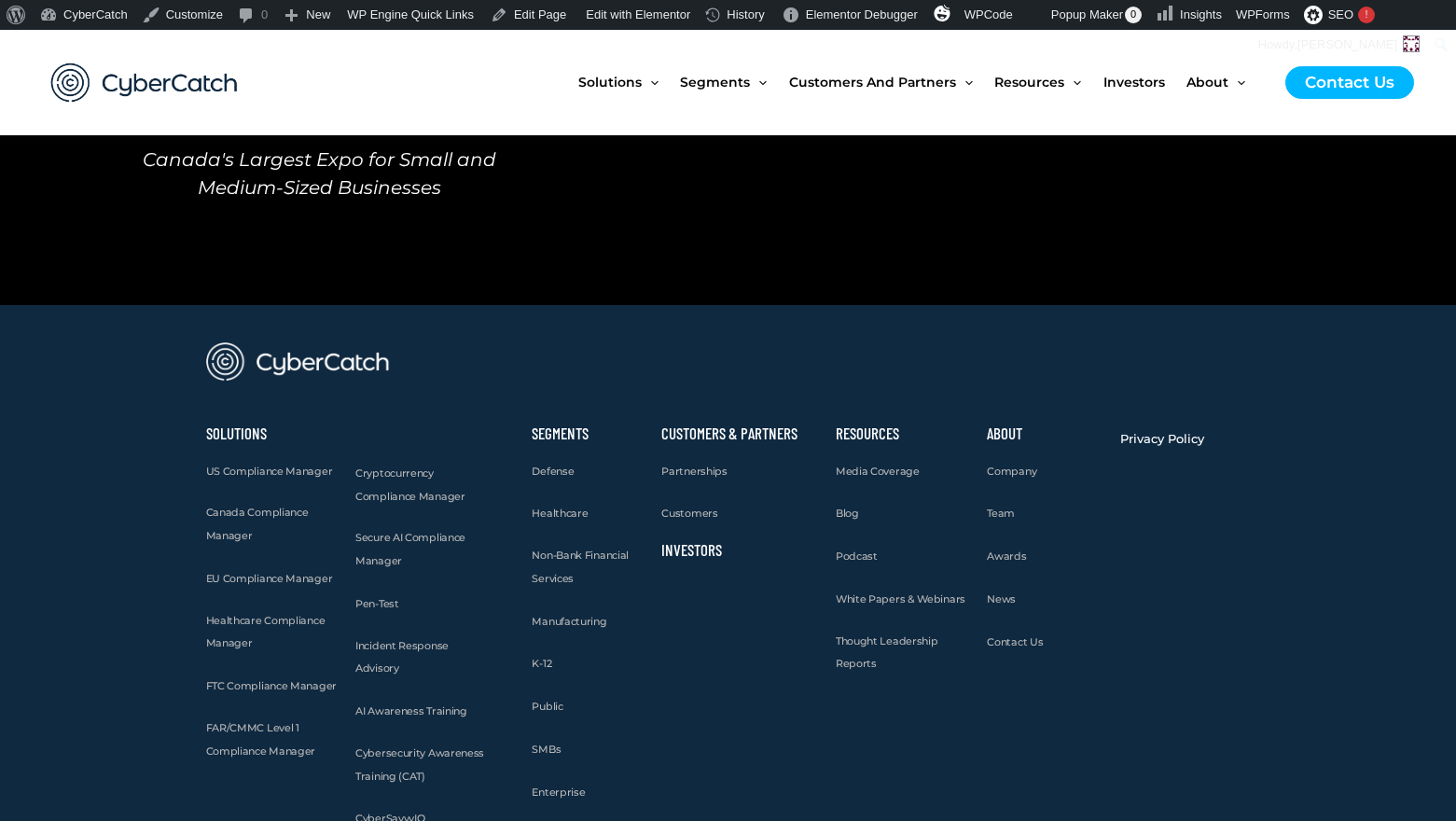
scroll to position [2102, 0]
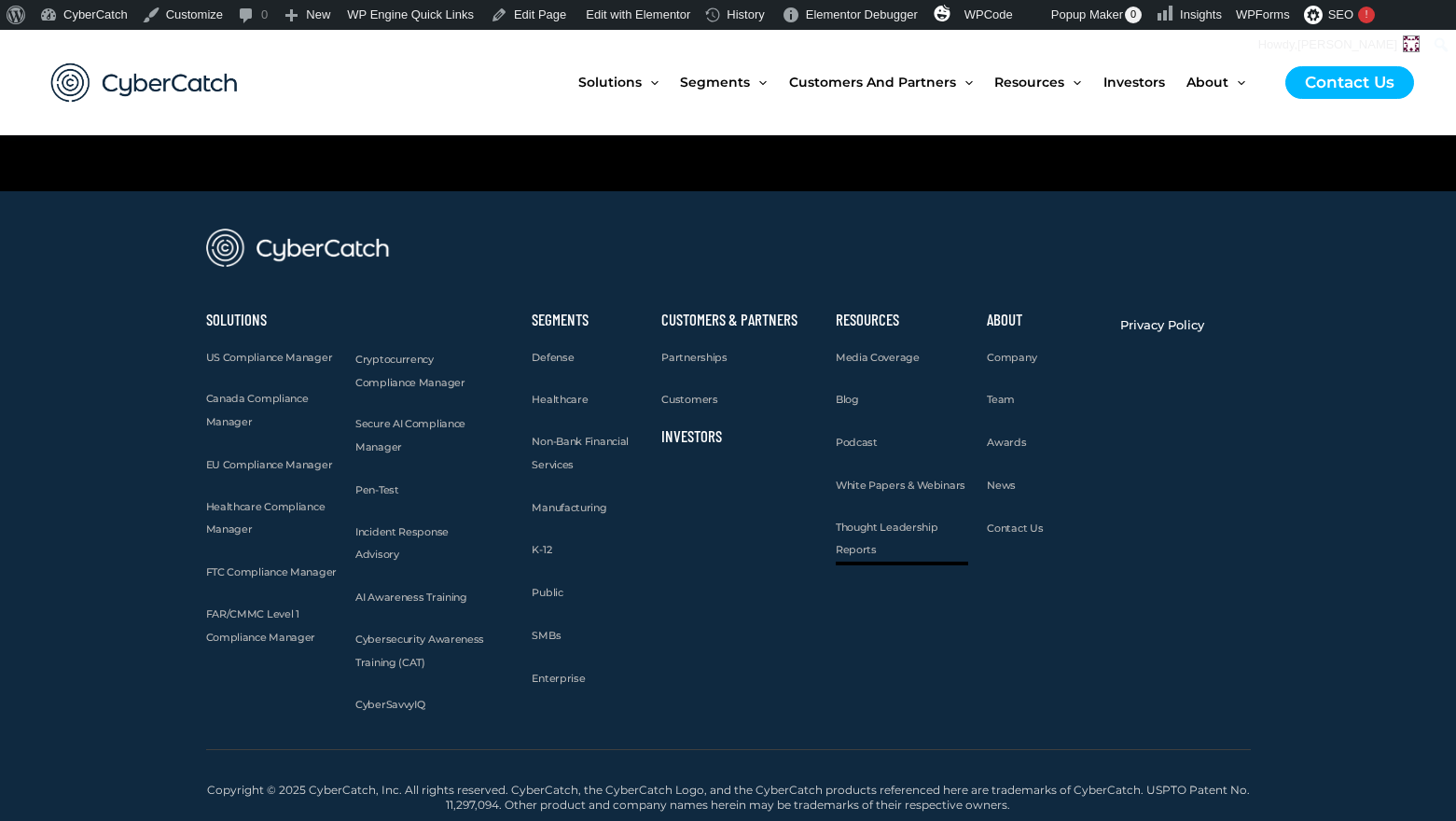
click at [872, 532] on span "Thought Leadership Reports" at bounding box center [886, 538] width 102 height 36
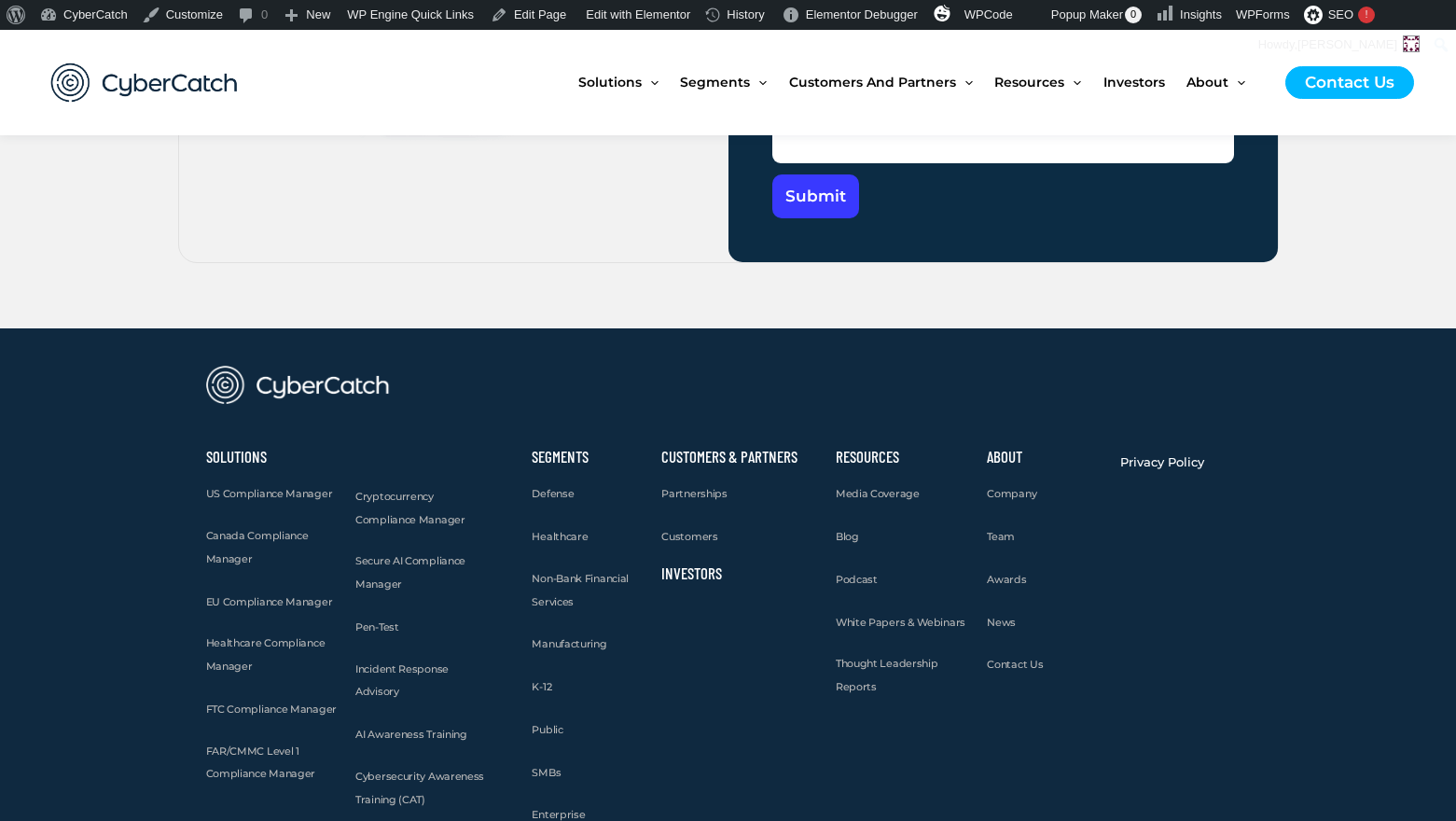
scroll to position [5933, 0]
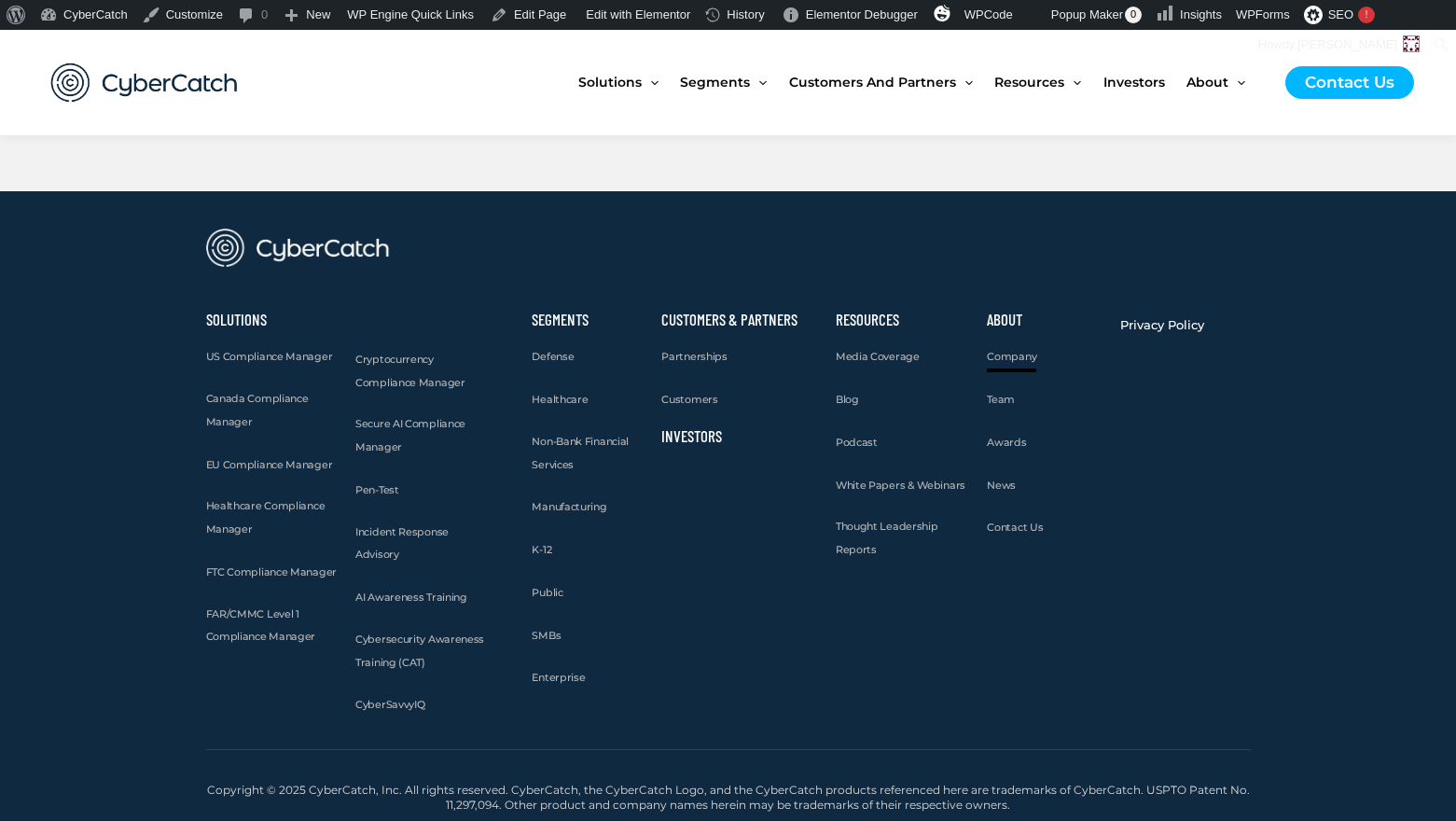
click at [1017, 355] on span "Company" at bounding box center [1011, 355] width 50 height 13
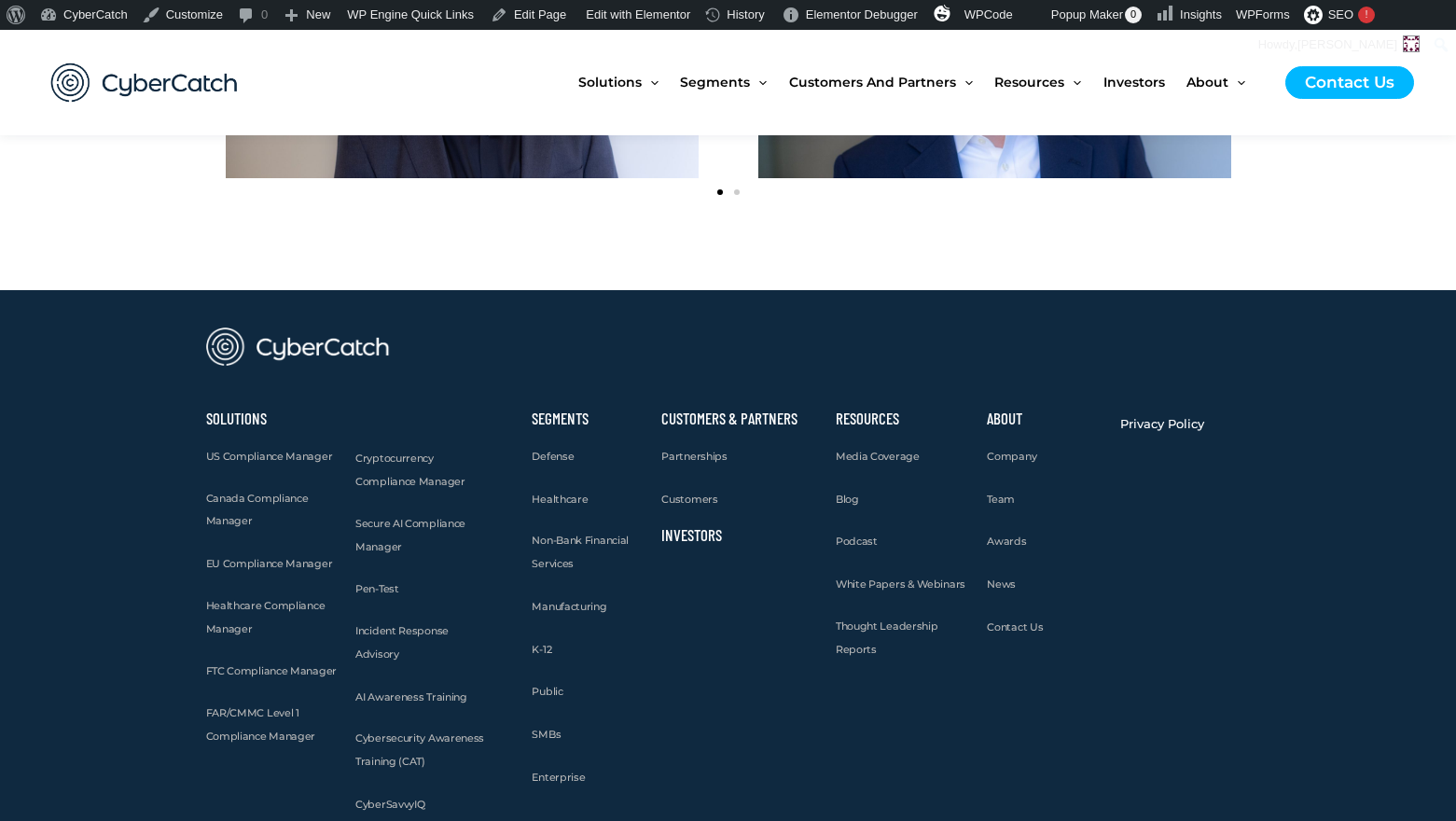
scroll to position [2592, 0]
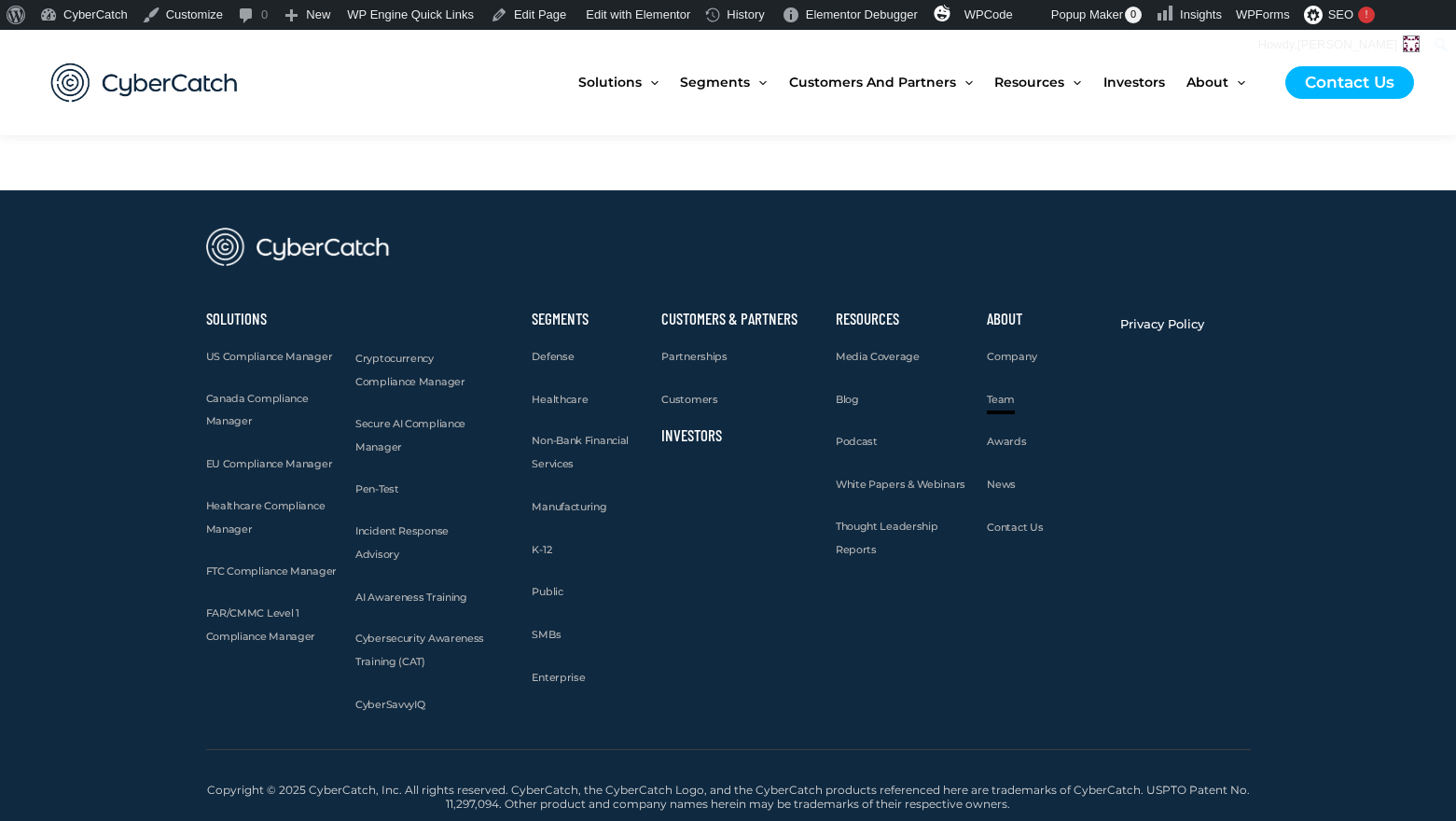
click at [1003, 397] on span "Team" at bounding box center [1000, 398] width 28 height 13
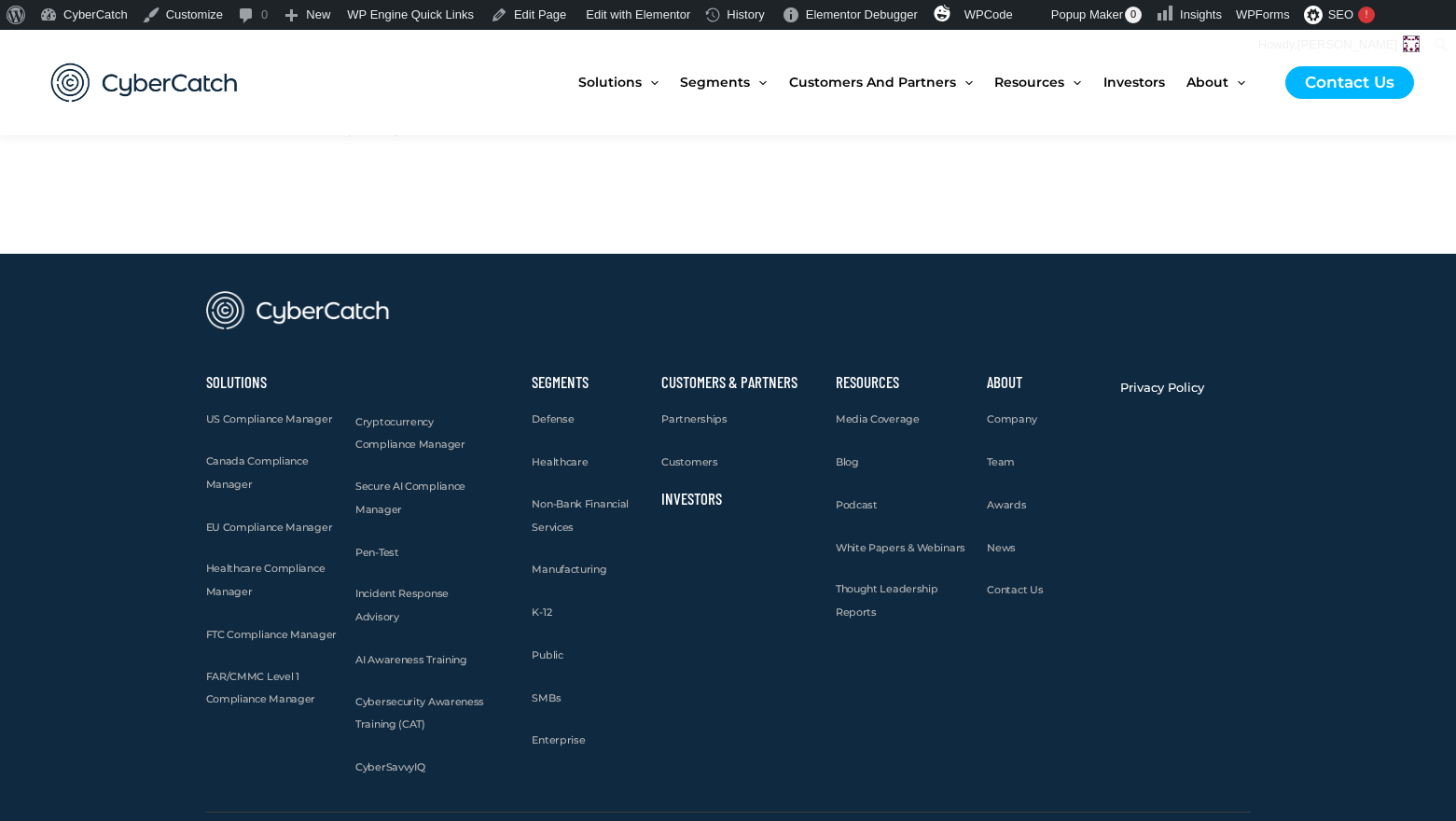
scroll to position [1992, 0]
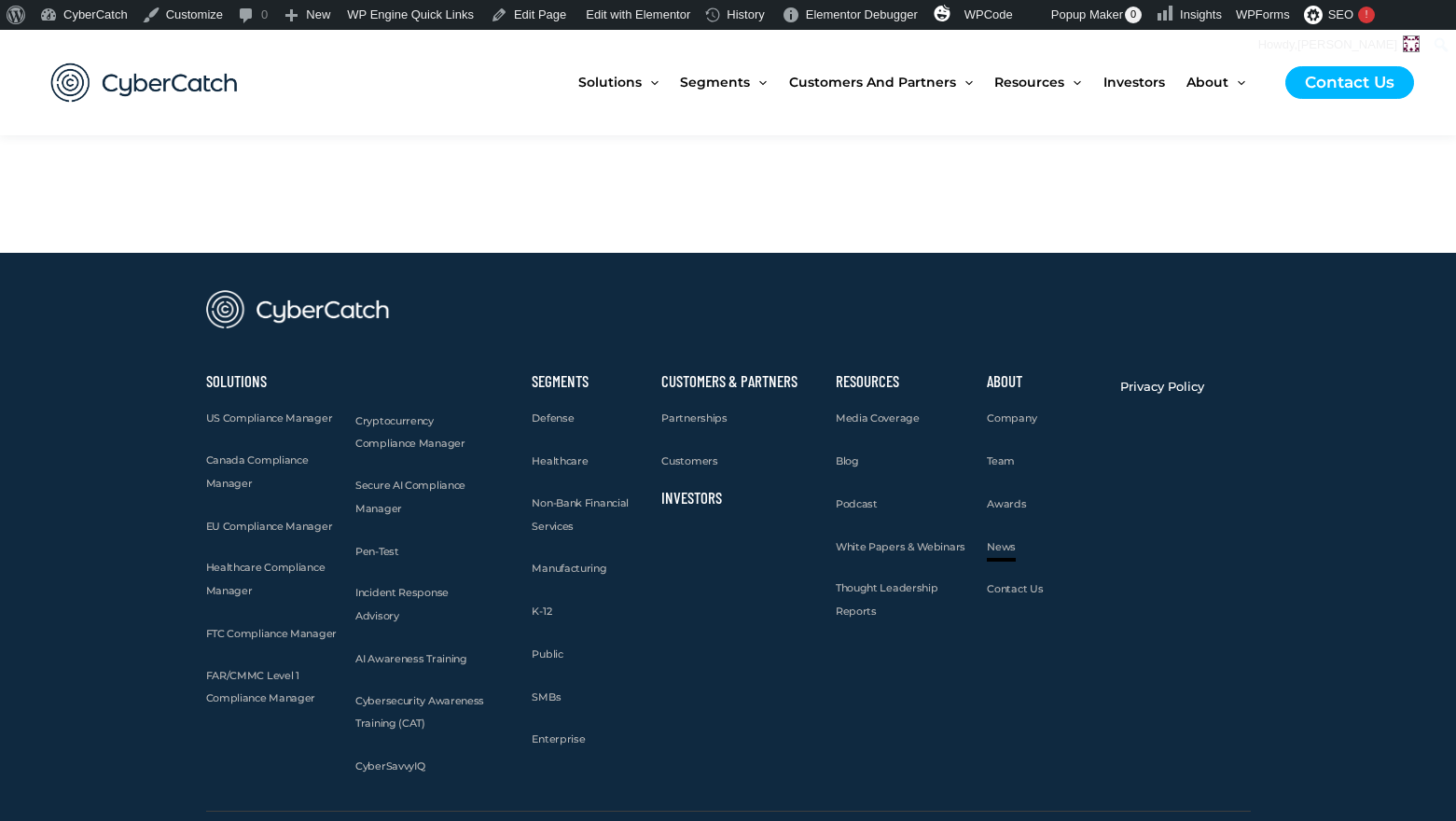
click at [1005, 540] on span "News" at bounding box center [1001, 545] width 29 height 13
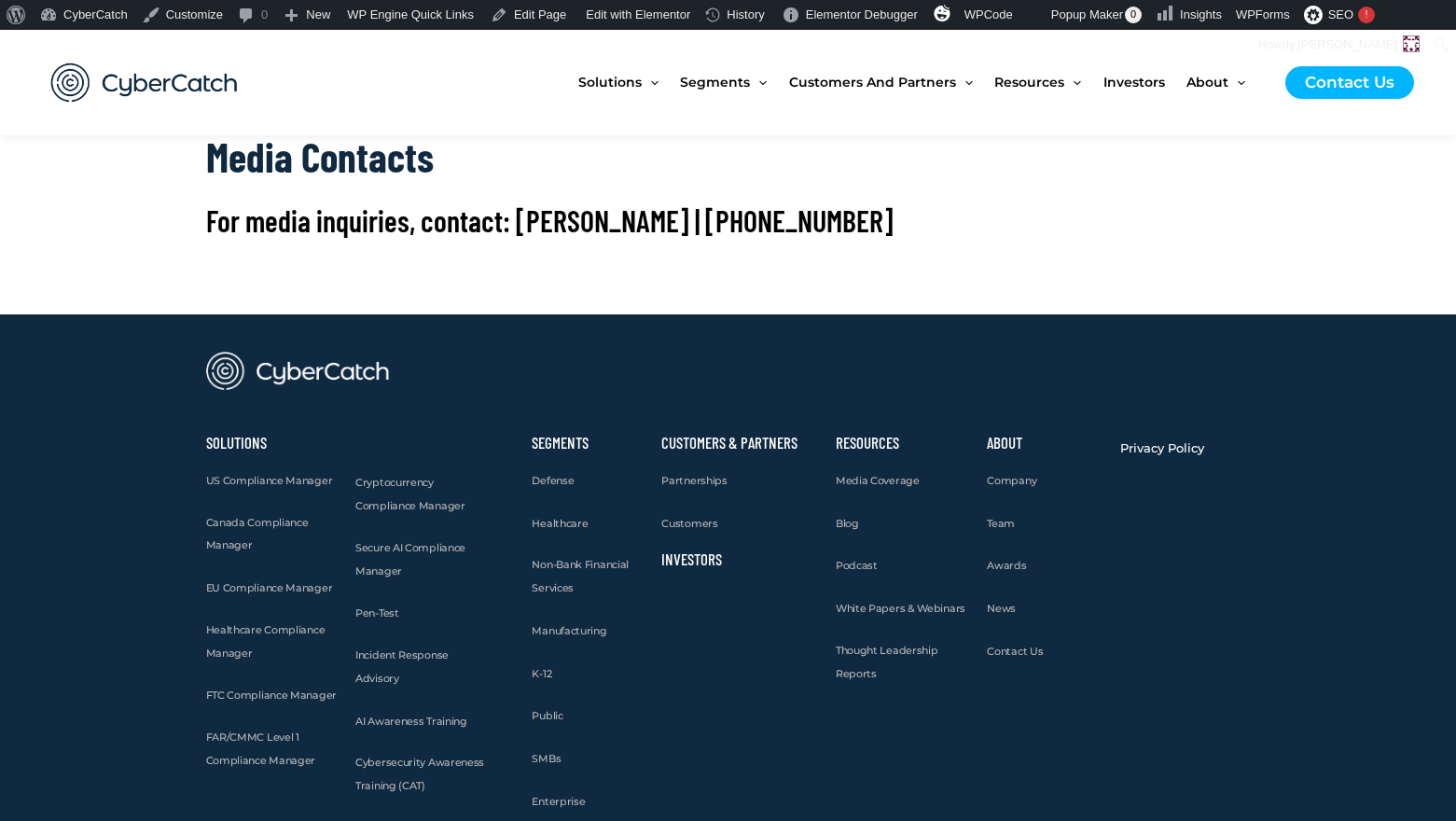
scroll to position [7907, 0]
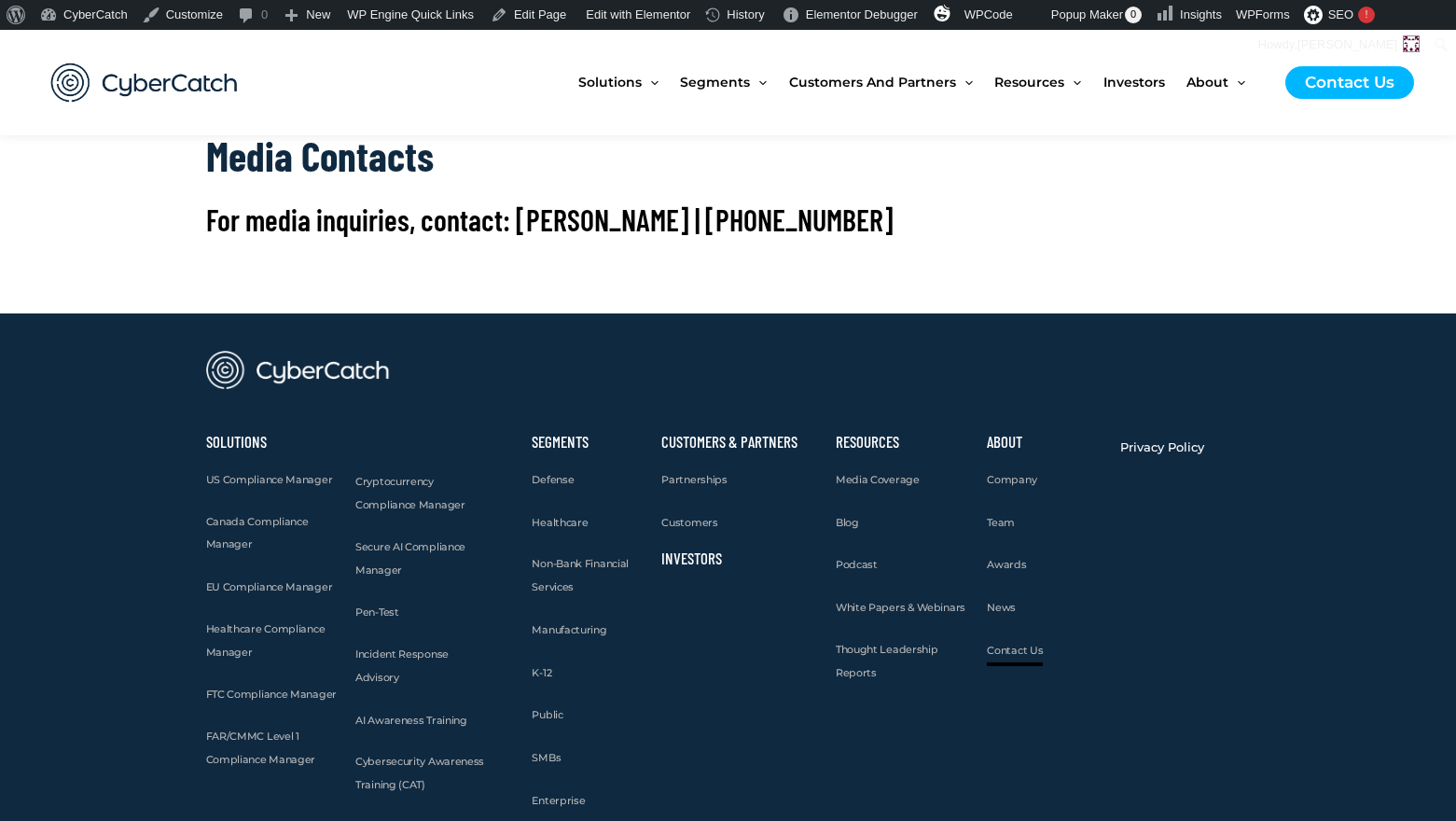
click at [1014, 652] on span "Contact Us" at bounding box center [1014, 650] width 56 height 13
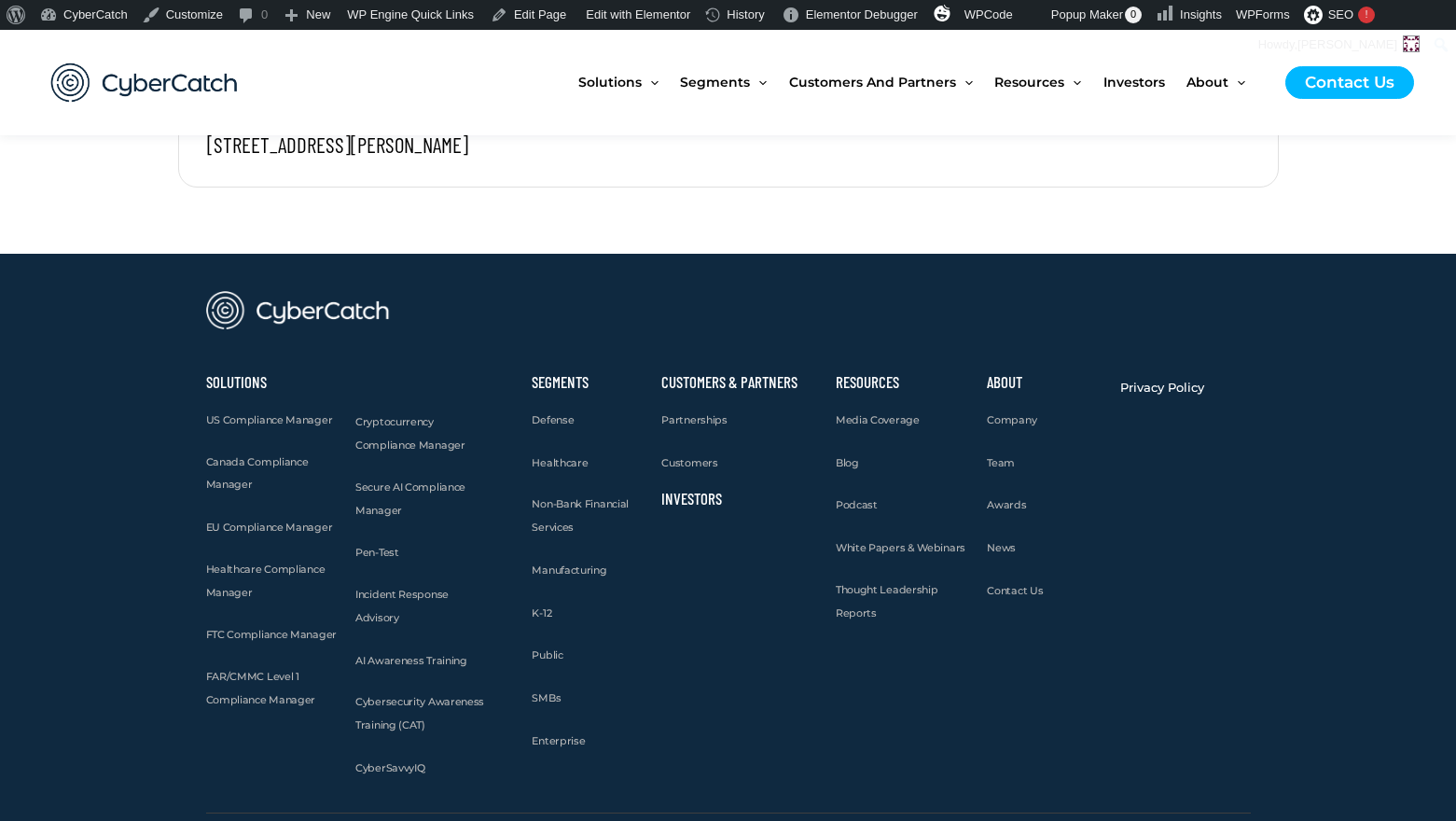
scroll to position [2403, 0]
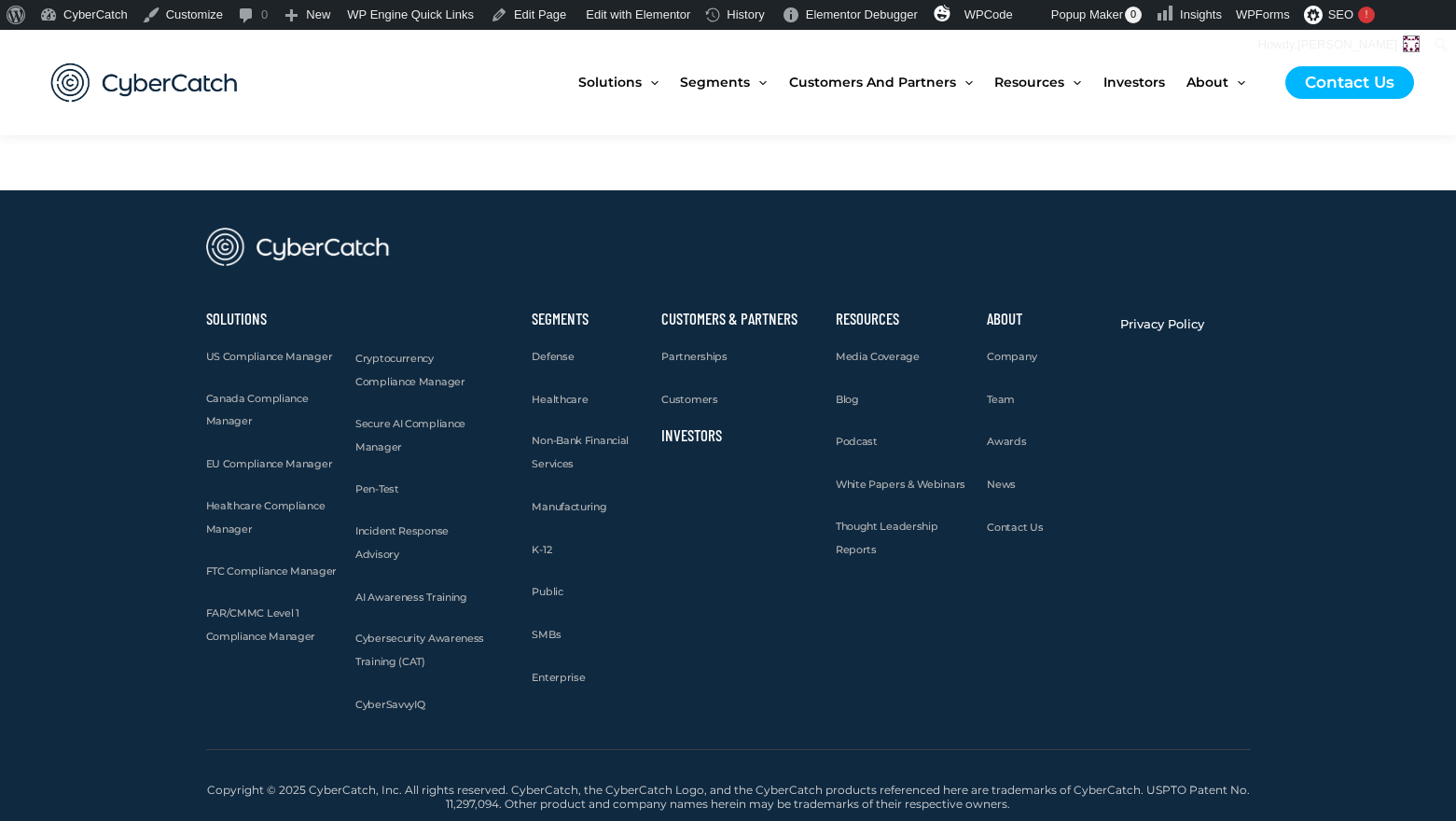
click at [699, 436] on link "Investors" at bounding box center [691, 434] width 60 height 19
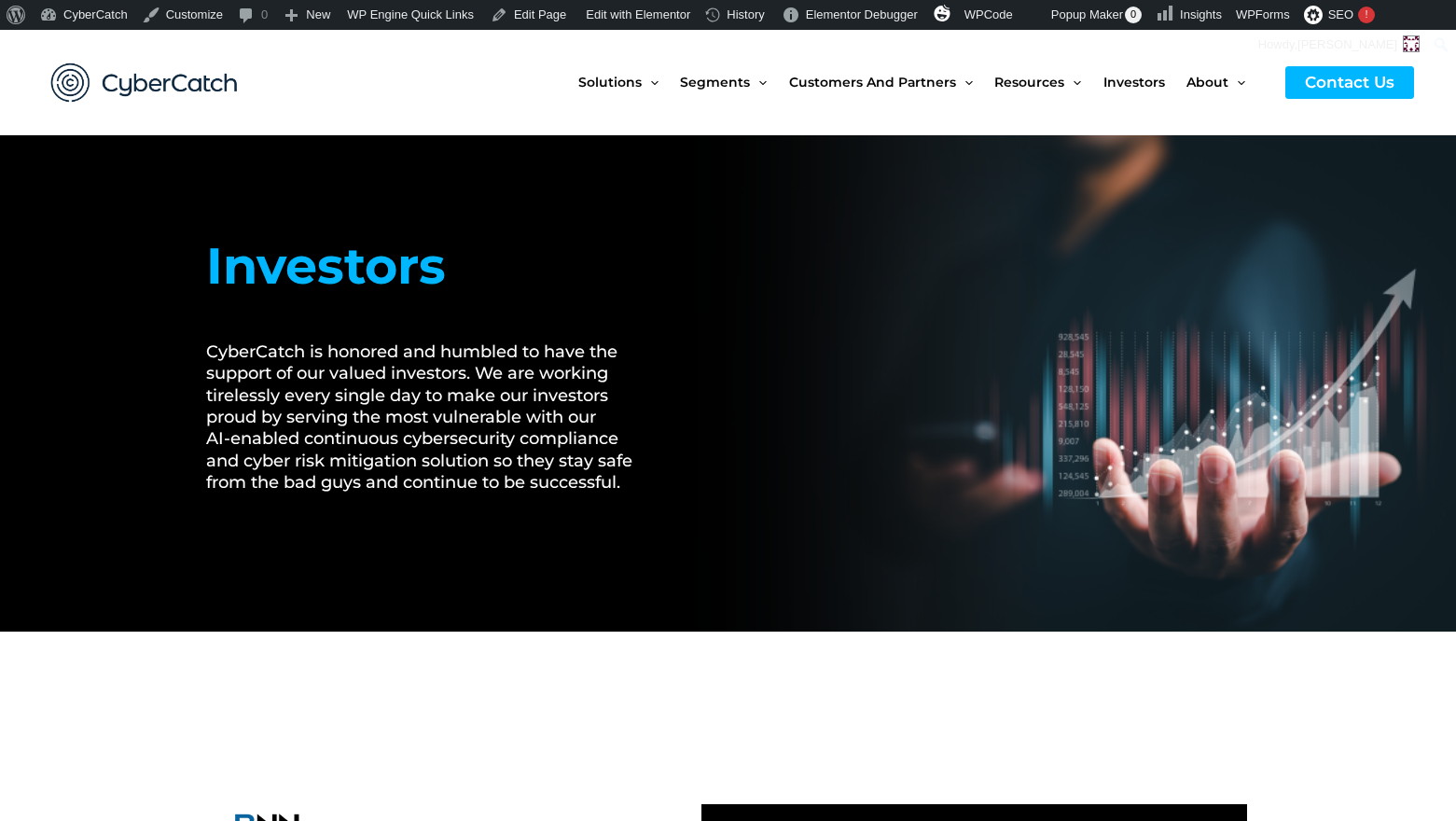
click at [62, 78] on img at bounding box center [145, 82] width 224 height 77
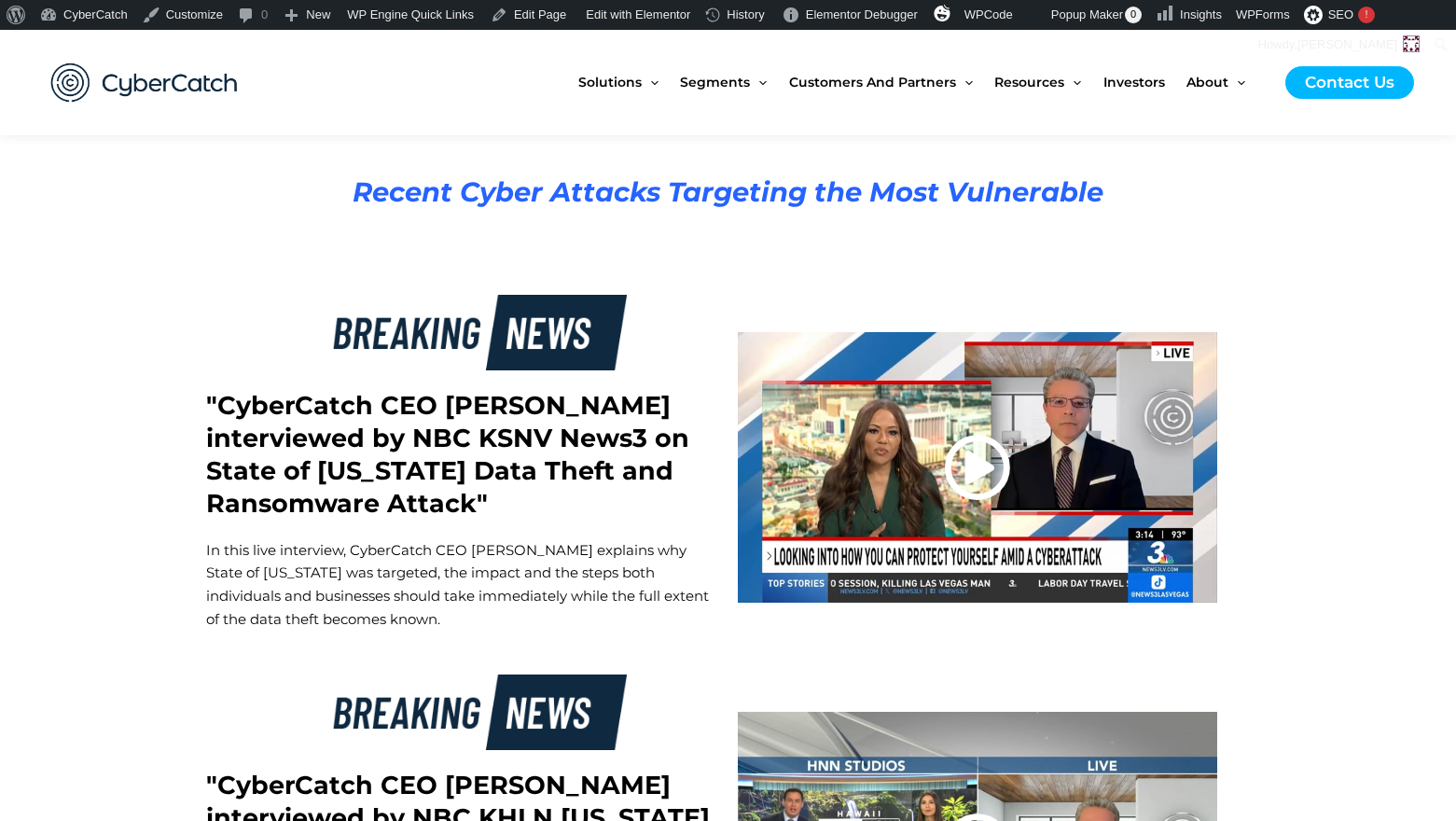
scroll to position [3222, 0]
